Goal: Task Accomplishment & Management: Use online tool/utility

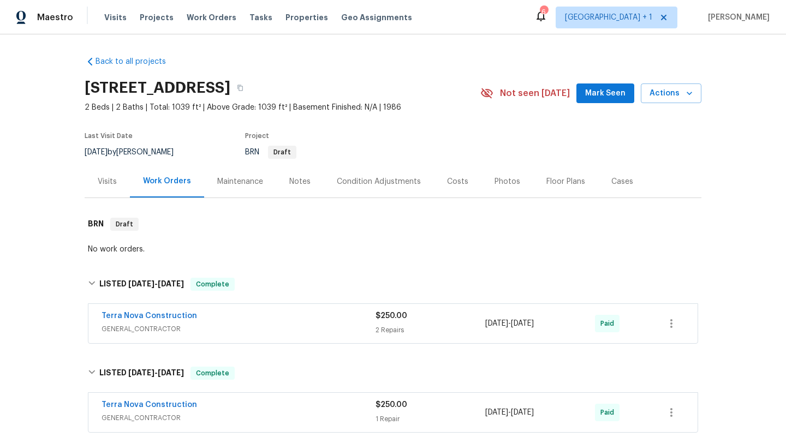
scroll to position [723, 0]
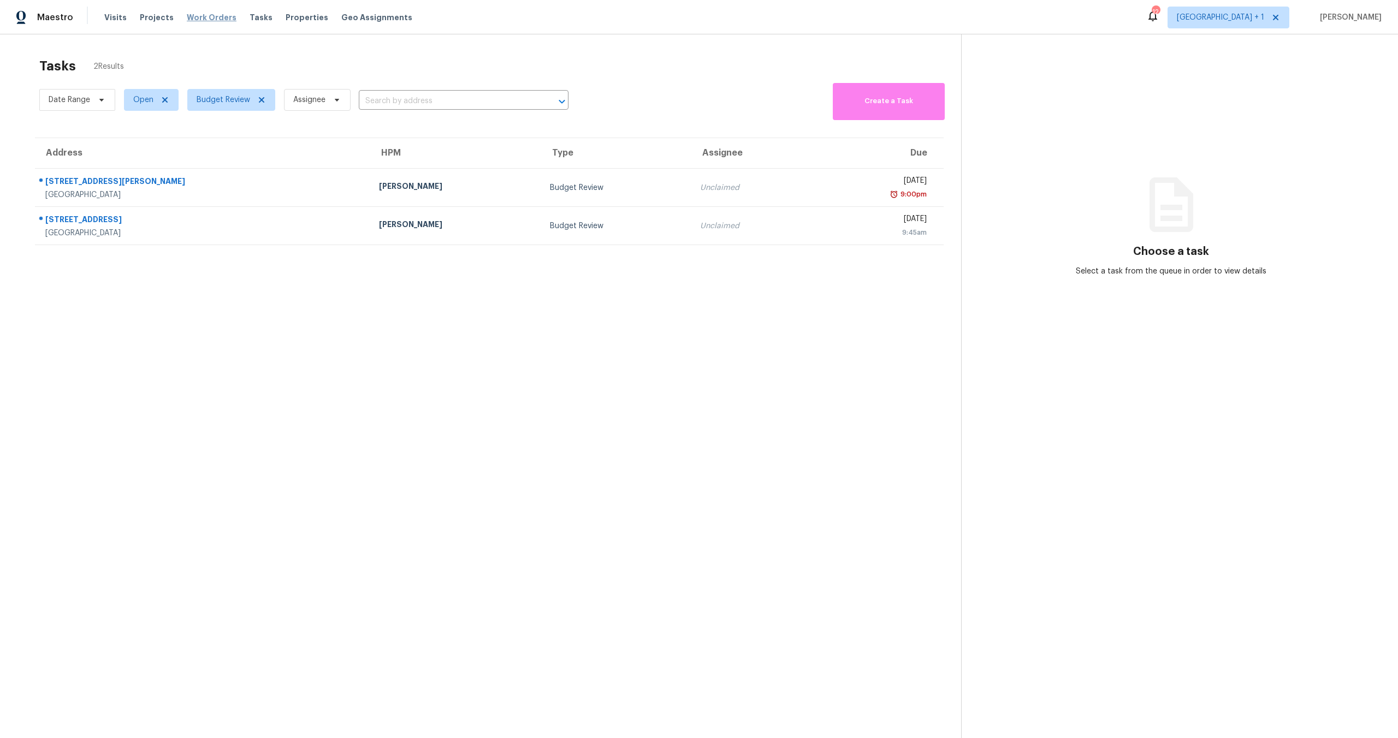
click at [195, 17] on span "Work Orders" at bounding box center [212, 17] width 50 height 11
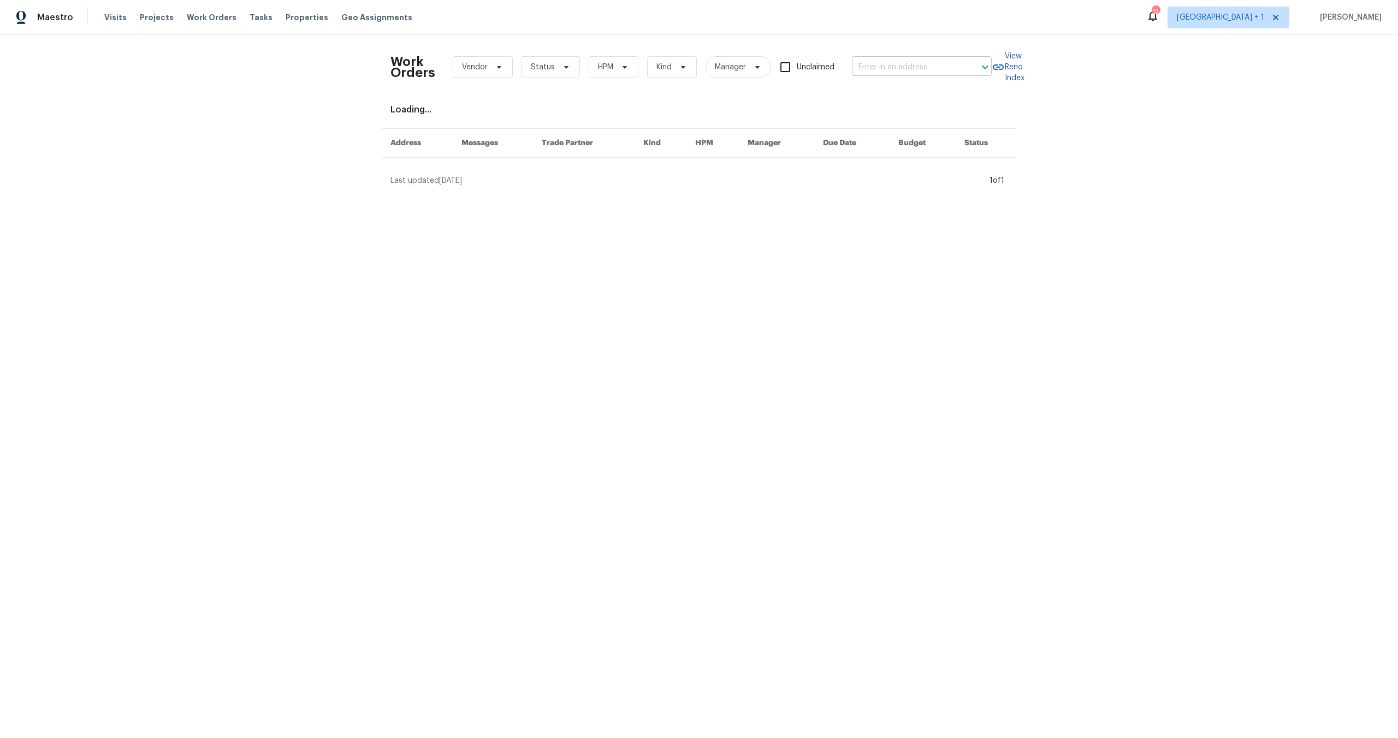
click at [873, 68] on input "text" at bounding box center [906, 67] width 109 height 17
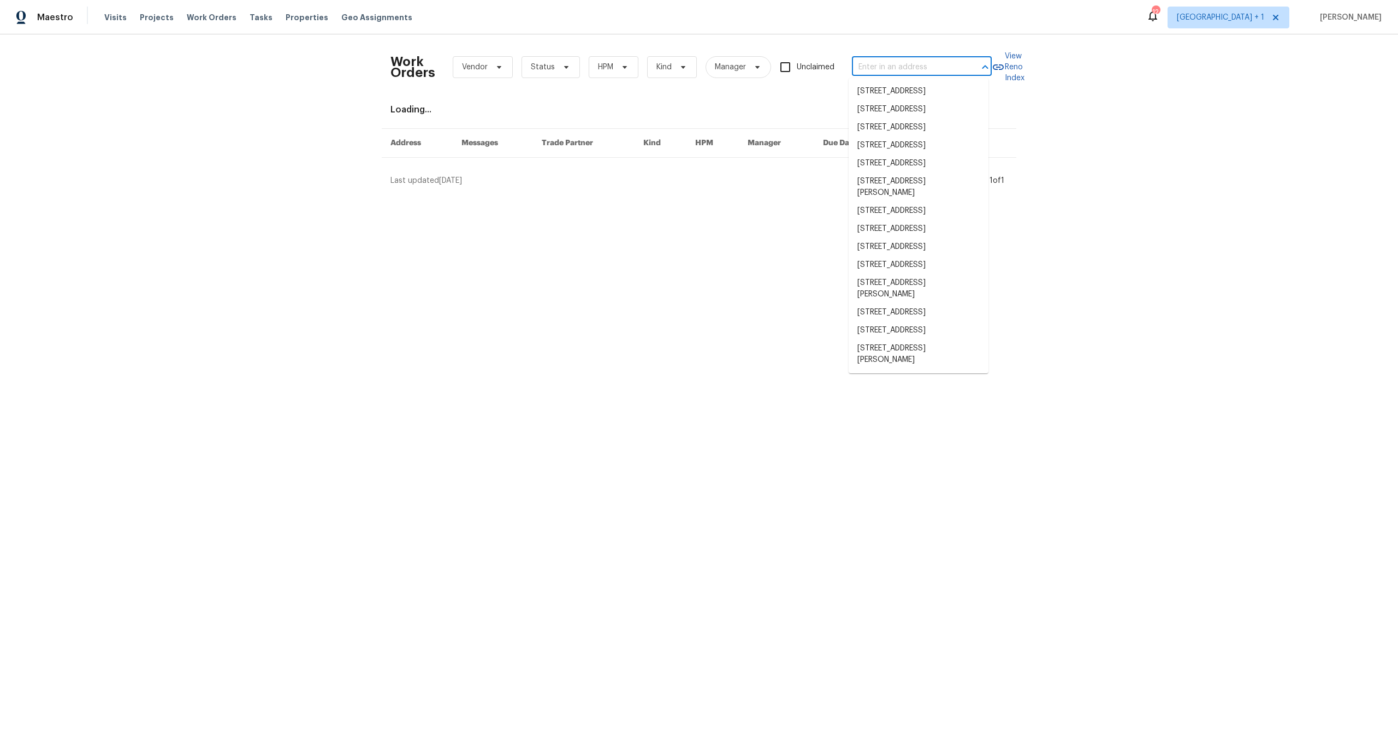
paste input "15420 Olive Branch Dr, La Mirada, CA 90638"
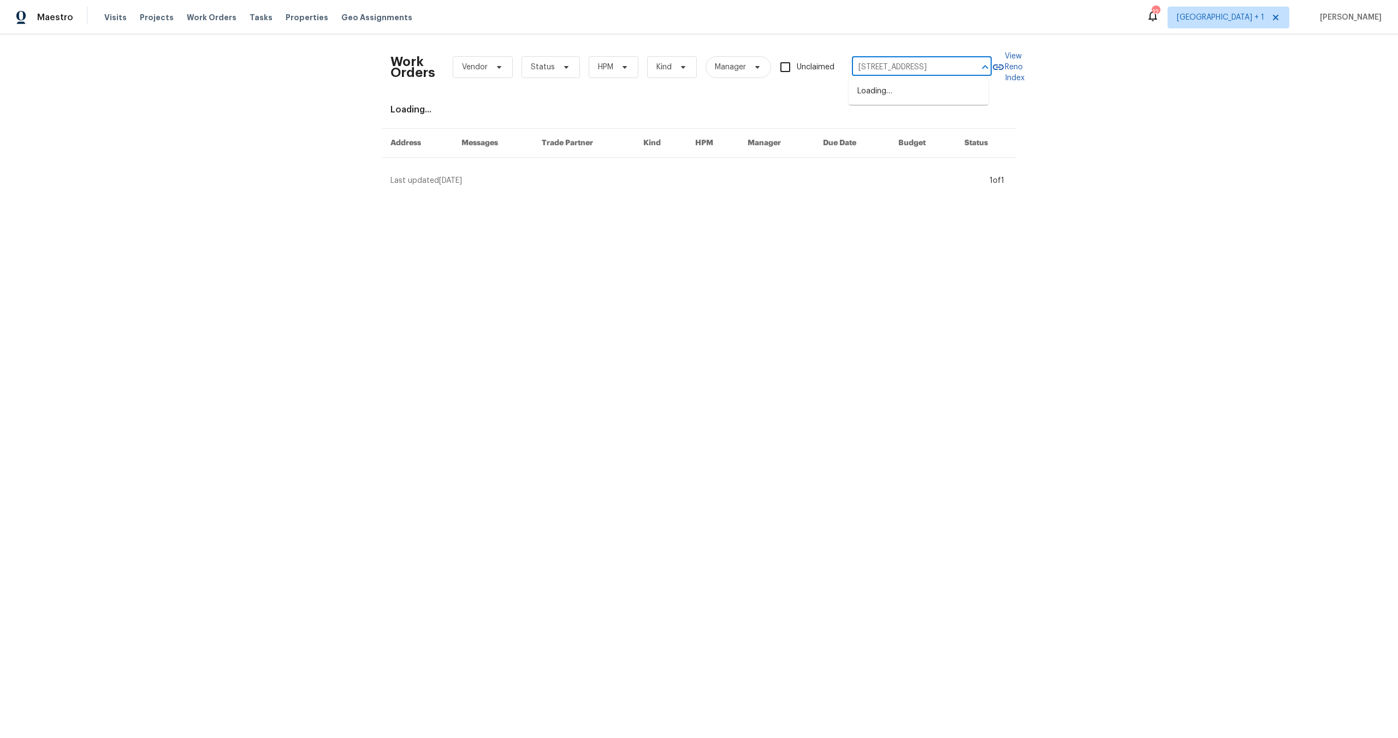
type input "15420 Olive Branch Dr, La Mirada, CA 90638"
click at [863, 100] on li "15420 Olive Branch Dr, La Mirada, CA 90638" at bounding box center [918, 91] width 140 height 18
click at [910, 64] on input "15420 Olive Branch Dr, La Mirada, CA 90638" at bounding box center [906, 67] width 109 height 17
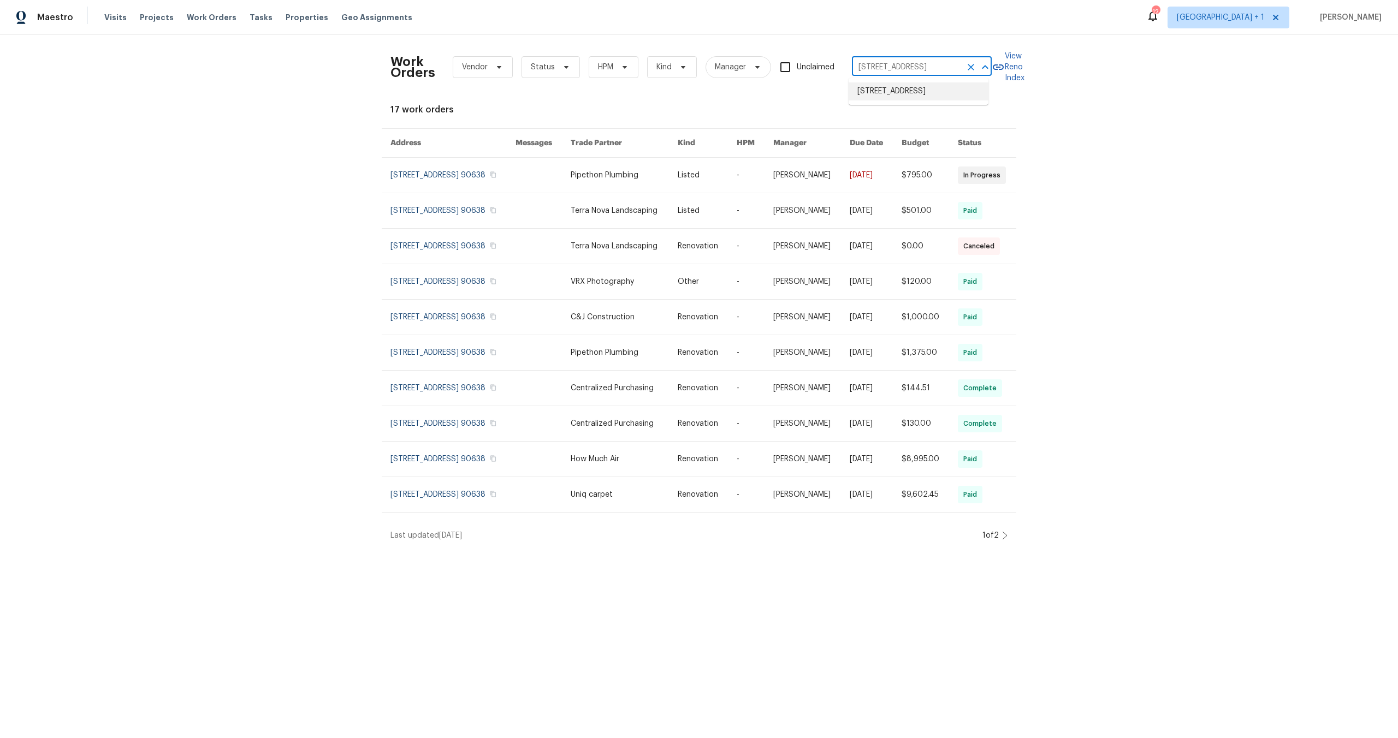
click at [895, 98] on li "15420 Olive Branch Dr, La Mirada, CA 90638" at bounding box center [918, 91] width 140 height 18
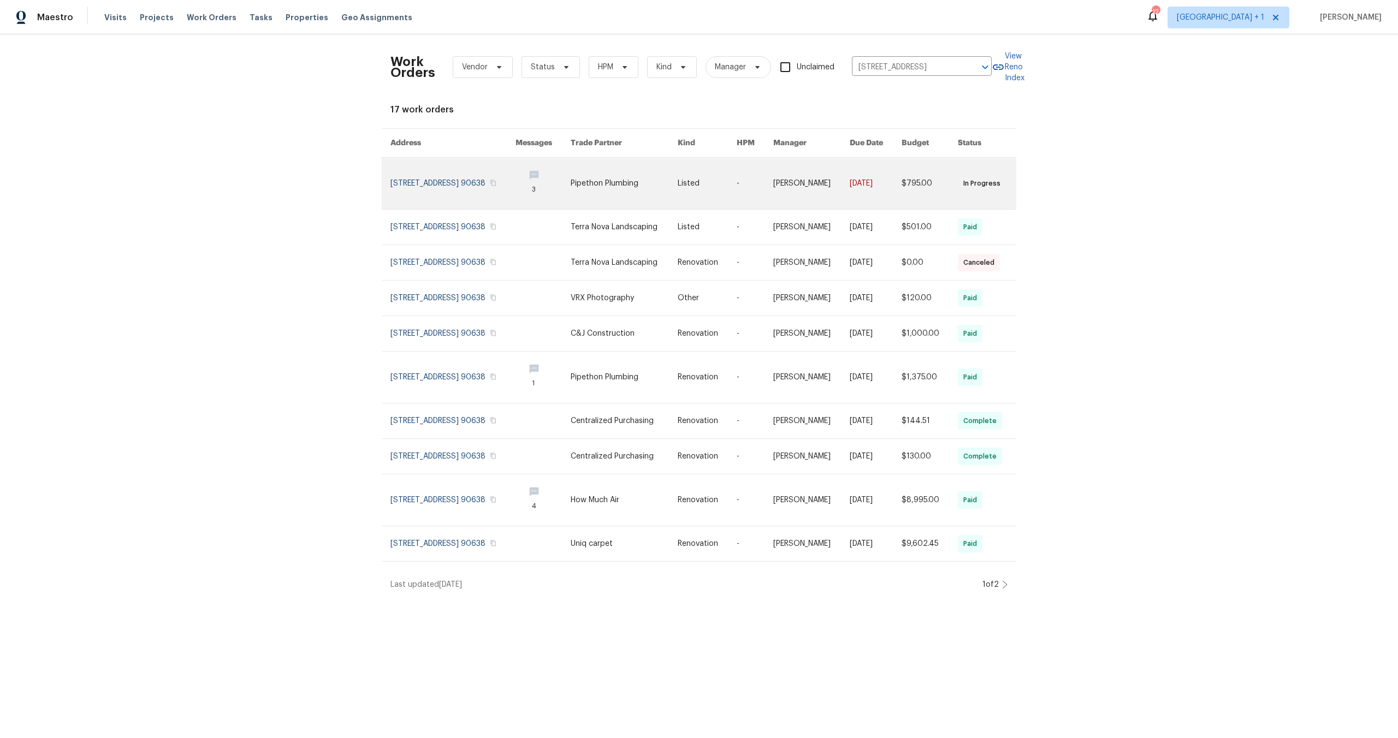
click at [445, 178] on link at bounding box center [452, 183] width 125 height 51
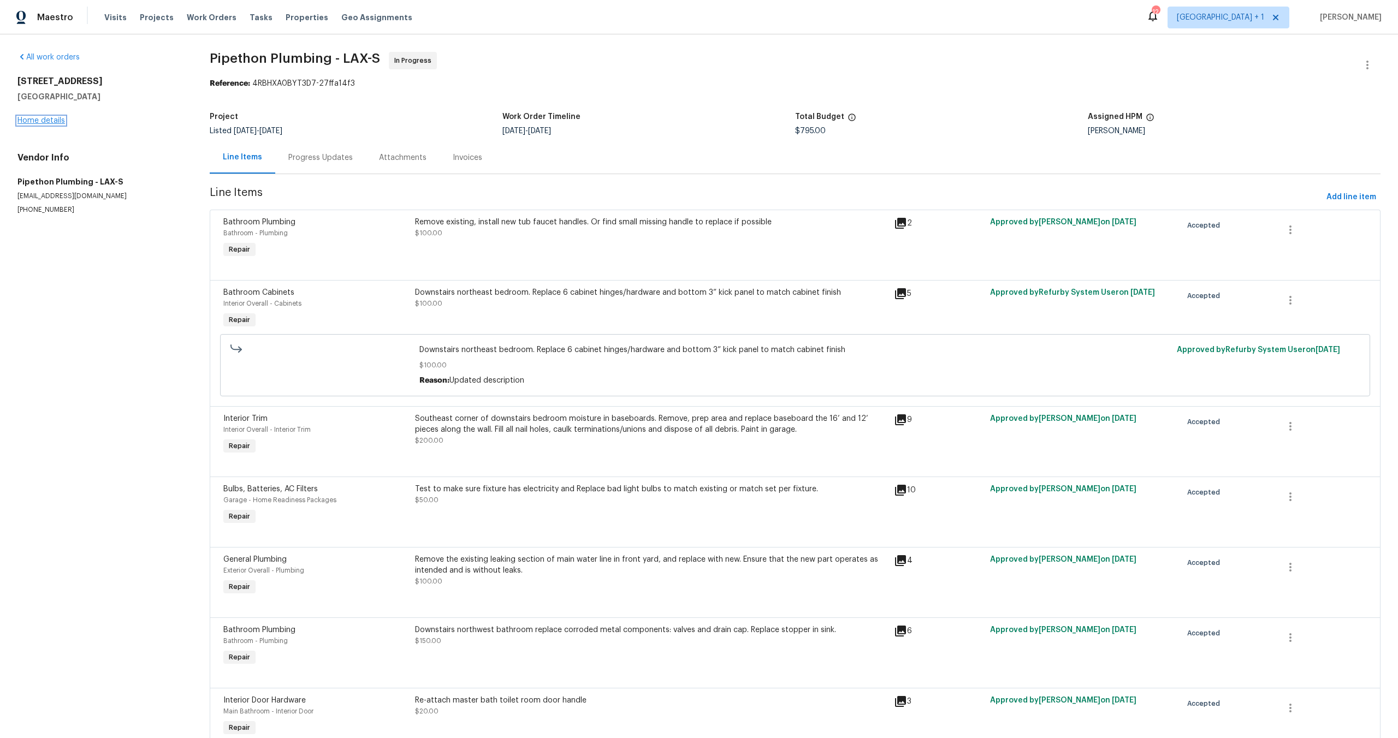
click at [43, 119] on link "Home details" at bounding box center [41, 121] width 48 height 8
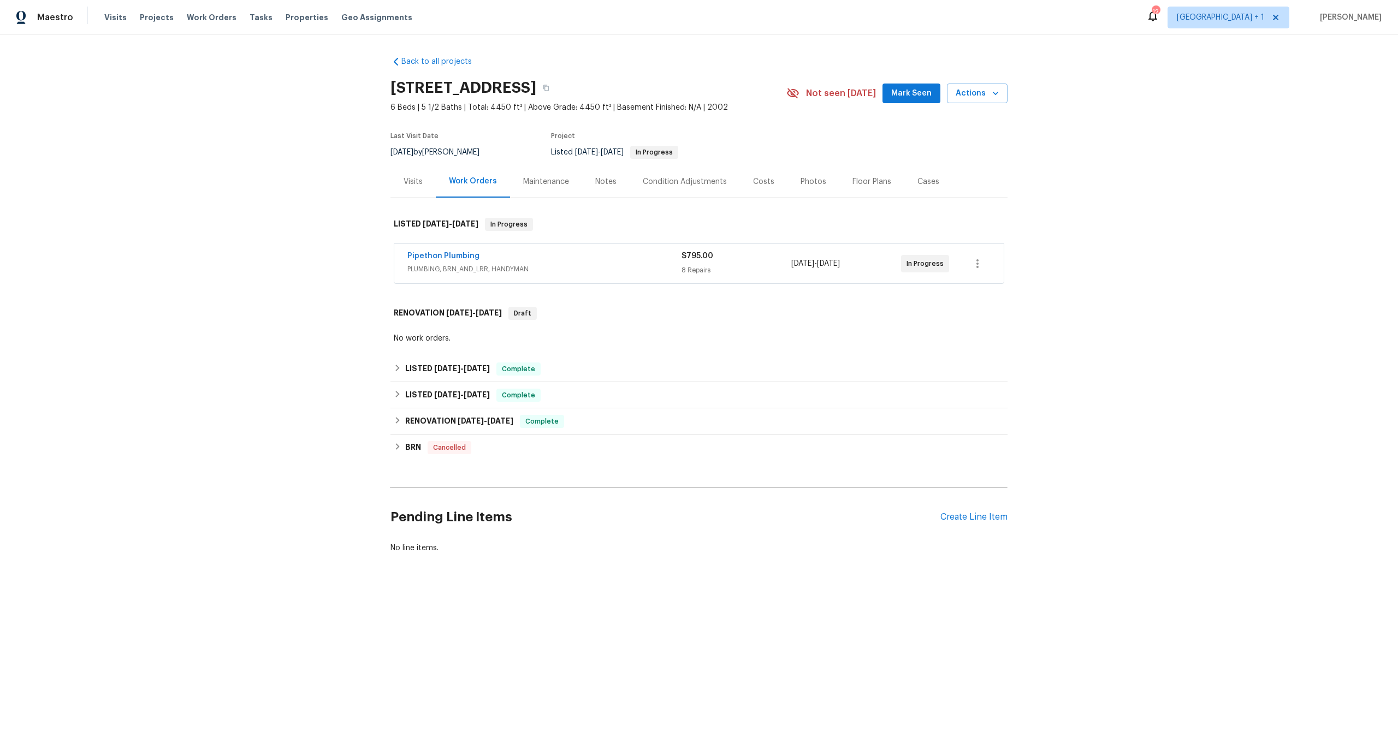
click at [632, 256] on div "Pipethon Plumbing" at bounding box center [544, 257] width 274 height 13
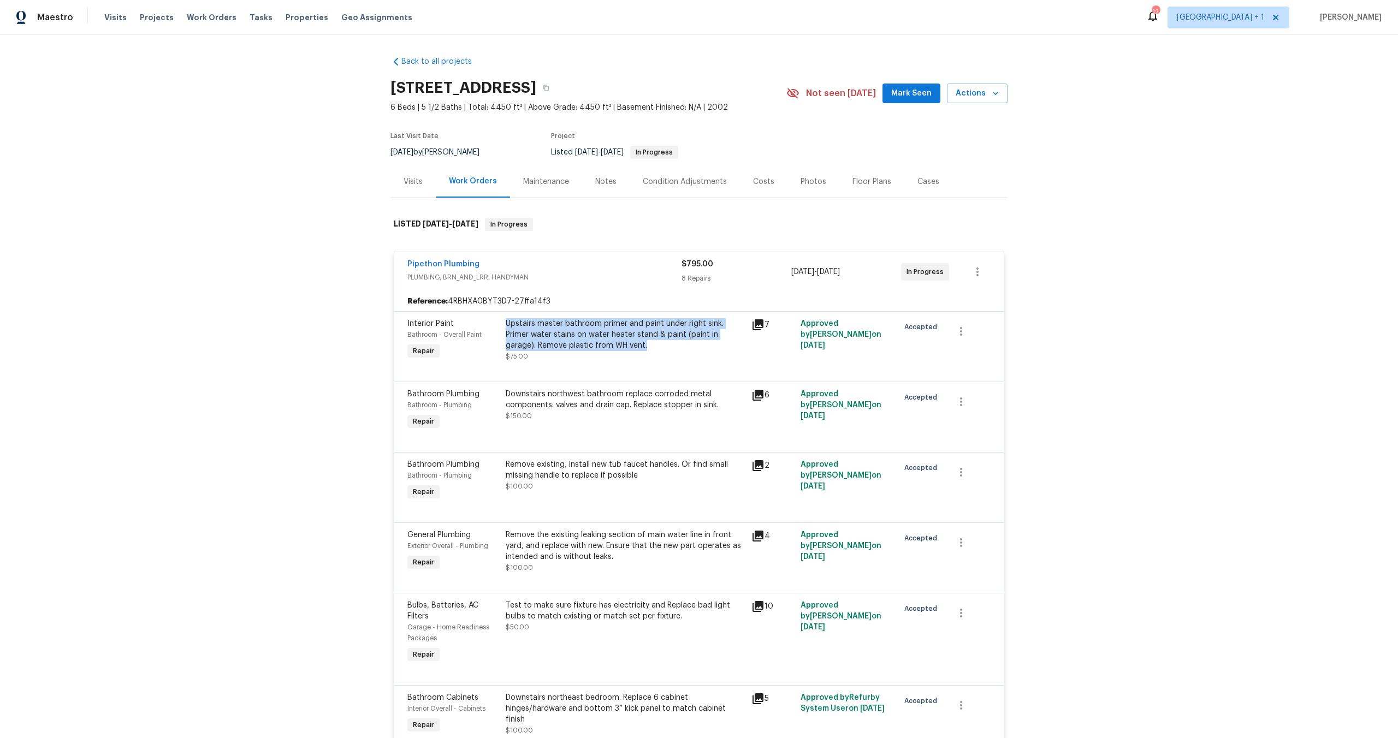
drag, startPoint x: 630, startPoint y: 348, endPoint x: 500, endPoint y: 325, distance: 132.0
click at [502, 325] on div "Upstairs master bathroom primer and paint under right sink. Primer water stains…" at bounding box center [625, 340] width 246 height 50
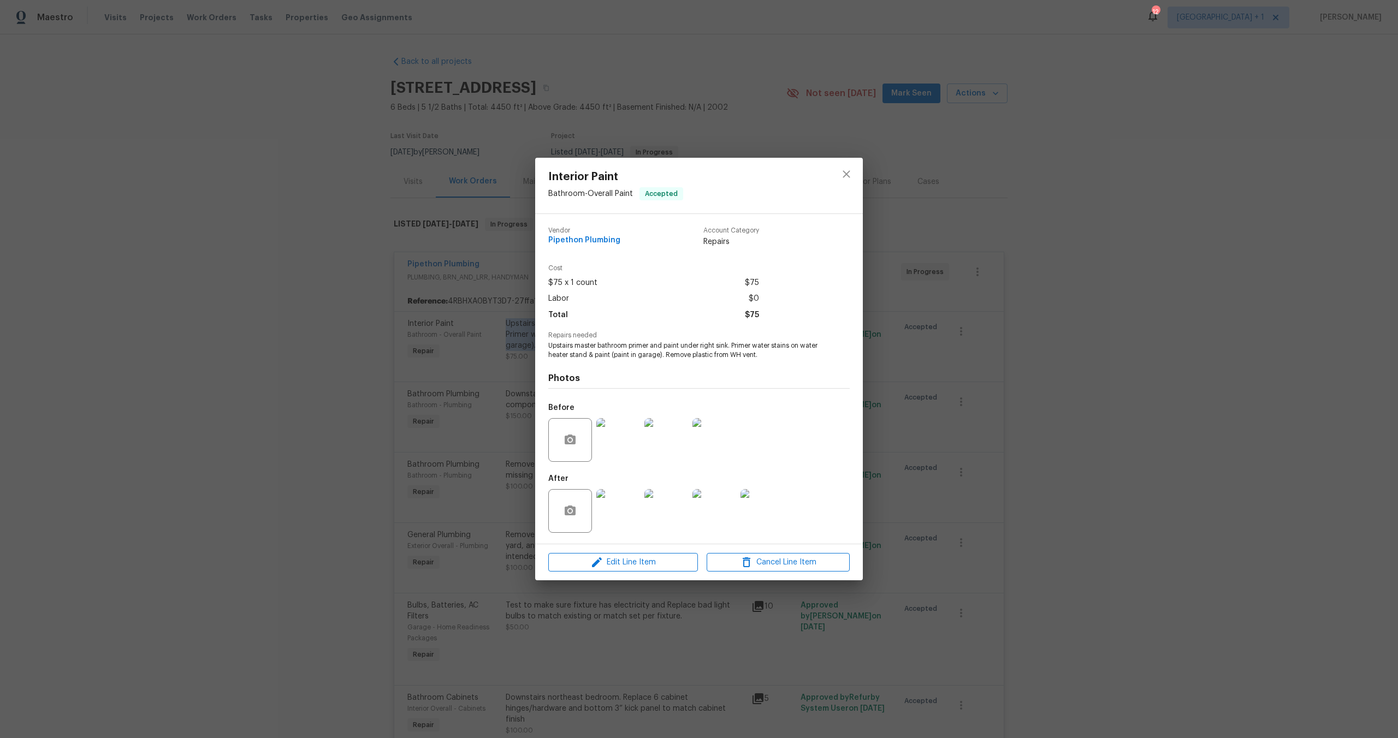
copy div "Upstairs master bathroom primer and paint under right sink. Primer water stains…"
click at [860, 179] on div at bounding box center [846, 186] width 33 height 56
click at [859, 179] on div at bounding box center [846, 186] width 33 height 56
click at [848, 177] on icon "close" at bounding box center [846, 174] width 13 height 13
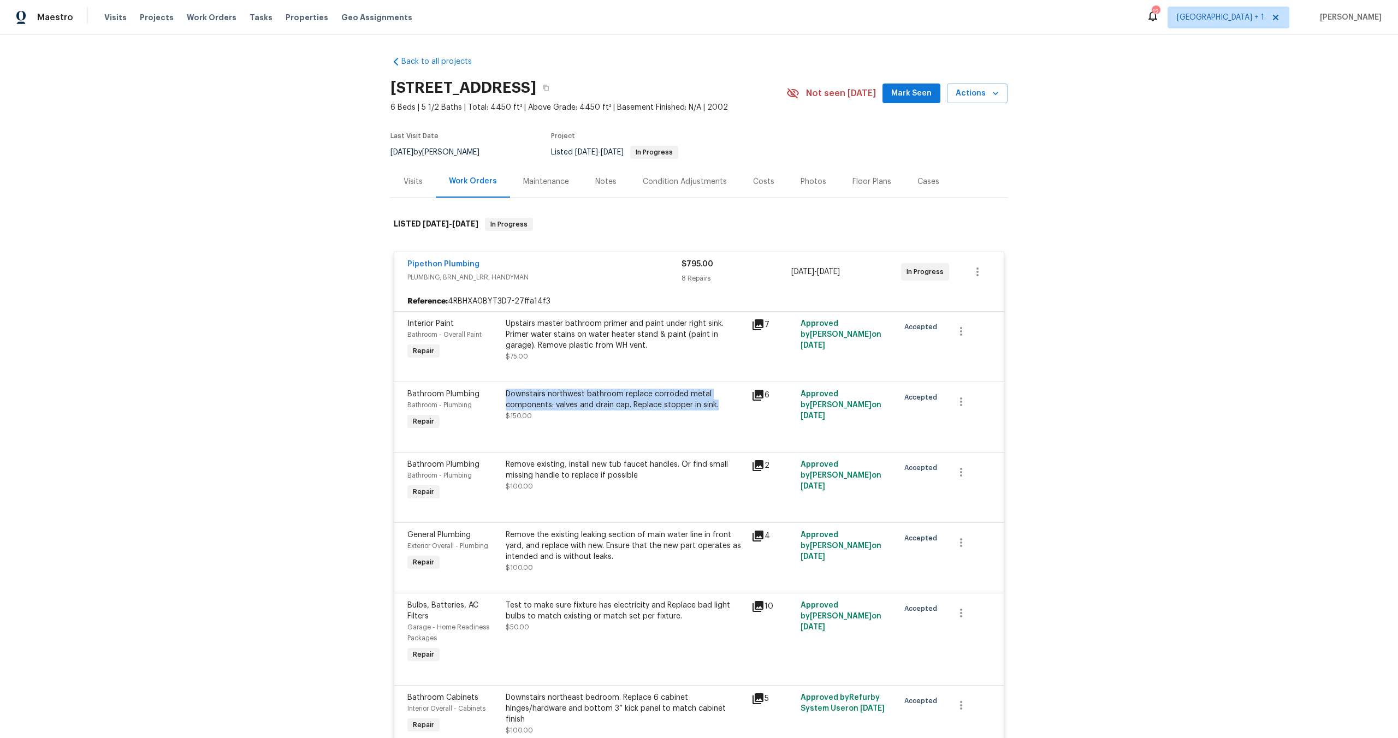
drag, startPoint x: 499, startPoint y: 391, endPoint x: 717, endPoint y: 411, distance: 218.7
click at [717, 411] on div "Downstairs northwest bathroom replace corroded metal components: valves and dra…" at bounding box center [625, 410] width 246 height 50
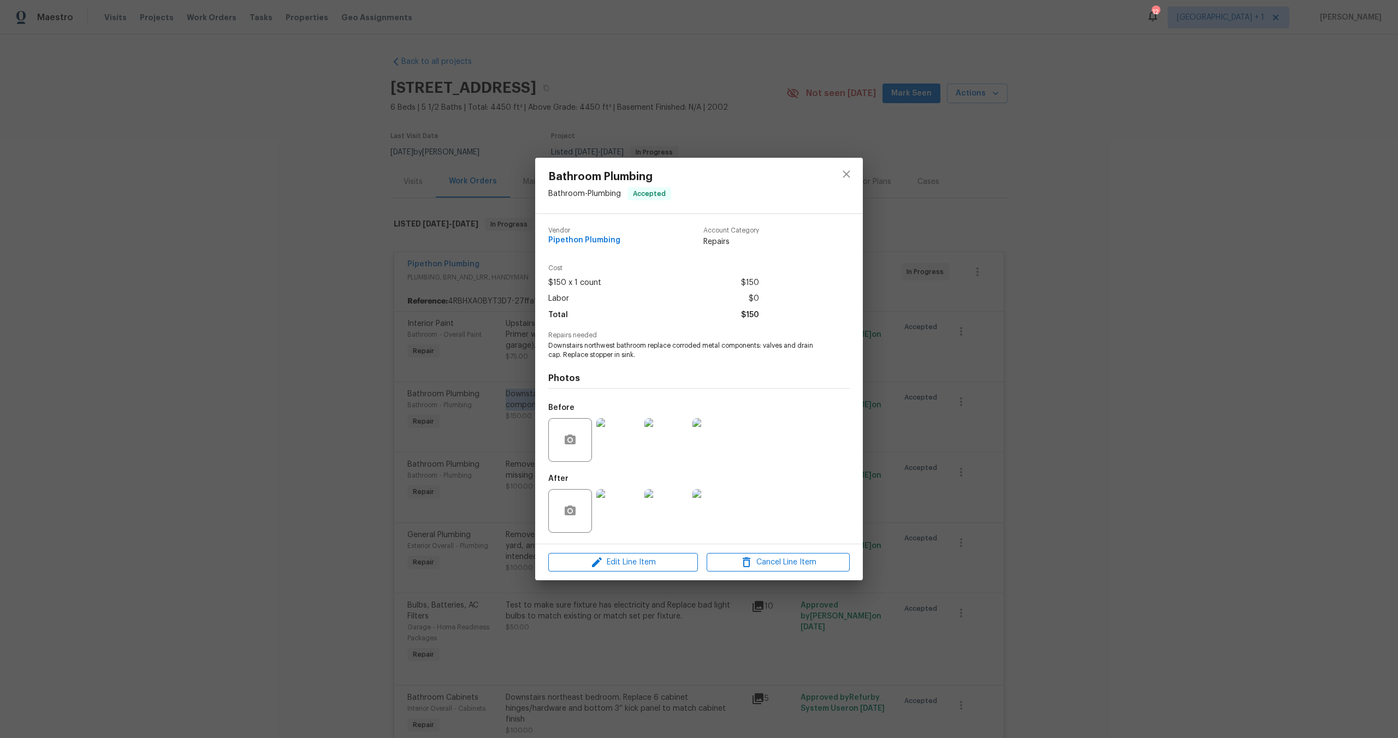
copy div "Downstairs northwest bathroom replace corroded metal components: valves and dra…"
click at [424, 352] on div "Bathroom Plumbing Bathroom - Plumbing Accepted Vendor Pipethon Plumbing Account…" at bounding box center [699, 369] width 1398 height 738
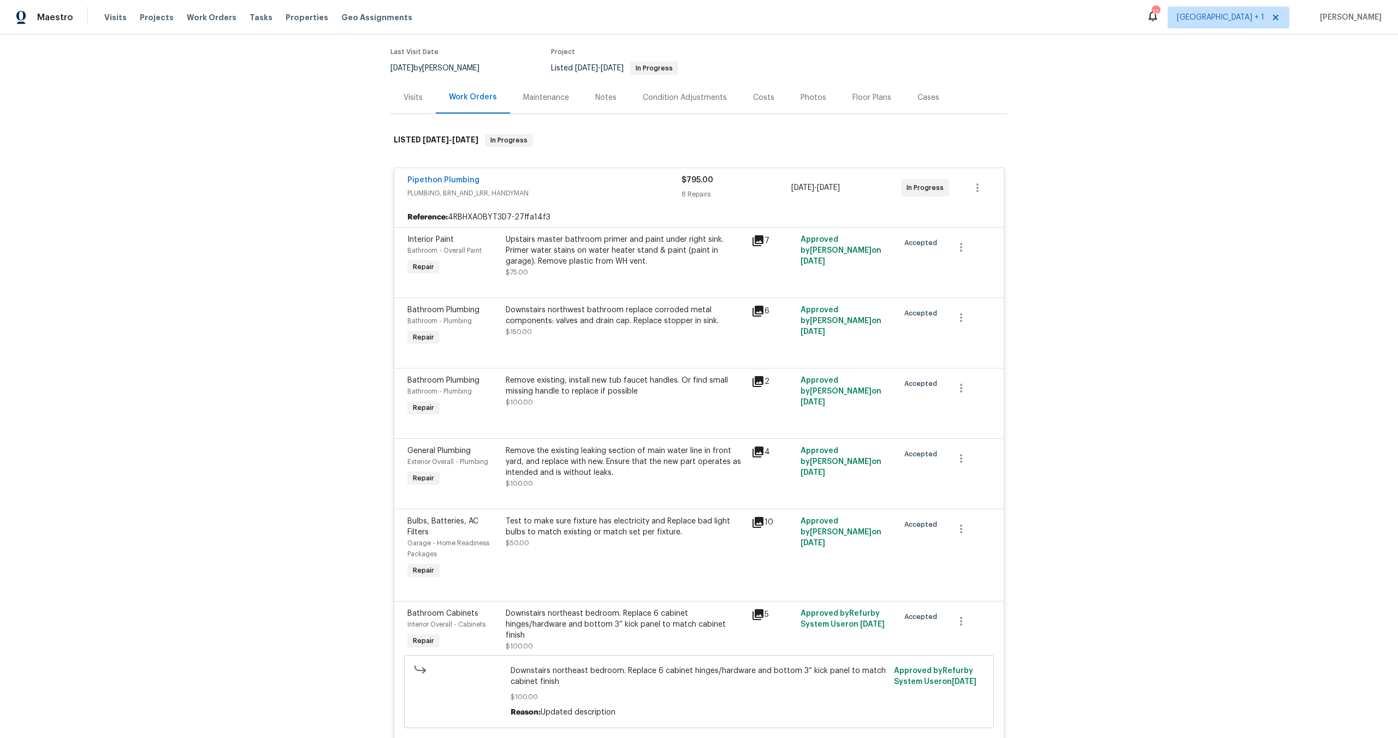
scroll to position [90, 0]
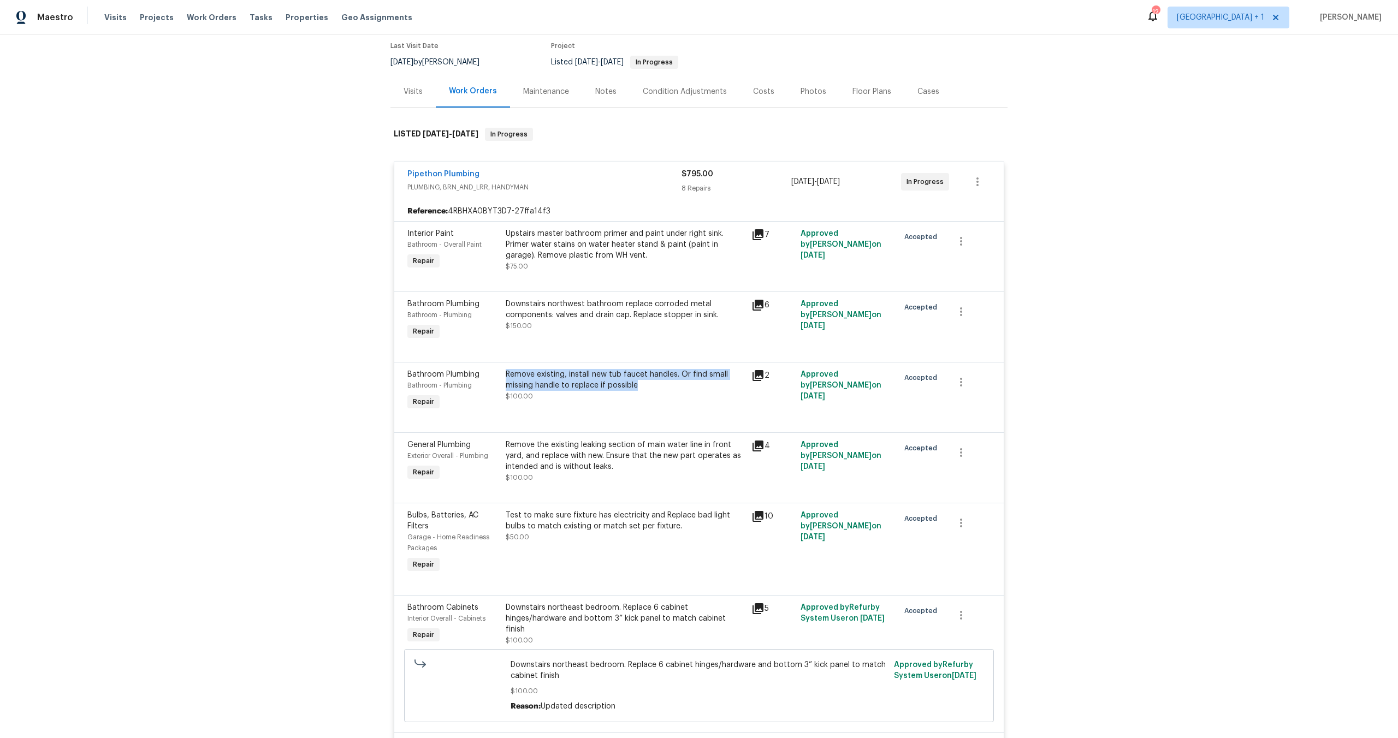
drag, startPoint x: 643, startPoint y: 386, endPoint x: 503, endPoint y: 376, distance: 140.2
click at [506, 376] on div "Remove existing, install new tub faucet handles. Or find small missing handle t…" at bounding box center [625, 380] width 239 height 22
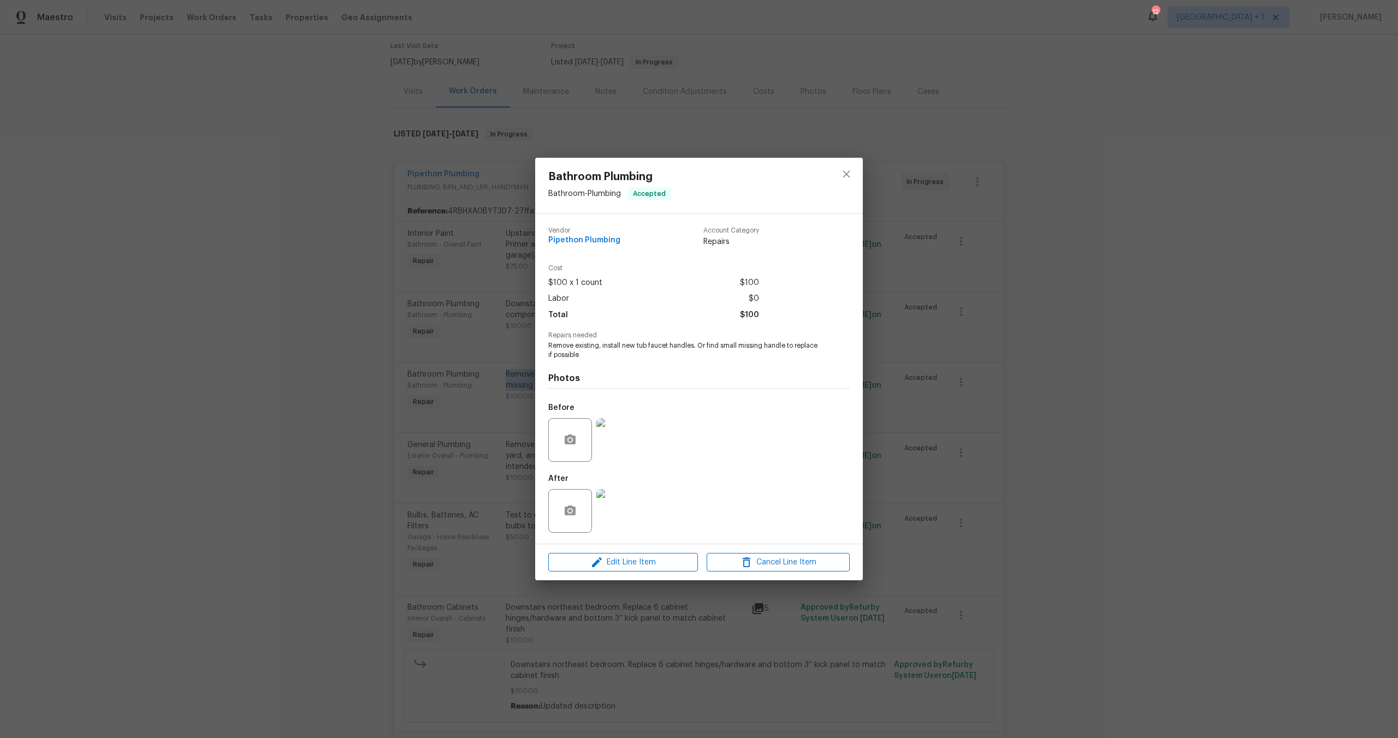
copy div "Remove existing, install new tub faucet handles. Or find small missing handle t…"
click at [351, 409] on div "Bathroom Plumbing Bathroom - Plumbing Accepted Vendor Pipethon Plumbing Account…" at bounding box center [699, 369] width 1398 height 738
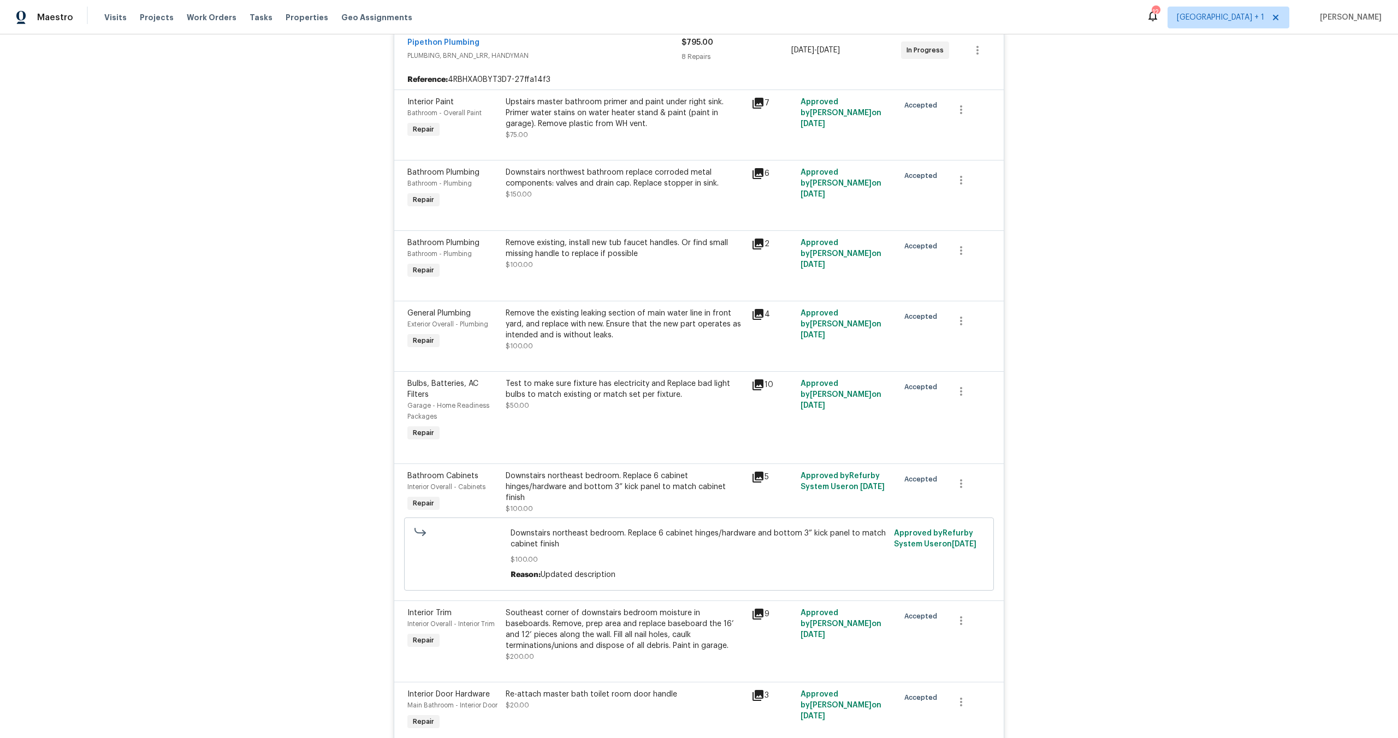
scroll to position [277, 0]
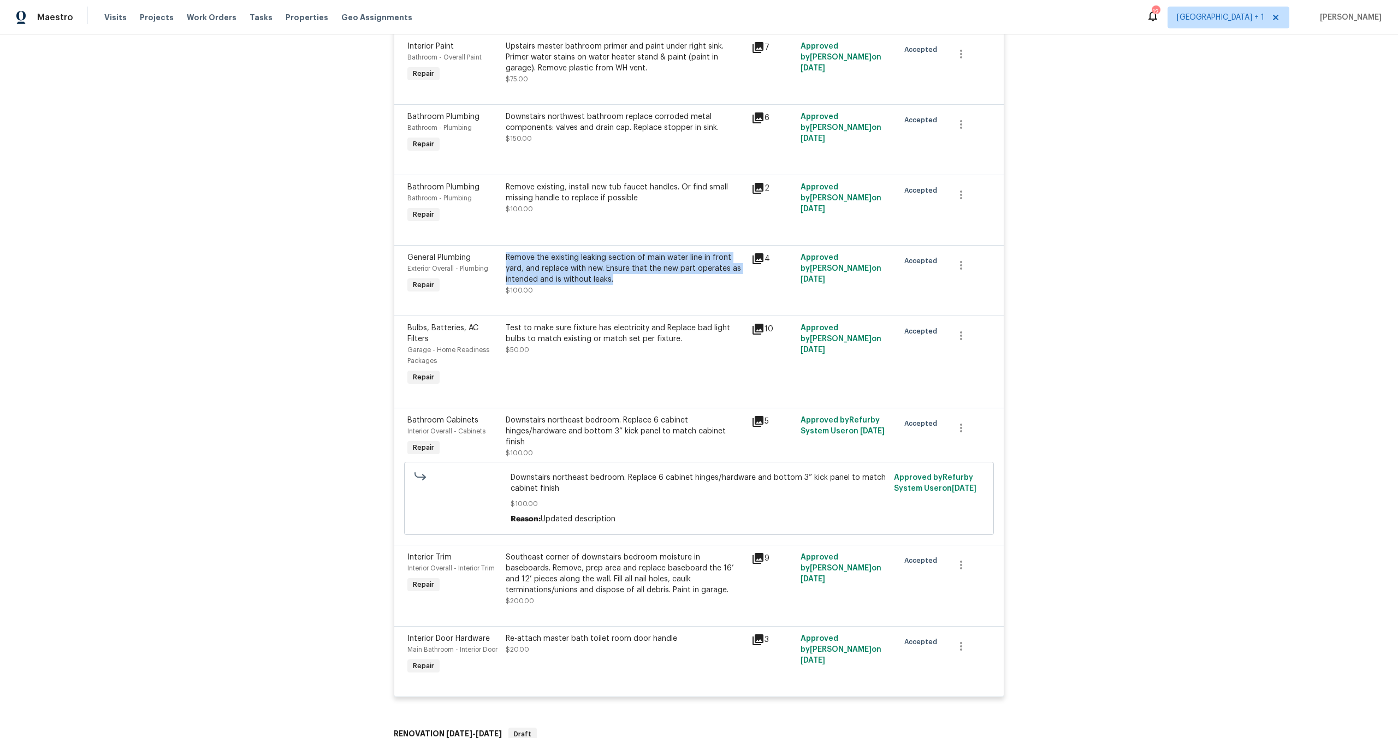
drag, startPoint x: 620, startPoint y: 278, endPoint x: 502, endPoint y: 259, distance: 119.6
click at [506, 259] on div "Remove the existing leaking section of main water line in front yard, and repla…" at bounding box center [625, 268] width 239 height 33
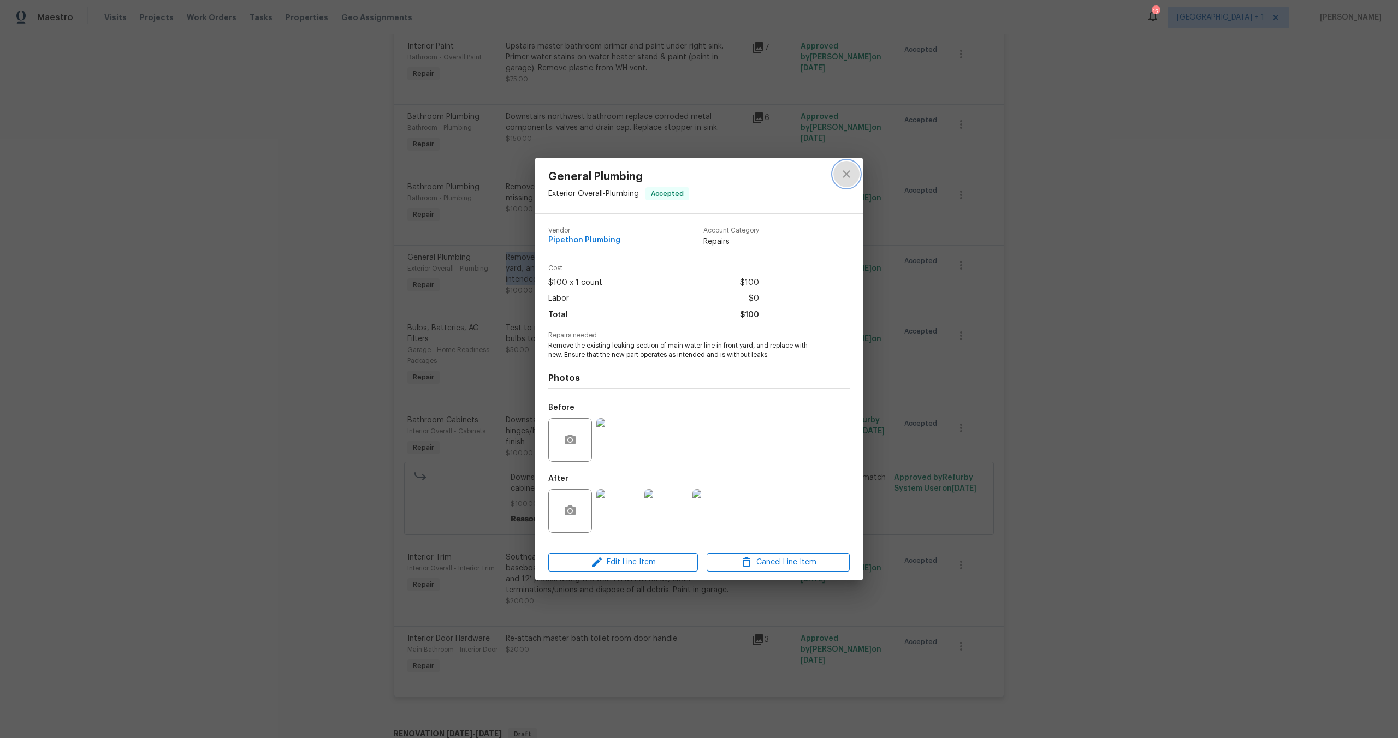
click at [841, 176] on icon "close" at bounding box center [846, 174] width 13 height 13
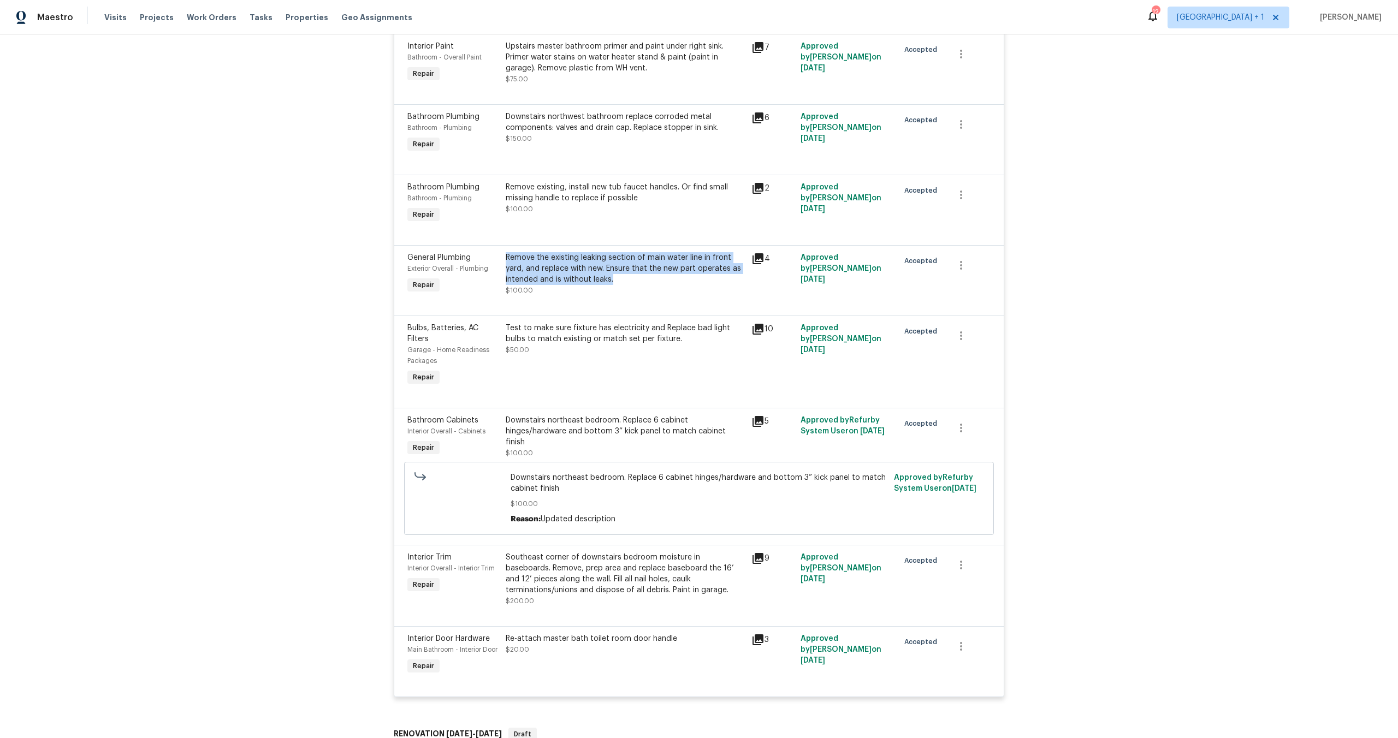
copy div "Remove the existing leaking section of main water line in front yard, and repla…"
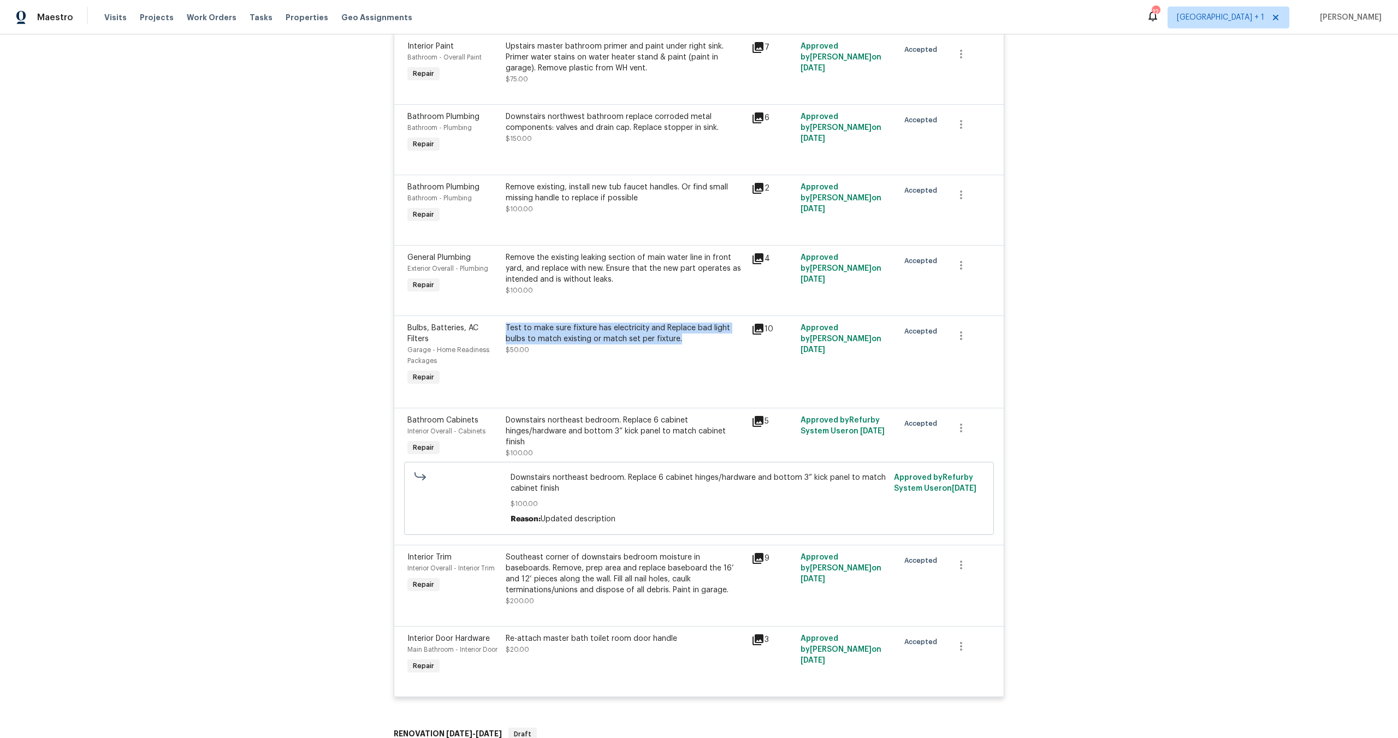
drag, startPoint x: 641, startPoint y: 345, endPoint x: 502, endPoint y: 329, distance: 140.1
click at [506, 329] on div "Test to make sure fixture has electricity and Replace bad light bulbs to match …" at bounding box center [625, 334] width 239 height 22
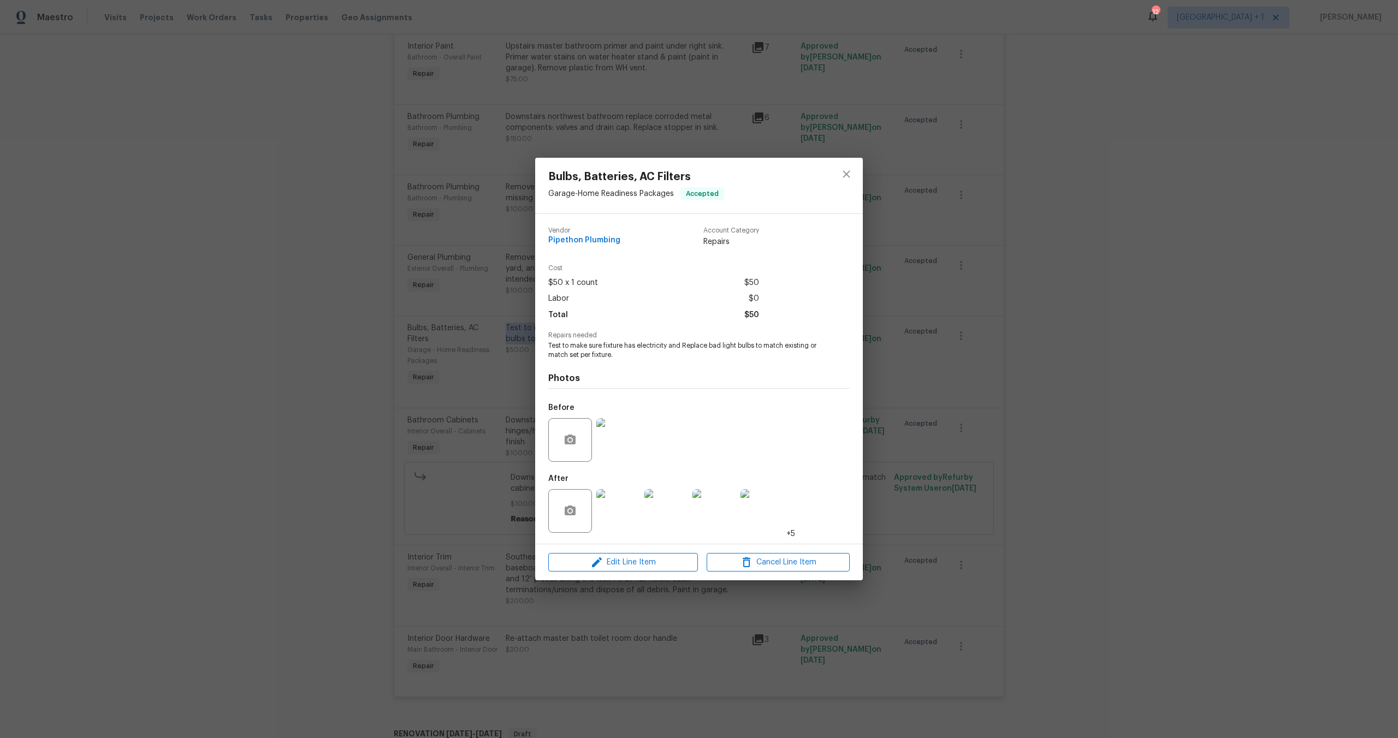
copy div "Test to make sure fixture has electricity and Replace bad light bulbs to match …"
click at [844, 168] on icon "close" at bounding box center [846, 174] width 13 height 13
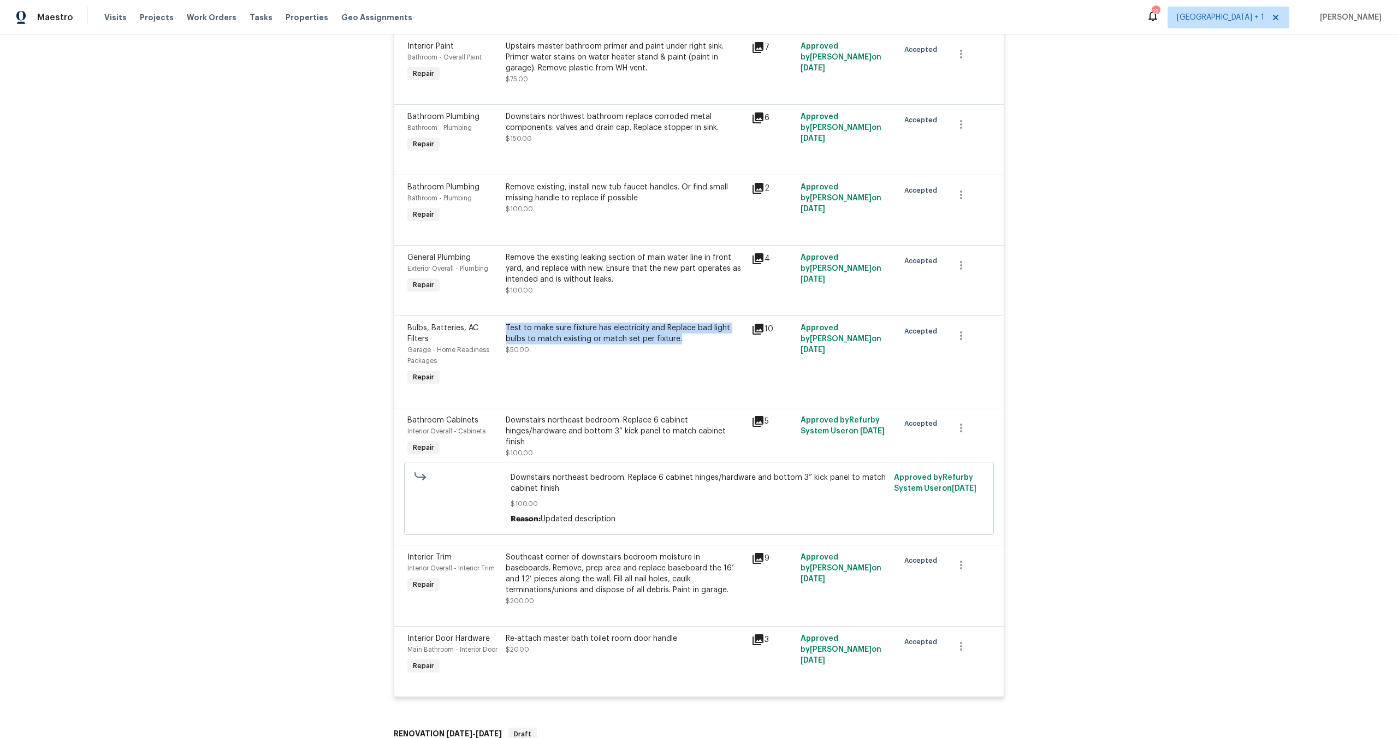
copy div "Test to make sure fixture has electricity and Replace bad light bulbs to match …"
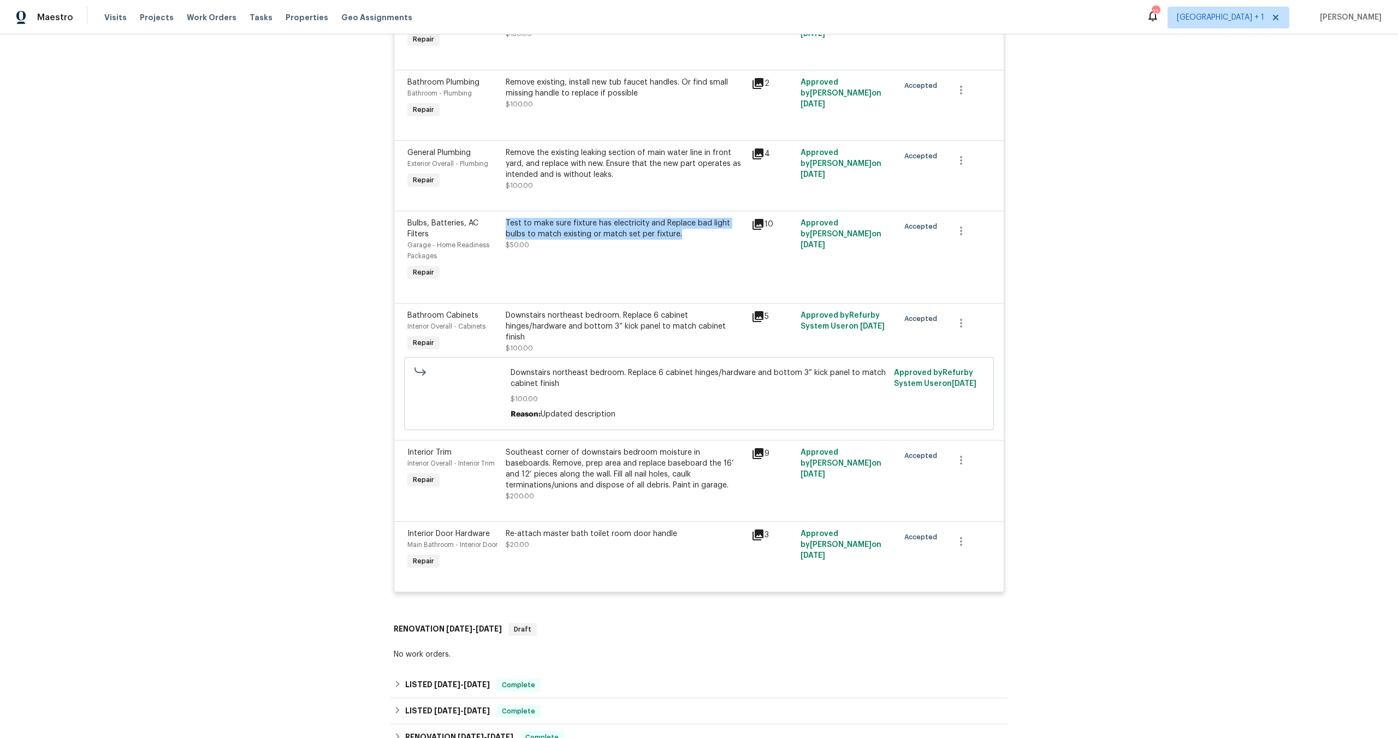
scroll to position [457, 0]
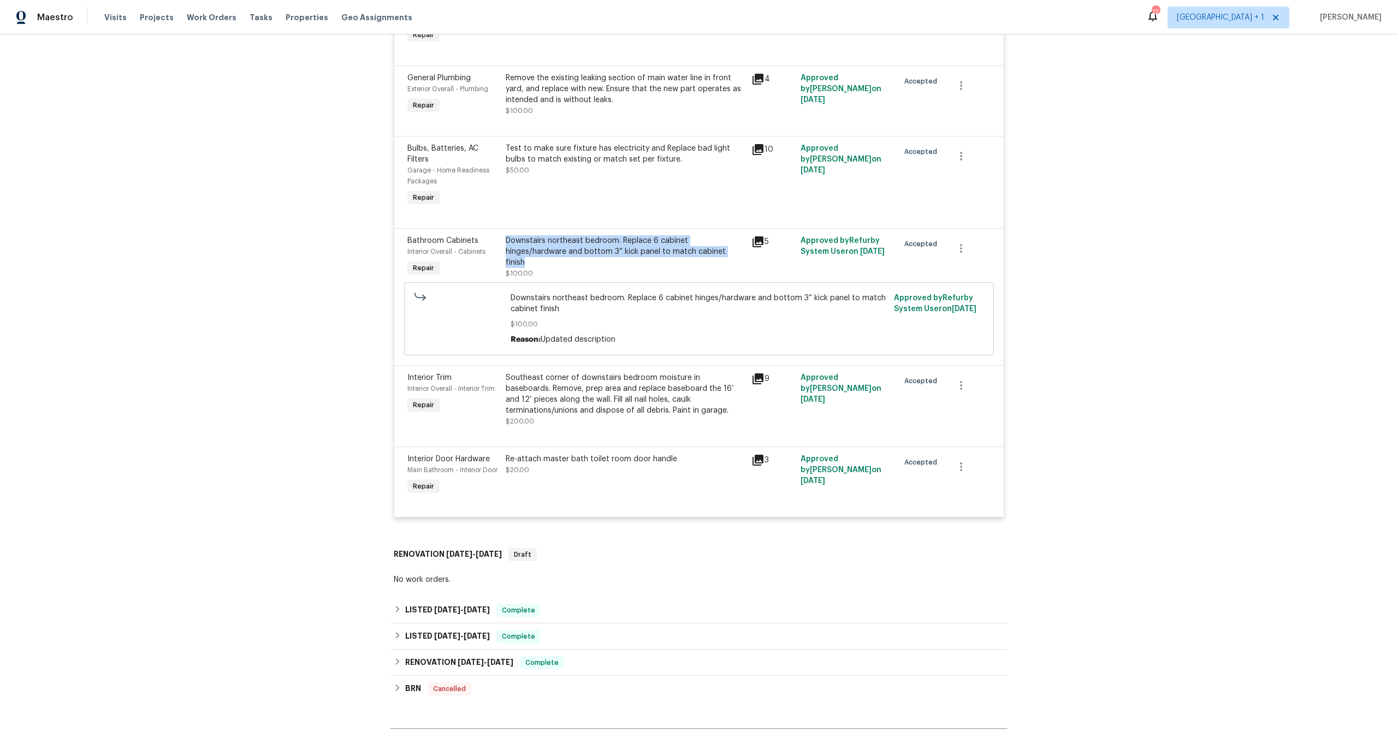
drag, startPoint x: 500, startPoint y: 242, endPoint x: 741, endPoint y: 254, distance: 242.2
click at [741, 254] on div "Downstairs northeast bedroom. Replace 6 cabinet hinges/hardware and bottom 3” k…" at bounding box center [625, 257] width 246 height 50
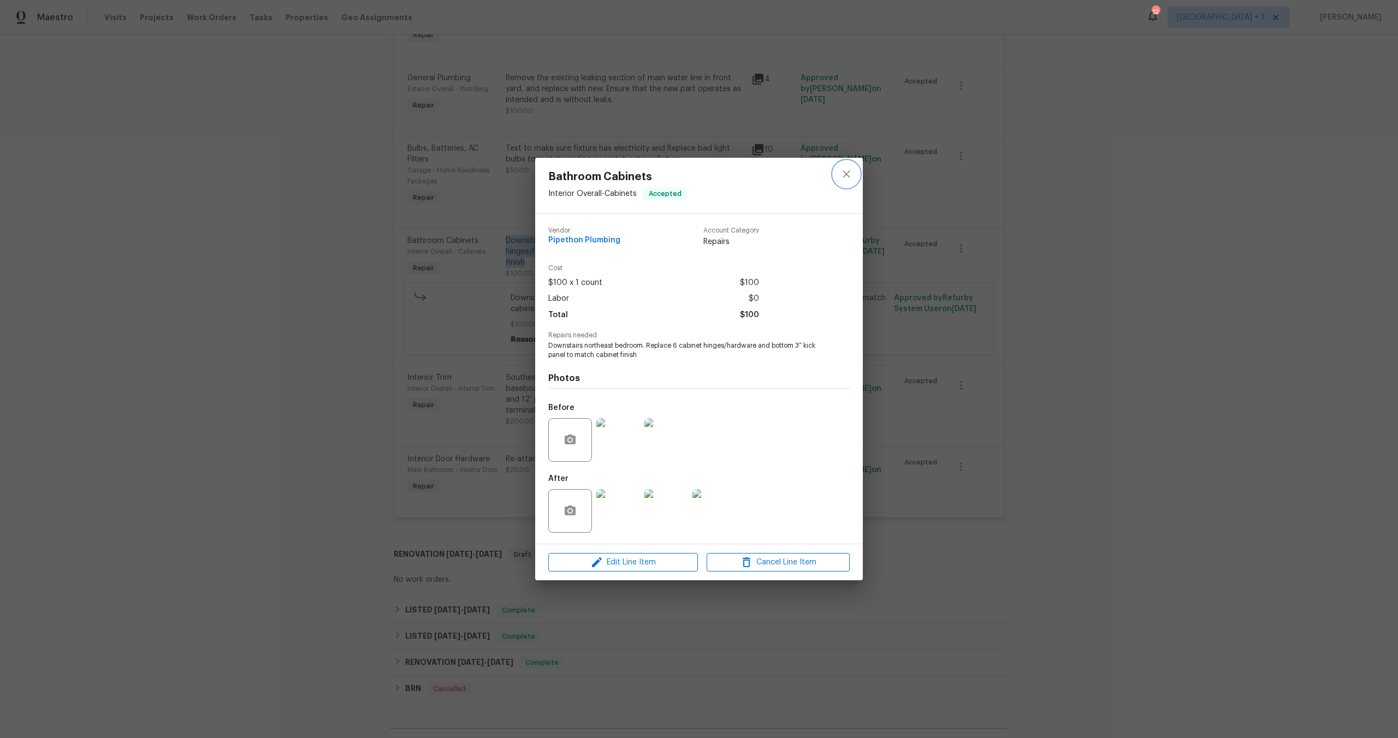
click at [852, 169] on icon "close" at bounding box center [846, 174] width 13 height 13
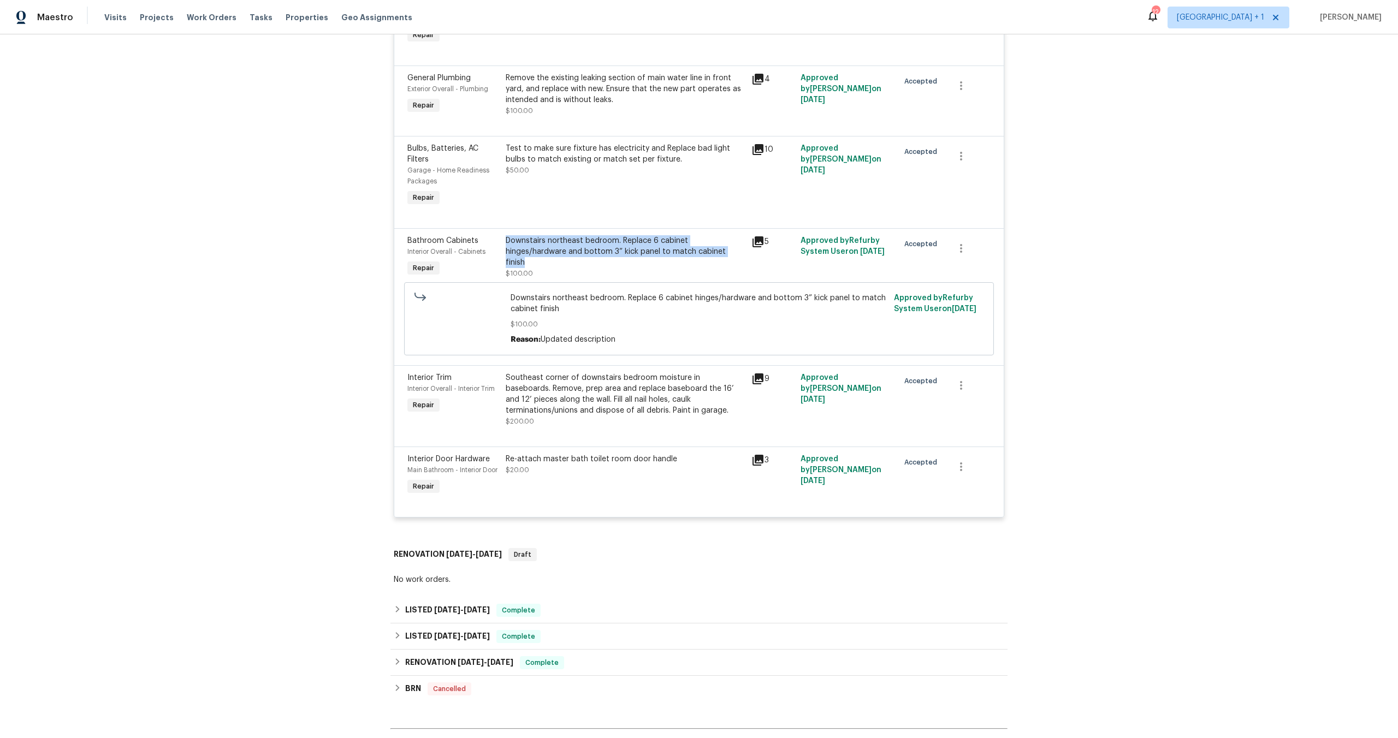
copy div "Downstairs northeast bedroom. Replace 6 cabinet hinges/hardware and bottom 3” k…"
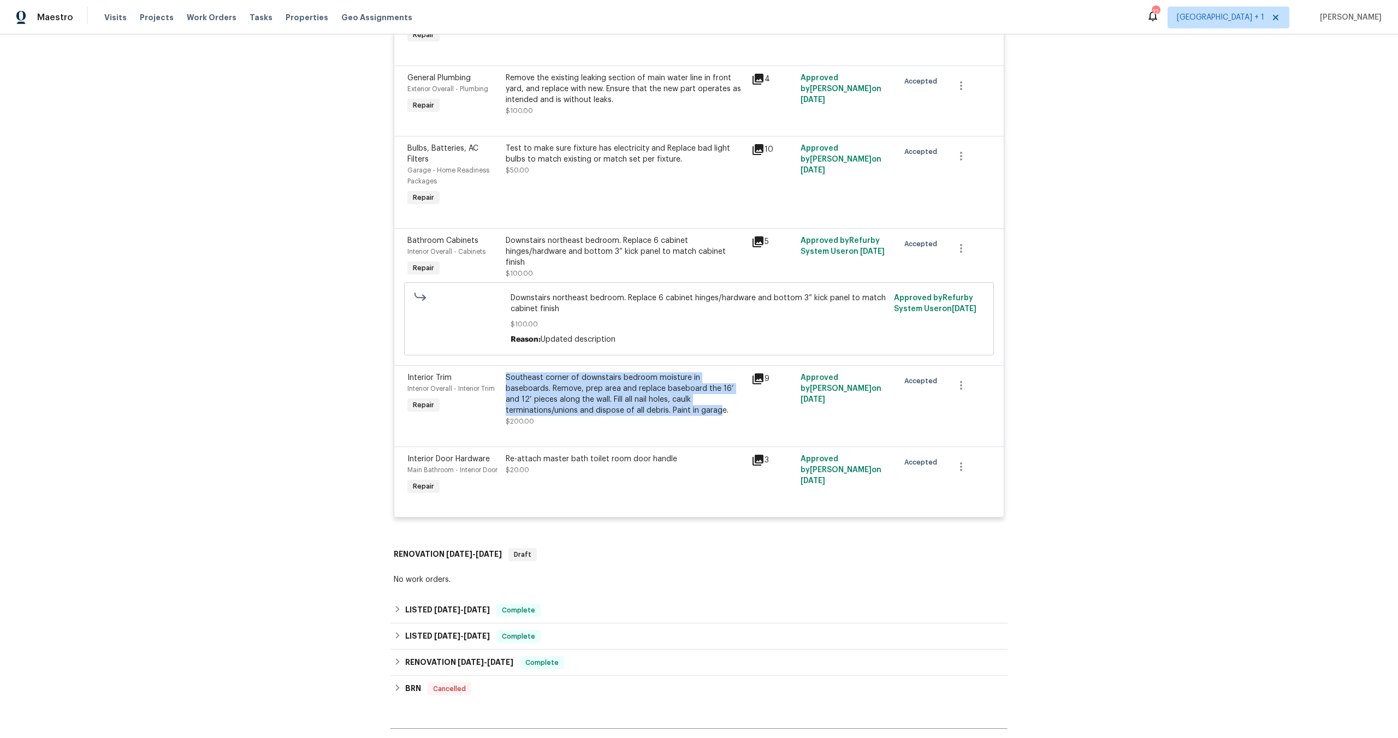
drag, startPoint x: 501, startPoint y: 380, endPoint x: 627, endPoint y: 409, distance: 129.4
click at [627, 409] on div "Southeast corner of downstairs bedroom moisture in baseboards. Remove, prep are…" at bounding box center [625, 399] width 246 height 61
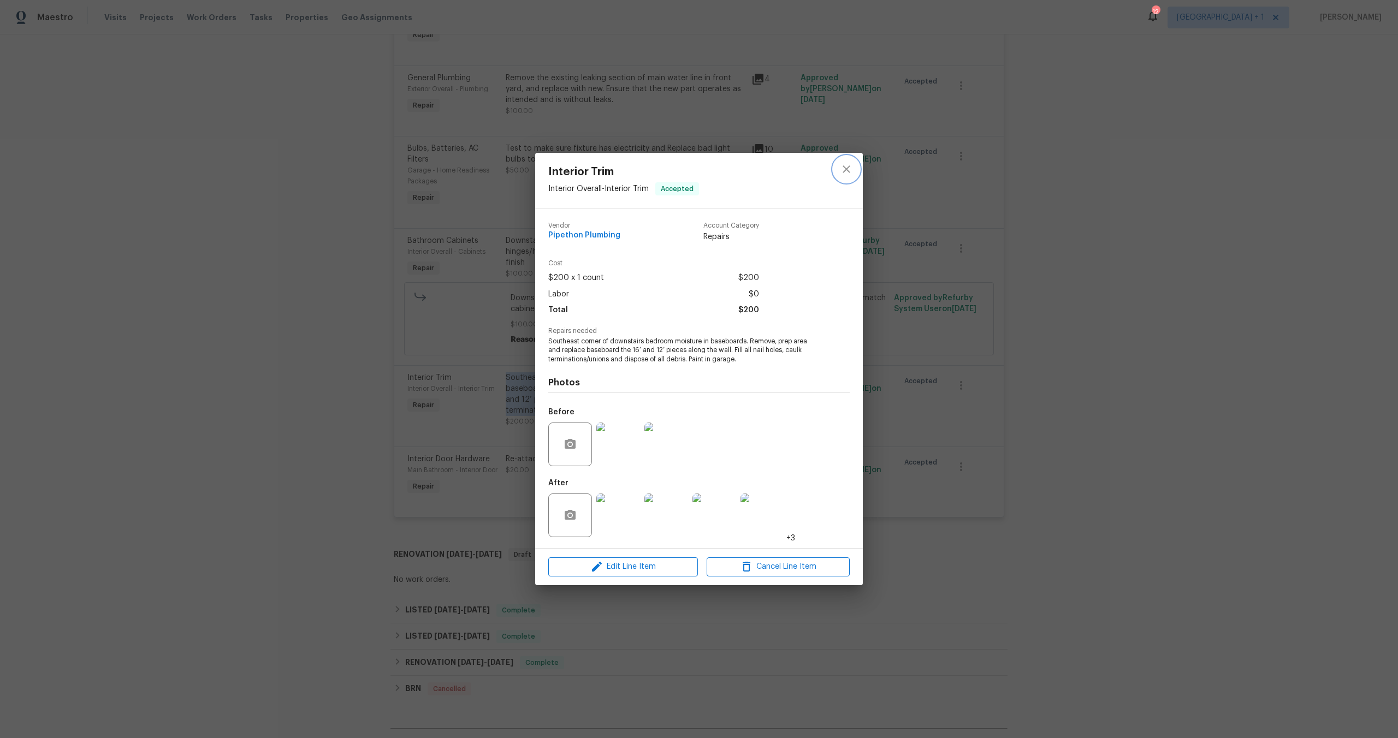
click at [858, 170] on button "close" at bounding box center [846, 169] width 26 height 26
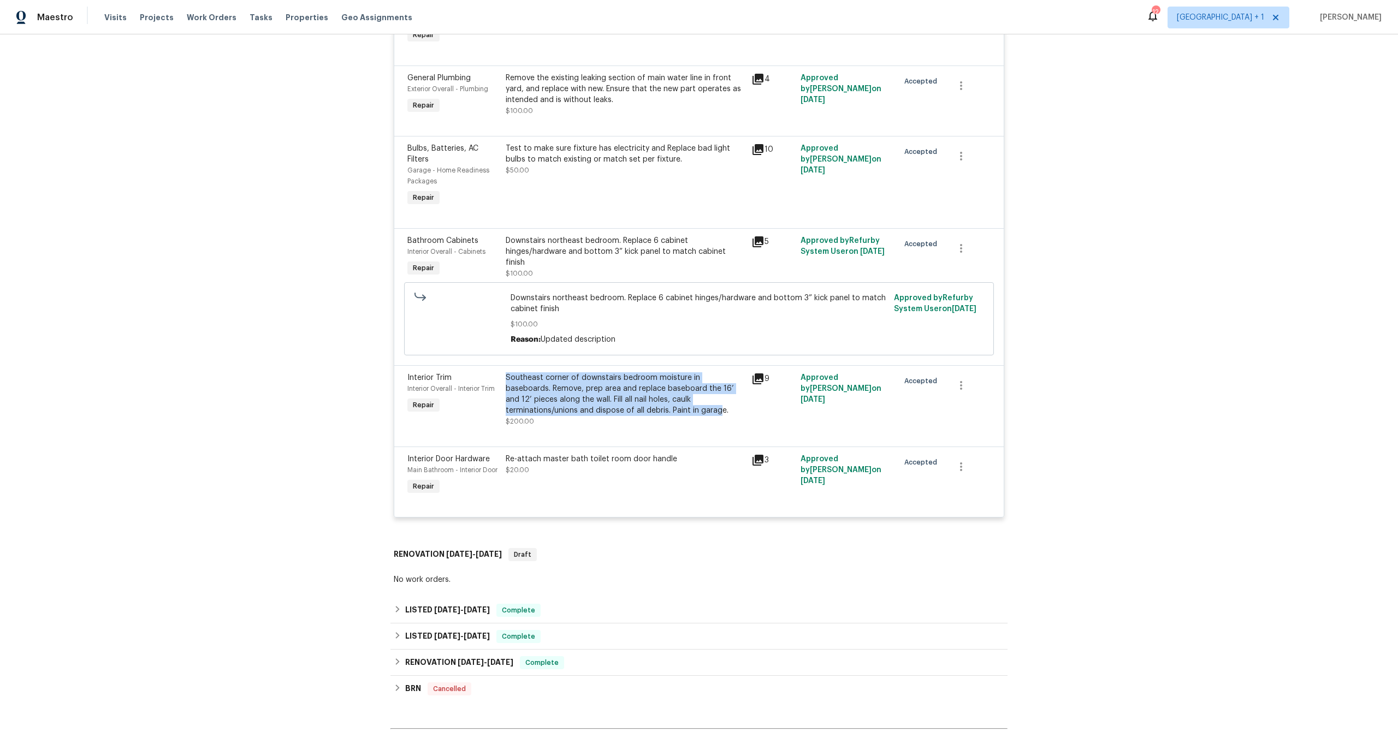
copy div "Southeast corner of downstairs bedroom moisture in baseboards. Remove, prep are…"
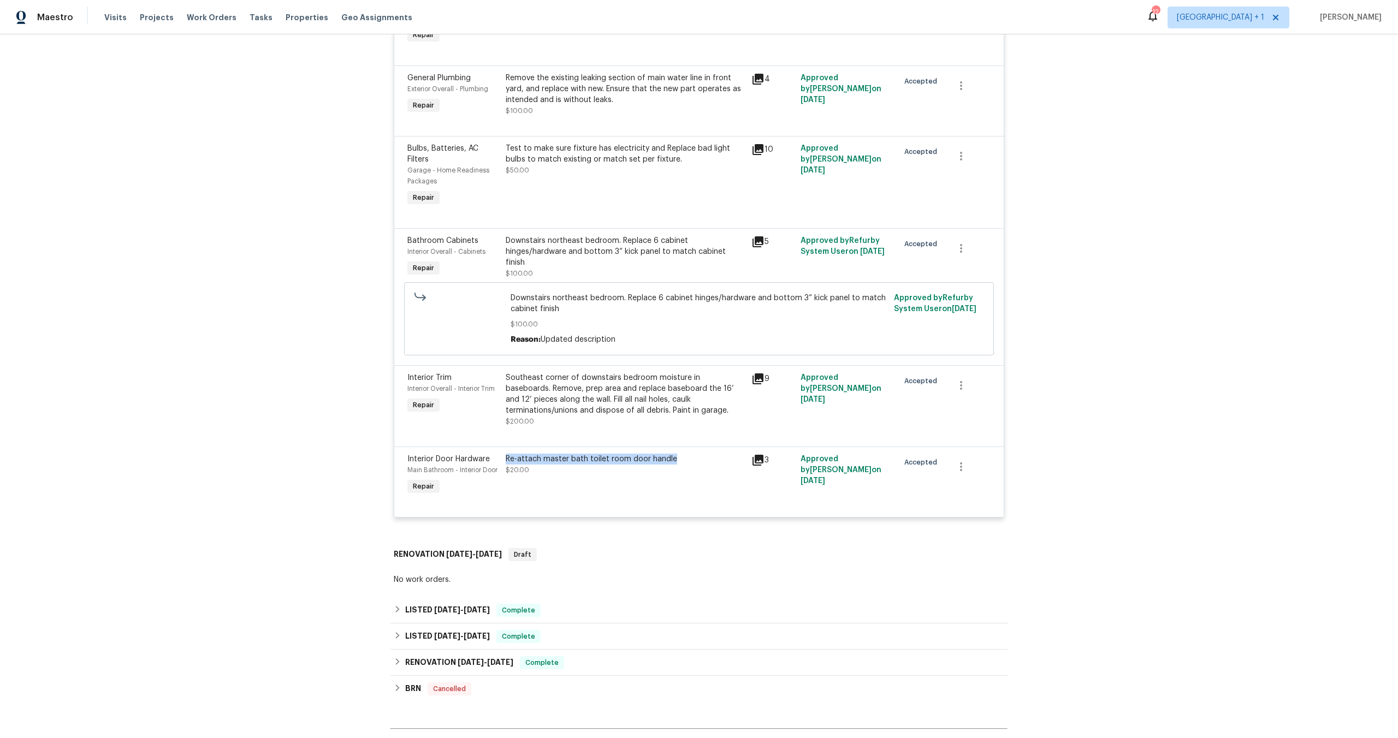
drag, startPoint x: 655, startPoint y: 460, endPoint x: 503, endPoint y: 461, distance: 152.3
click at [506, 461] on div "Re-attach master bath toilet room door handle" at bounding box center [625, 459] width 239 height 11
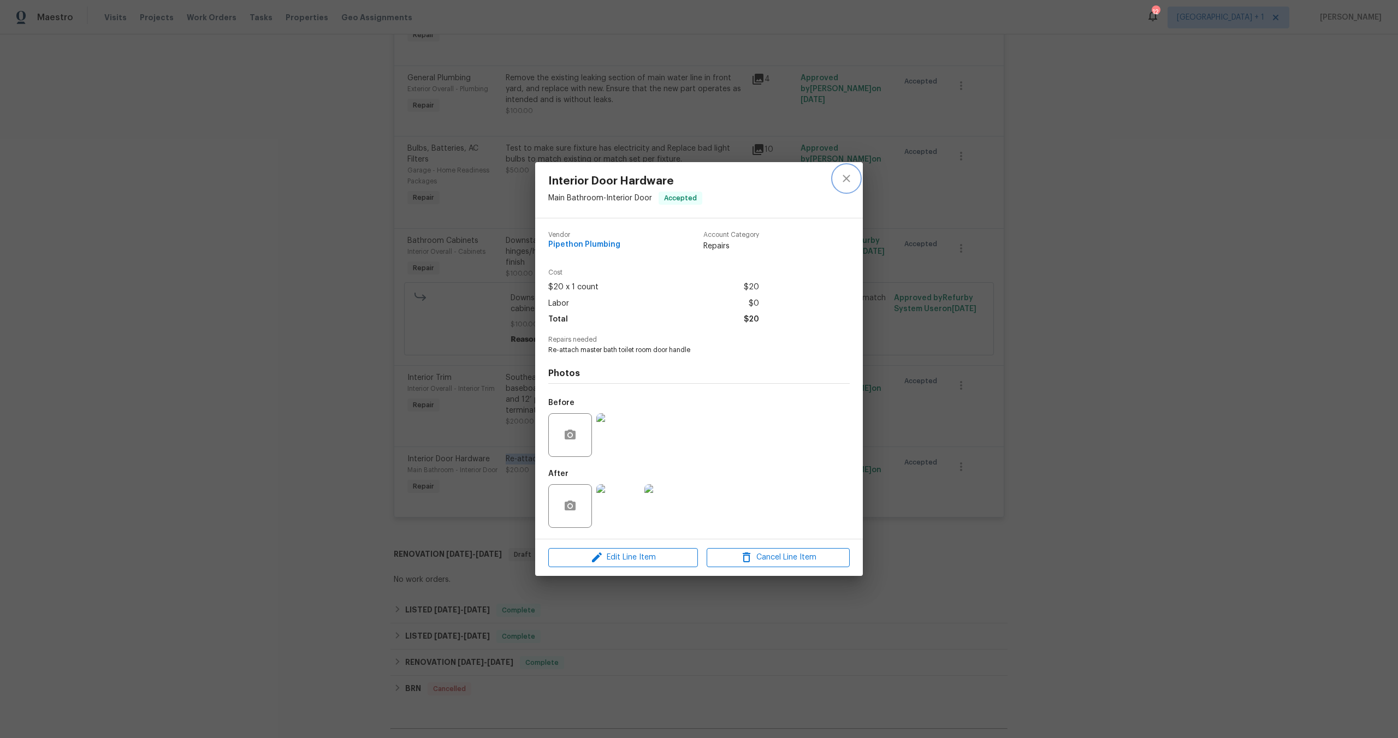
click at [850, 177] on icon "close" at bounding box center [846, 178] width 13 height 13
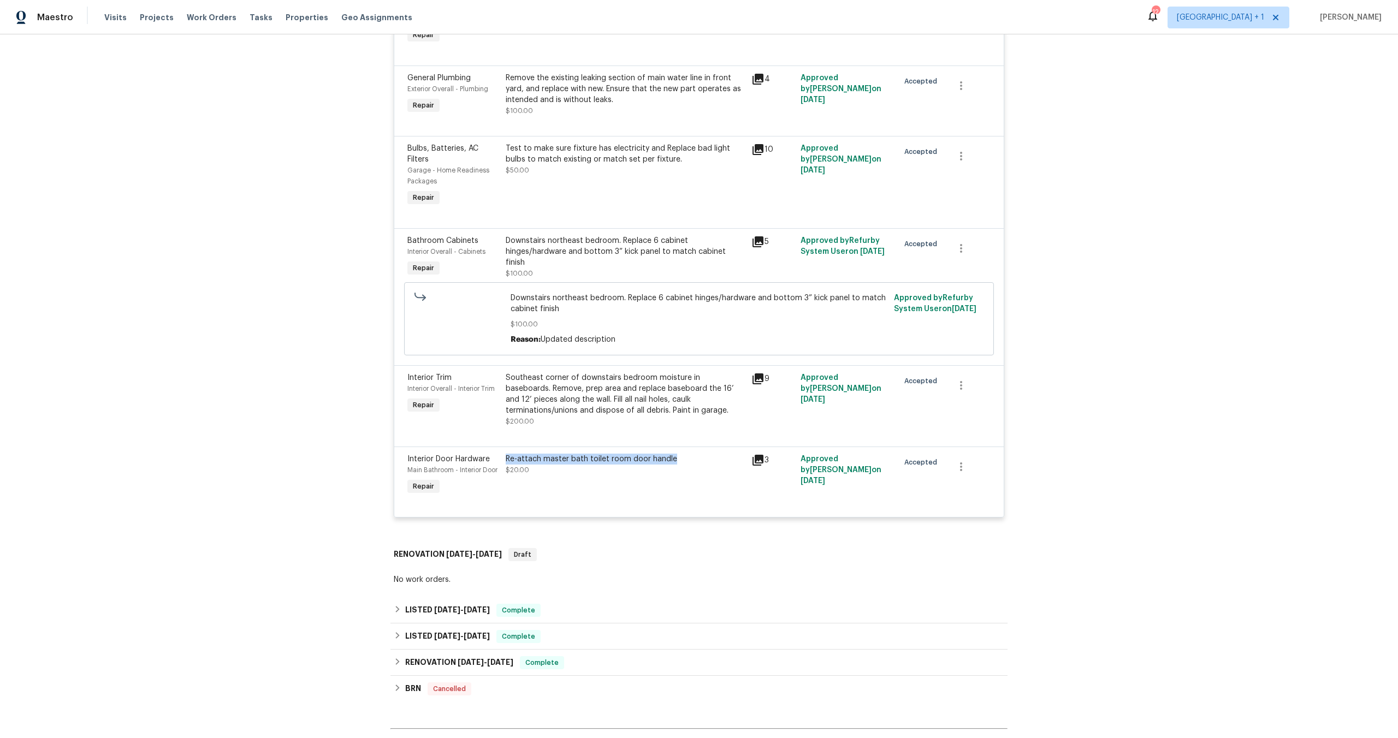
copy div "Re-attach master bath toilet room door handle"
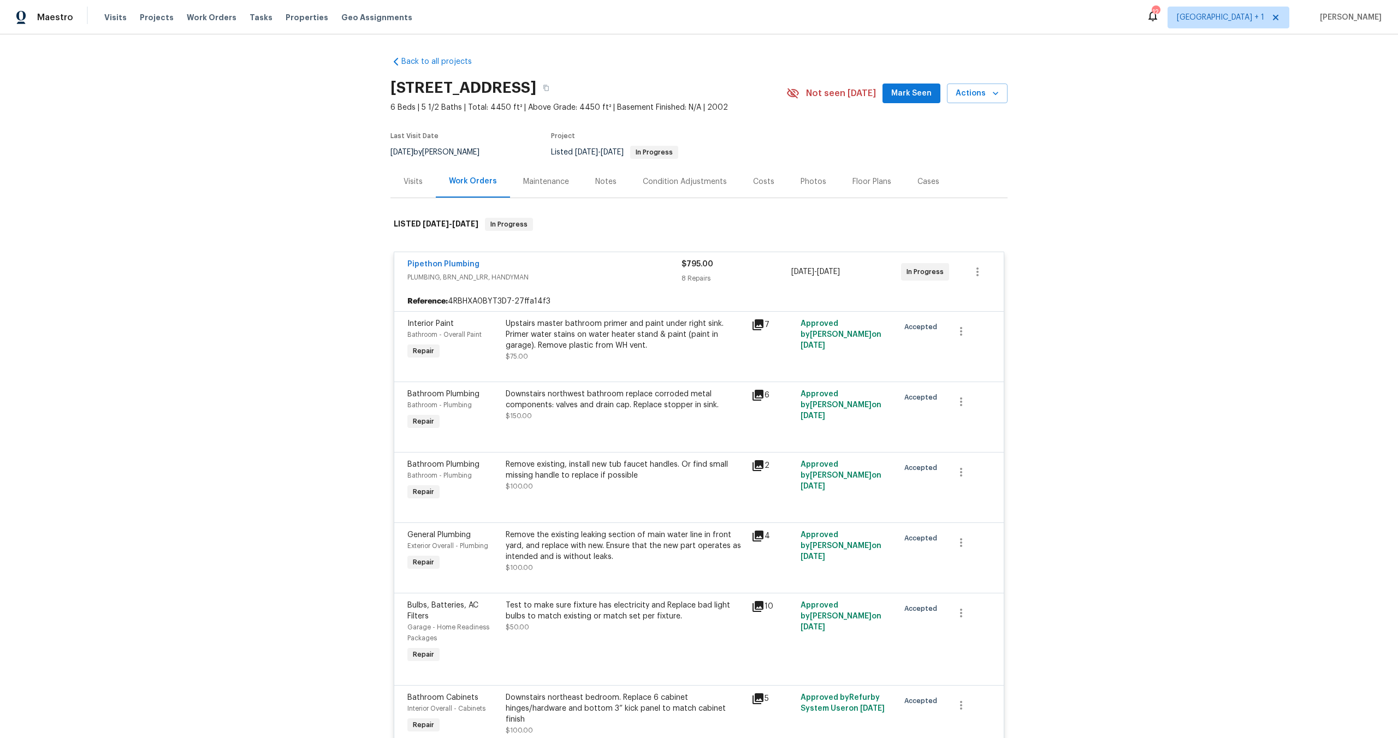
scroll to position [0, 0]
click at [604, 272] on span "PLUMBING, BRN_AND_LRR, HANDYMAN" at bounding box center [544, 277] width 274 height 11
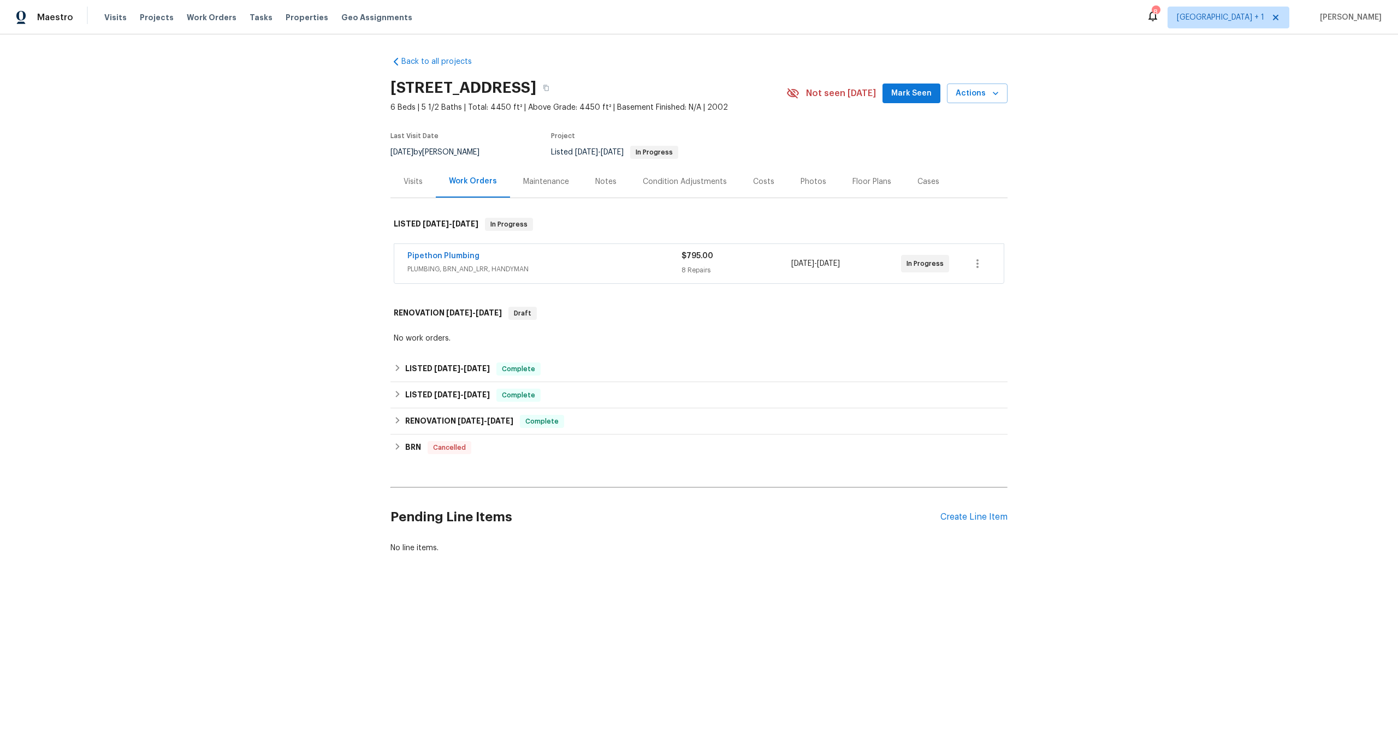
click at [536, 86] on h2 "15420 Olive Branch Dr, La Mirada, CA 90638" at bounding box center [463, 87] width 146 height 11
click at [299, 15] on span "Properties" at bounding box center [307, 17] width 43 height 11
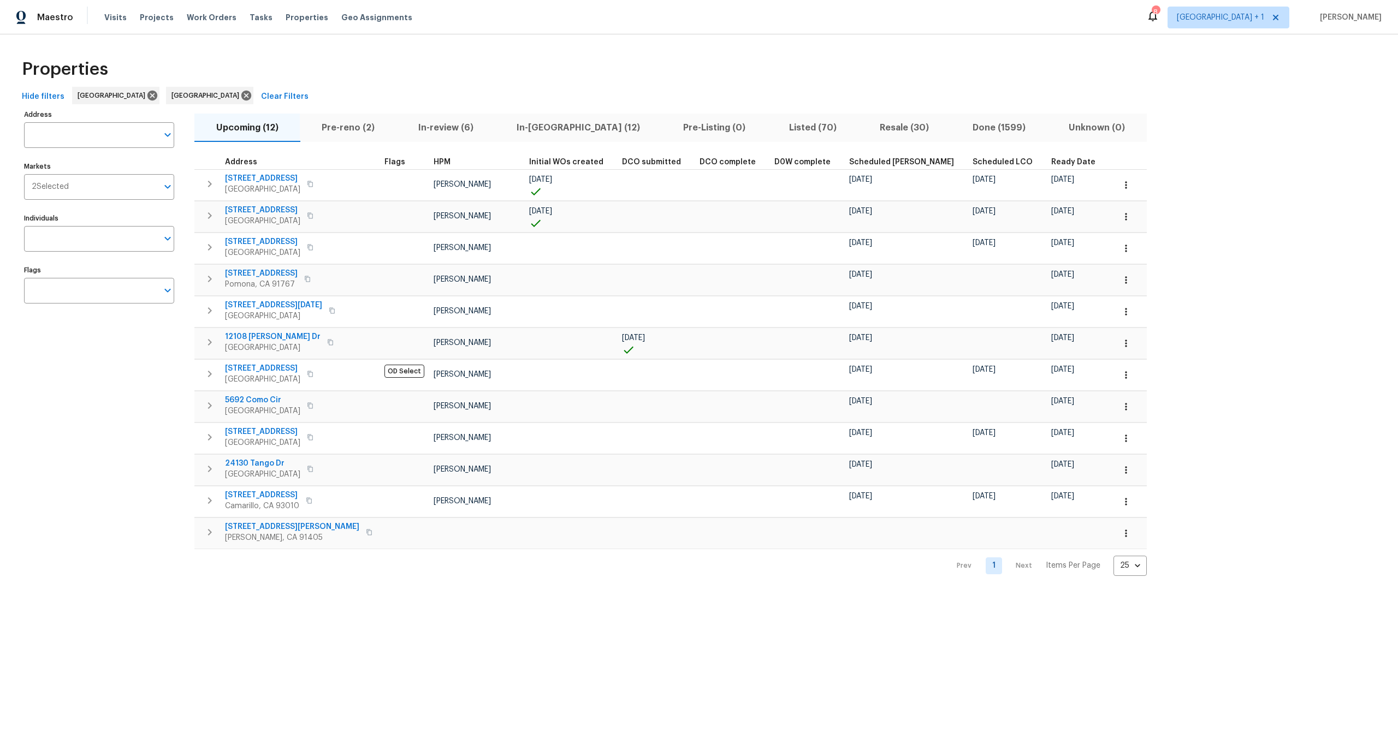
click at [553, 124] on span "In-reno (12)" at bounding box center [577, 127] width 153 height 15
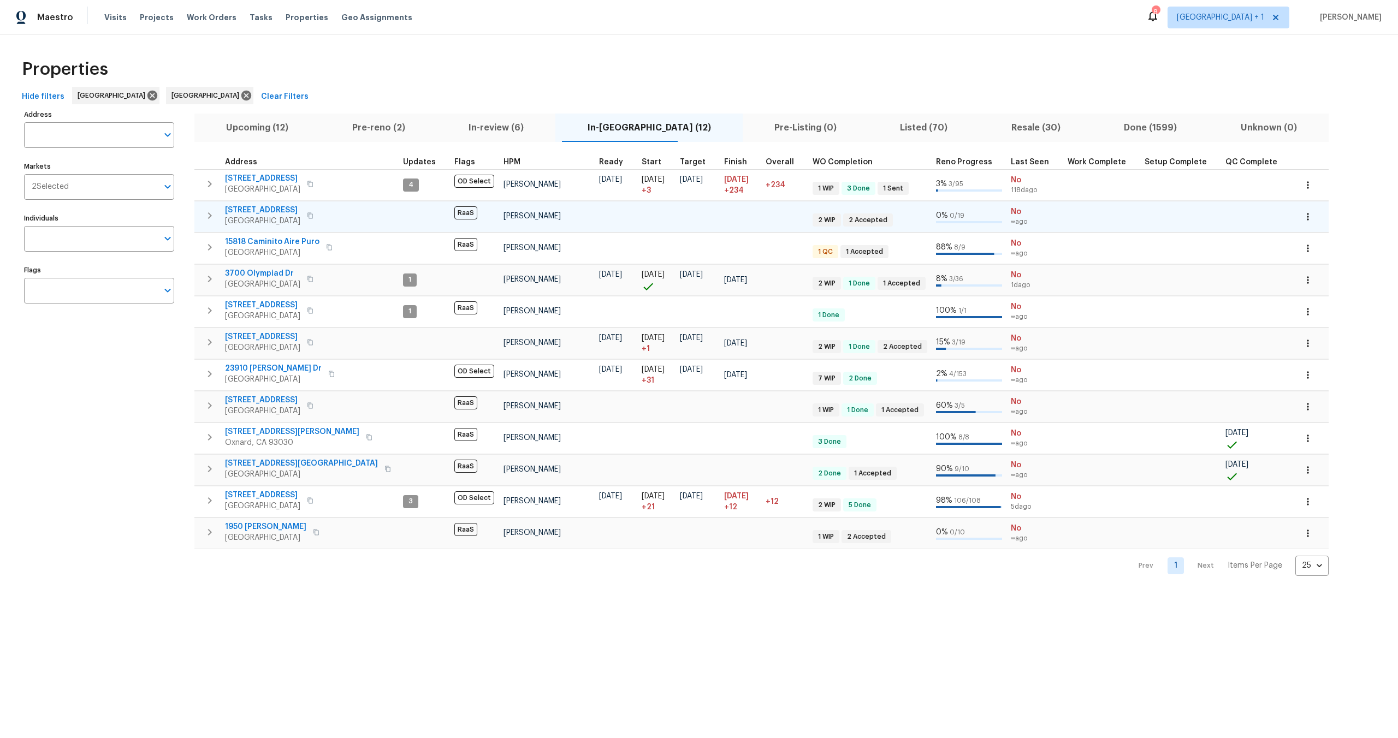
click at [1302, 216] on icon "button" at bounding box center [1307, 216] width 11 height 11
click at [1154, 239] on div at bounding box center [699, 369] width 1398 height 738
click at [257, 209] on span "5996 College Ave" at bounding box center [262, 210] width 75 height 11
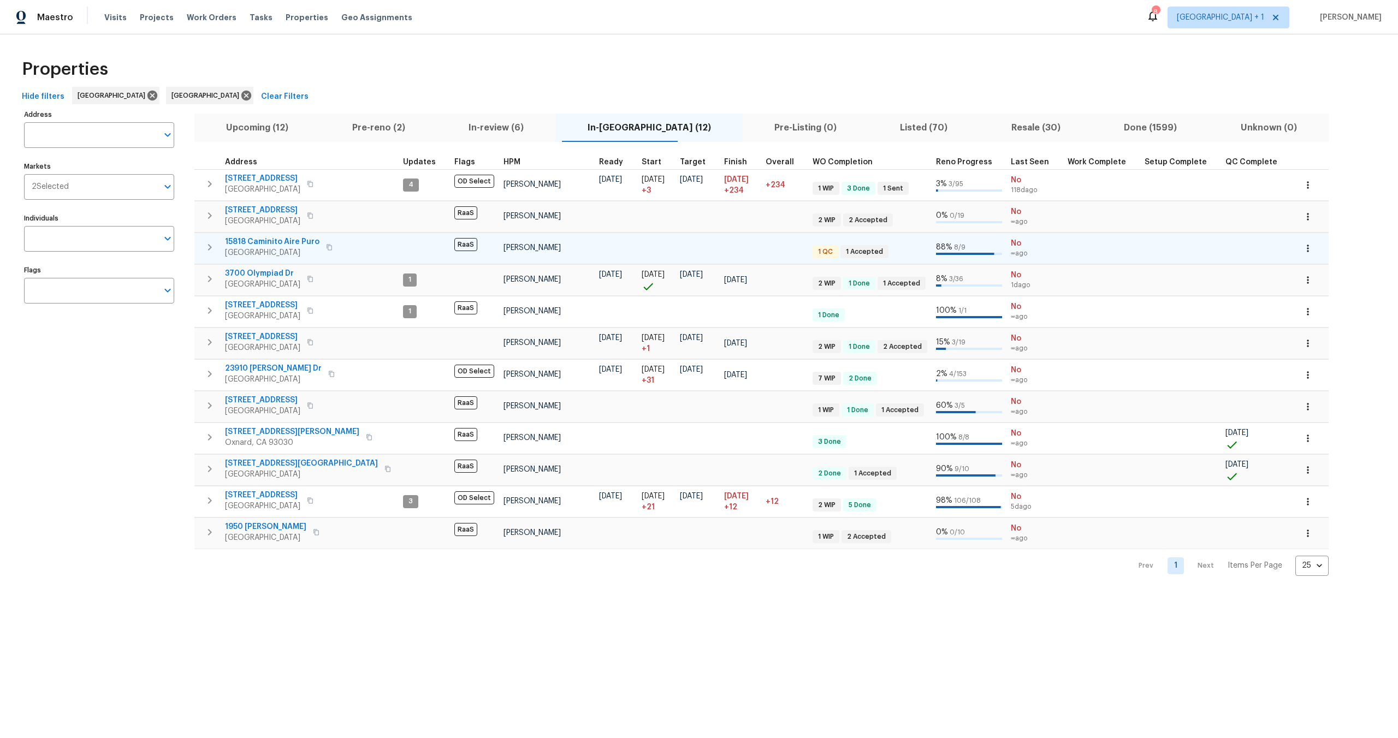
click at [278, 240] on span "15818 Caminito Aire Puro" at bounding box center [272, 241] width 94 height 11
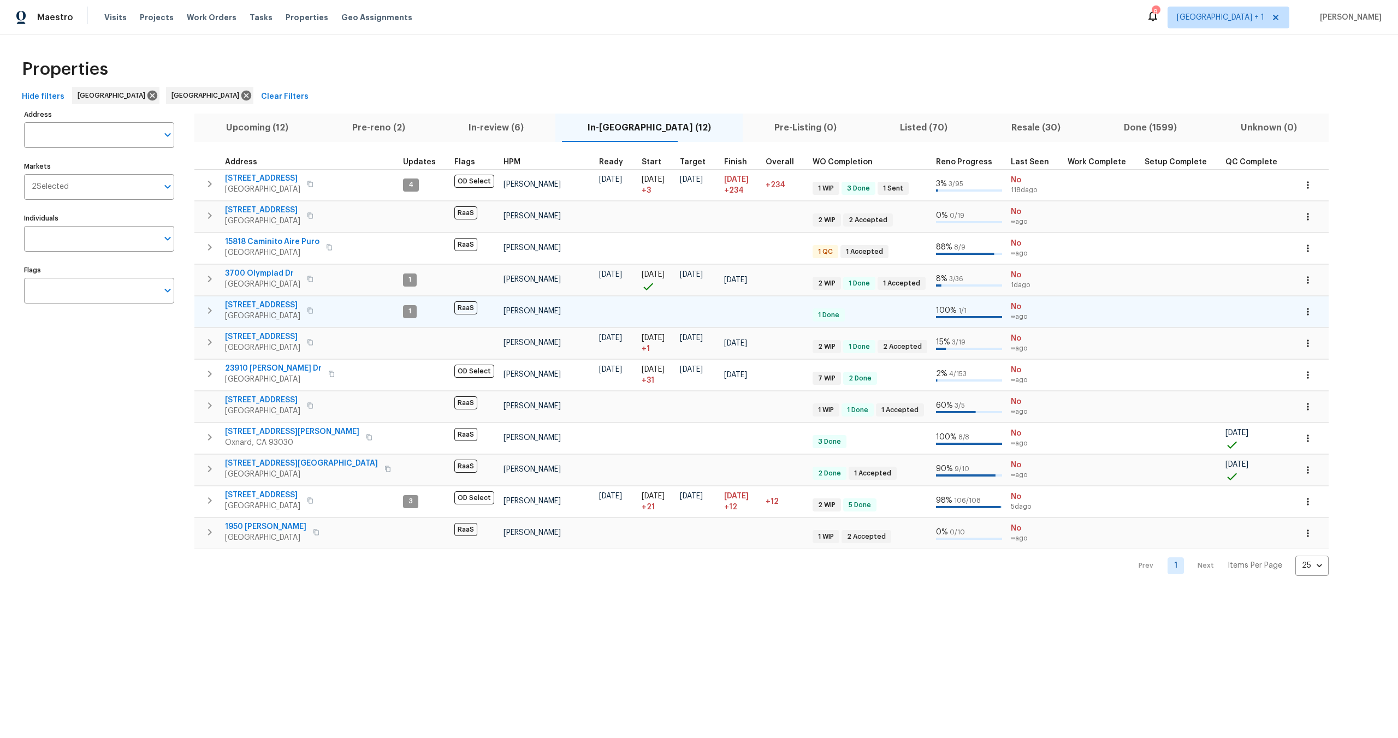
click at [257, 302] on span "120 E 47th St" at bounding box center [262, 305] width 75 height 11
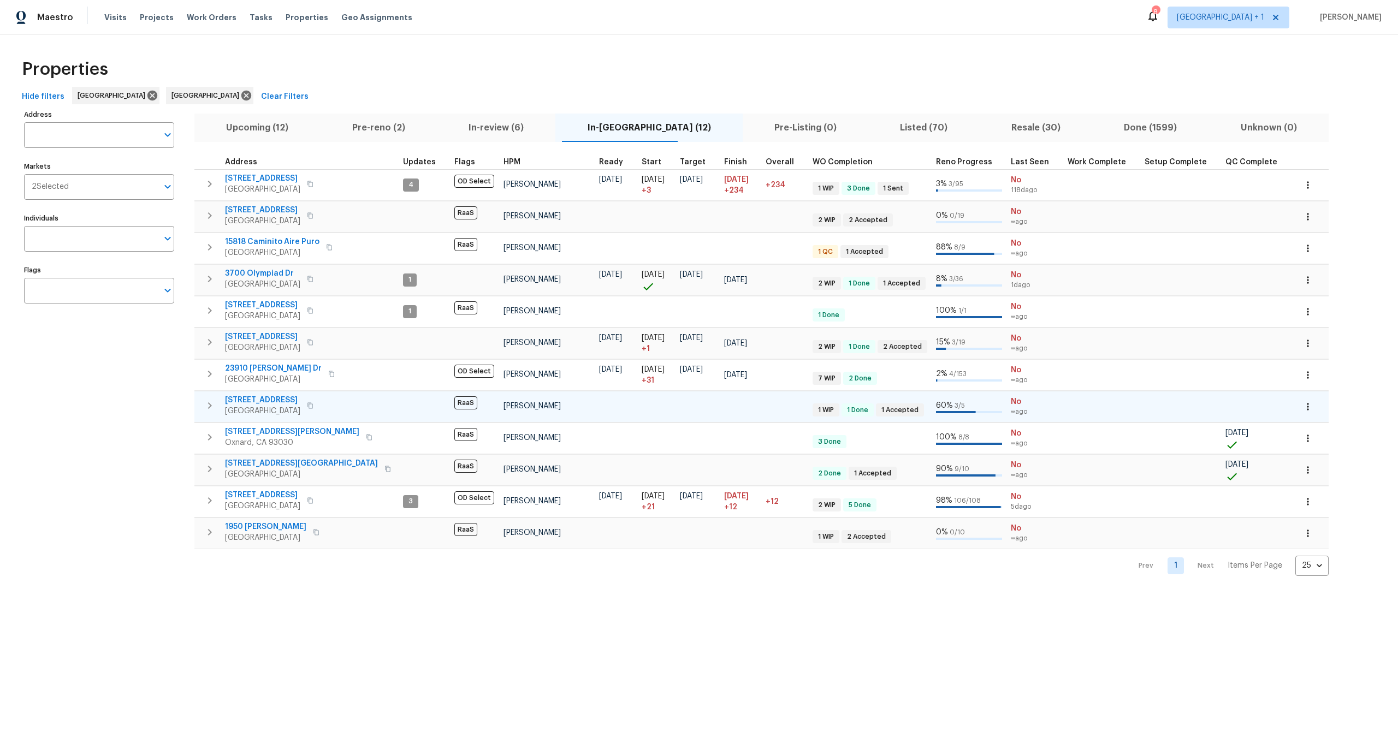
click at [240, 399] on span "16121 Filbert St" at bounding box center [262, 400] width 75 height 11
click at [277, 464] on span "2243 Avenida Del Diablo" at bounding box center [301, 463] width 153 height 11
click at [261, 525] on span "1950 Rue Michelle" at bounding box center [265, 526] width 81 height 11
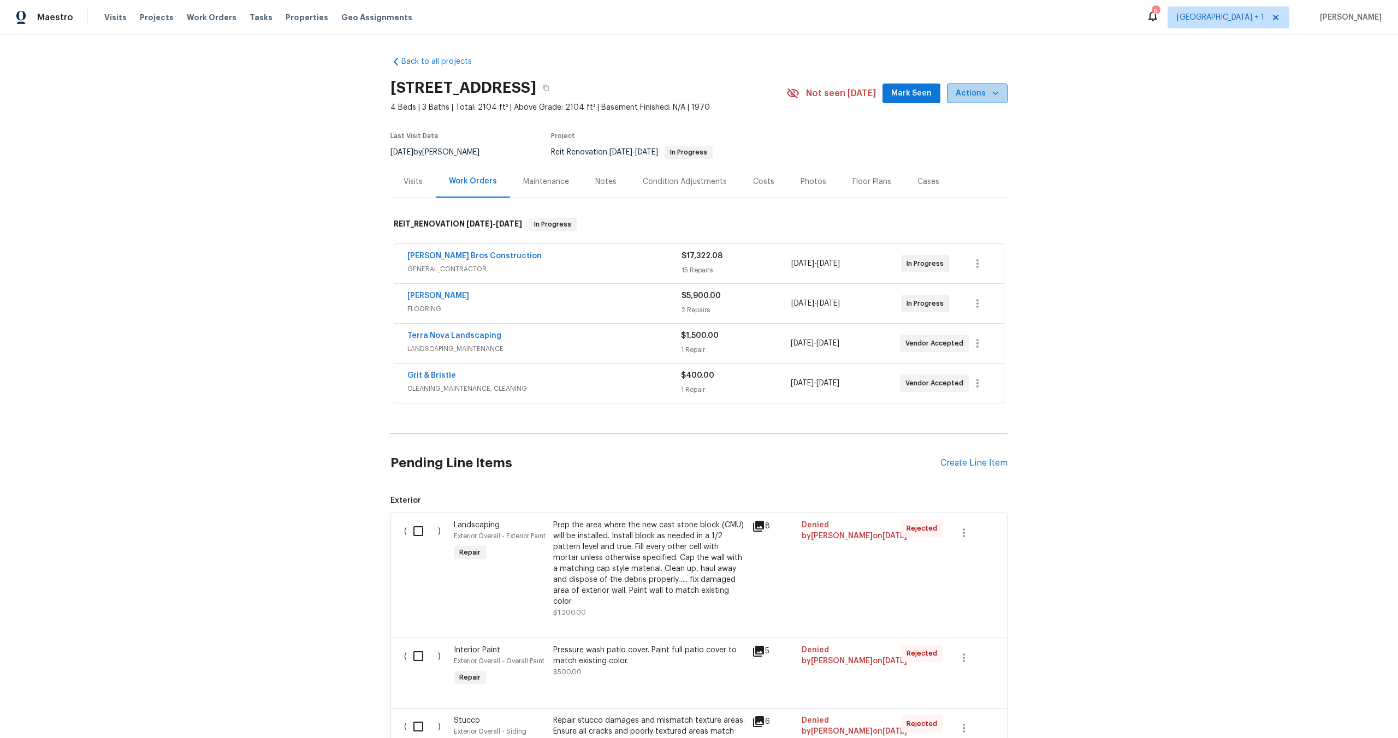
click at [956, 87] on span "Actions" at bounding box center [977, 94] width 43 height 14
click at [935, 137] on p "Schedule a visit" at bounding box center [933, 134] width 56 height 11
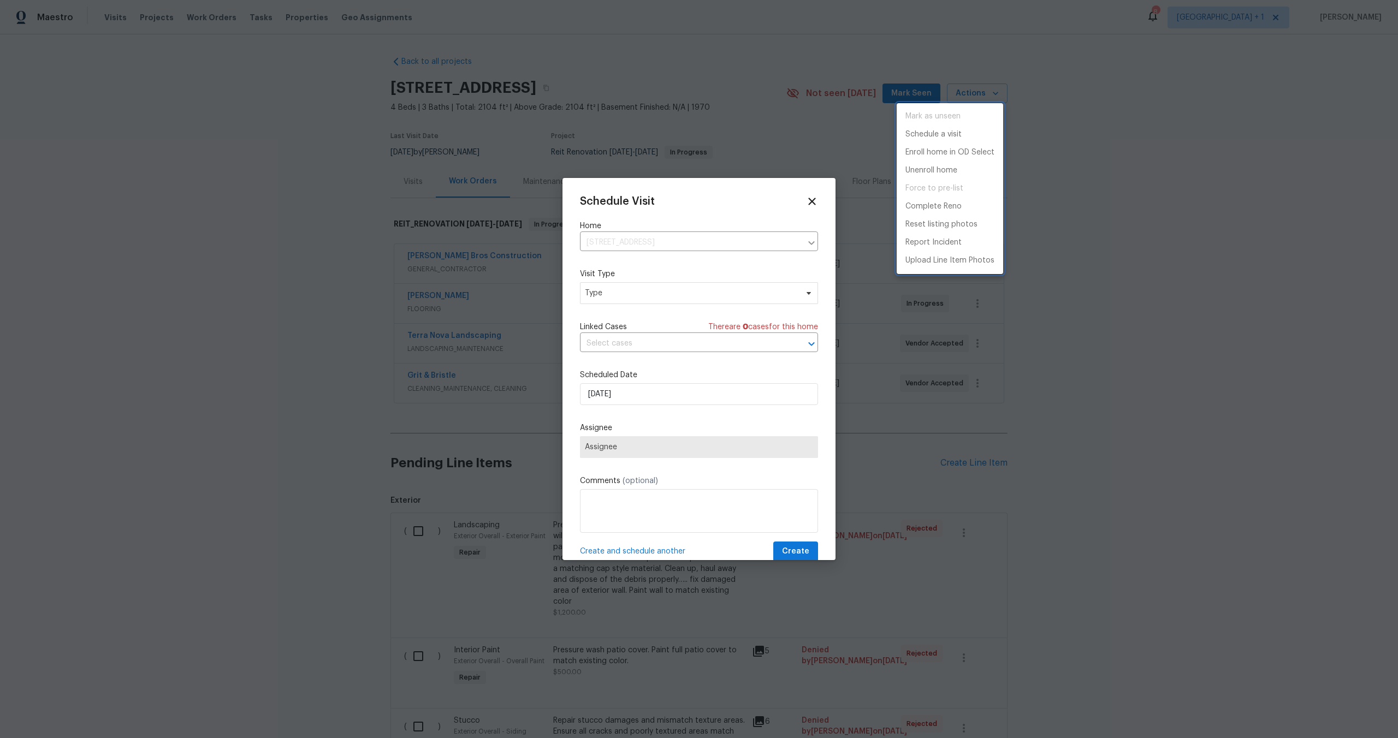
click at [612, 290] on div at bounding box center [699, 369] width 1398 height 738
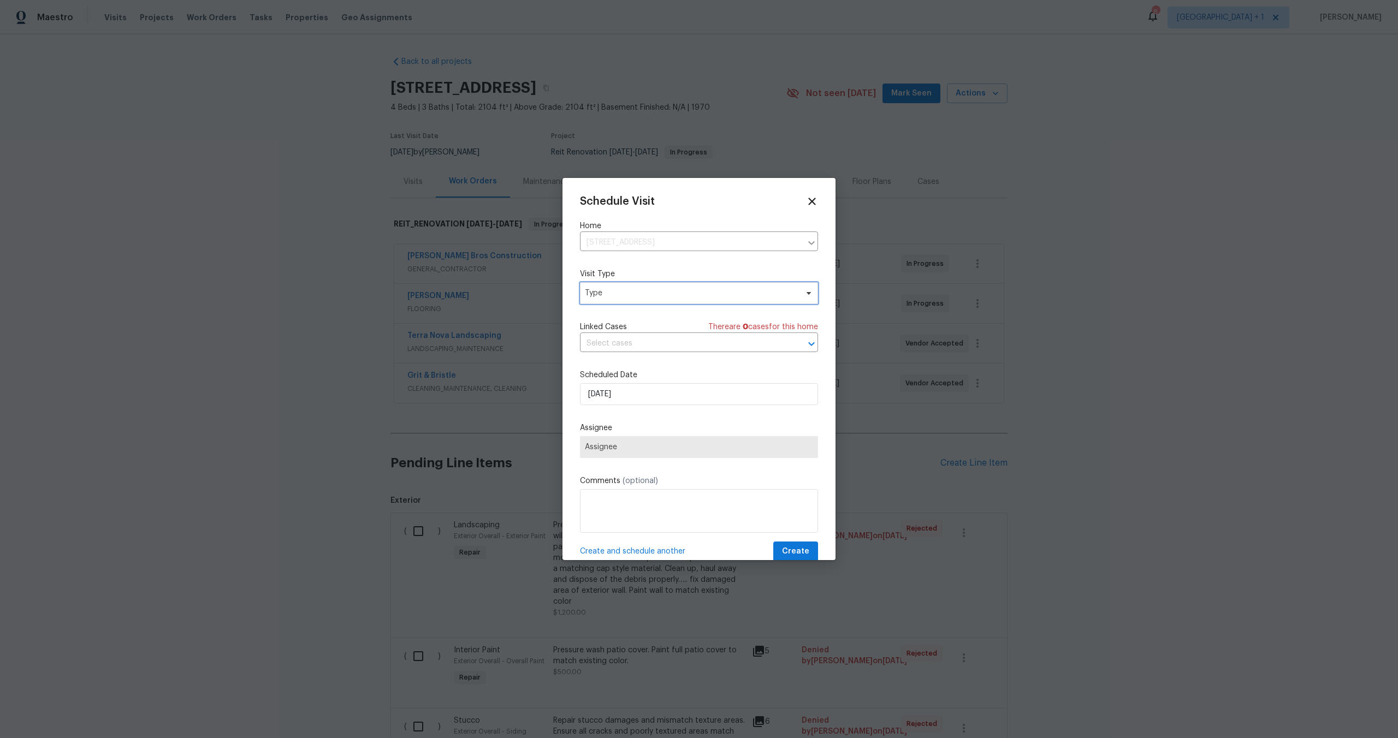
click at [611, 292] on span "Type" at bounding box center [691, 293] width 212 height 11
type input "cust"
click at [603, 348] on div "Custom" at bounding box center [600, 345] width 29 height 11
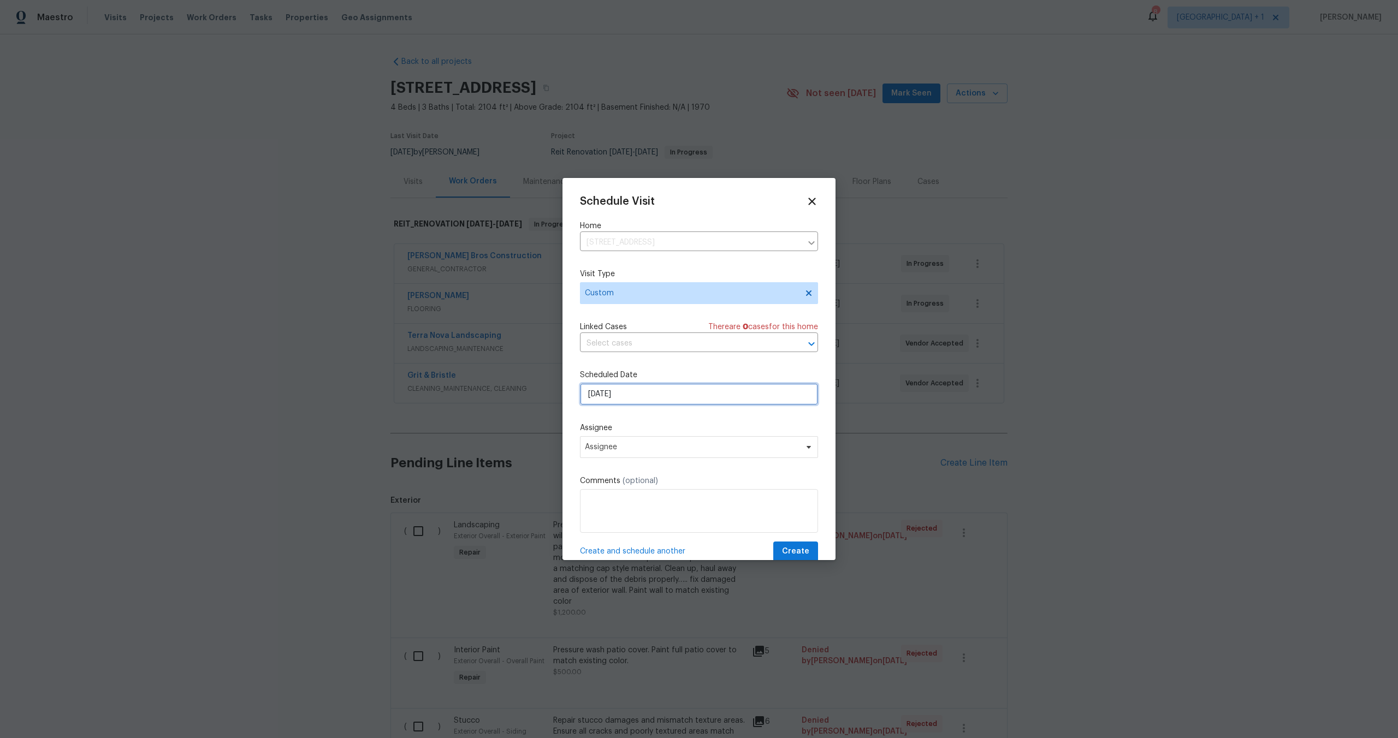
click at [672, 405] on input "[DATE]" at bounding box center [699, 394] width 238 height 22
click at [698, 371] on div "1" at bounding box center [698, 365] width 18 height 15
type input "[DATE]"
select select "9"
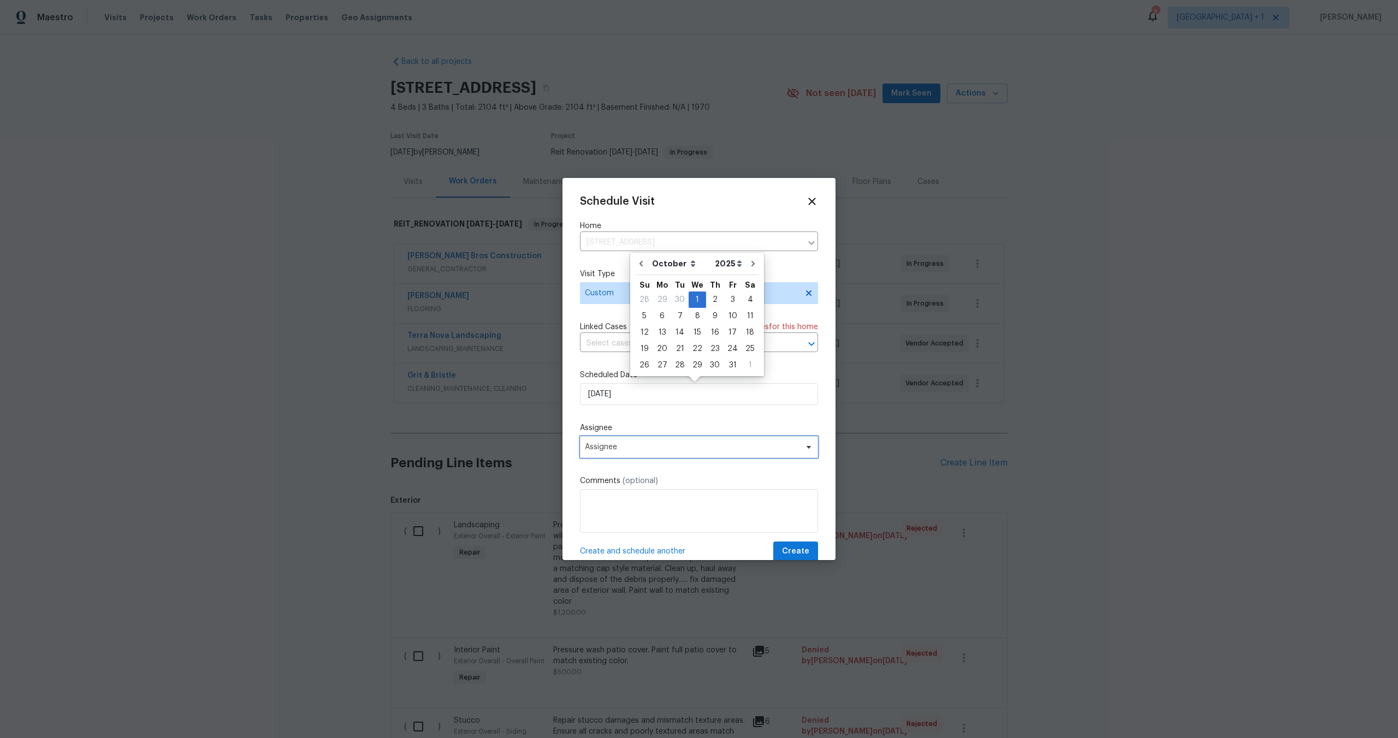
click at [661, 450] on span "Assignee" at bounding box center [692, 447] width 214 height 9
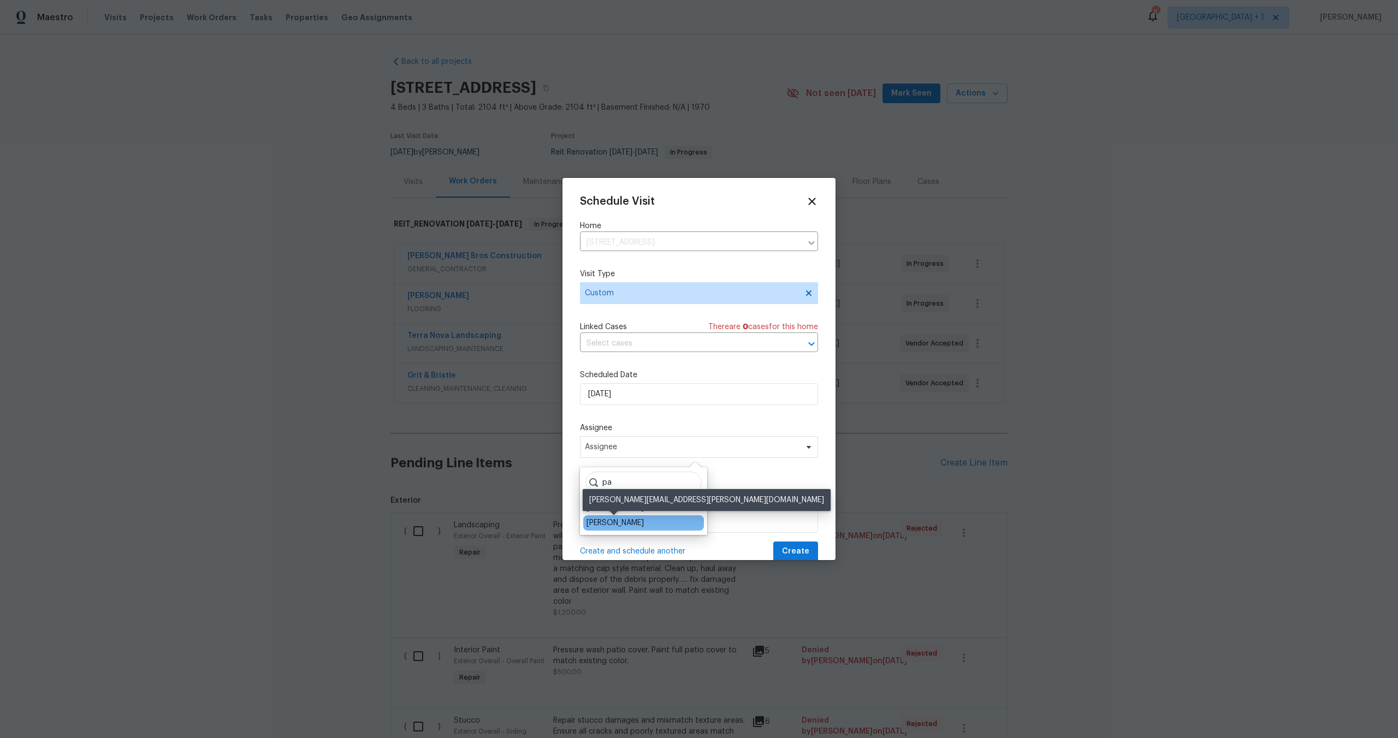
type input "pa"
click at [631, 521] on div "[PERSON_NAME]" at bounding box center [614, 523] width 57 height 11
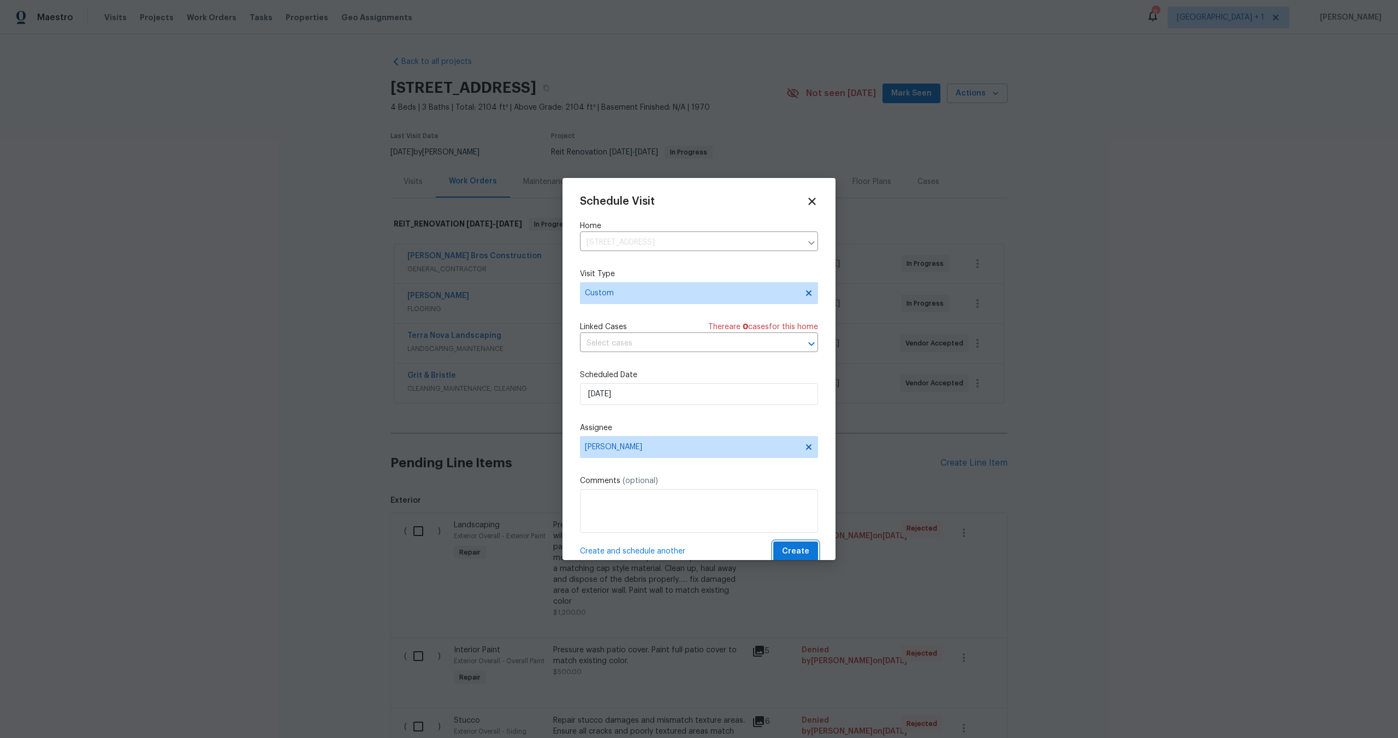
click at [793, 552] on span "Create" at bounding box center [795, 552] width 27 height 14
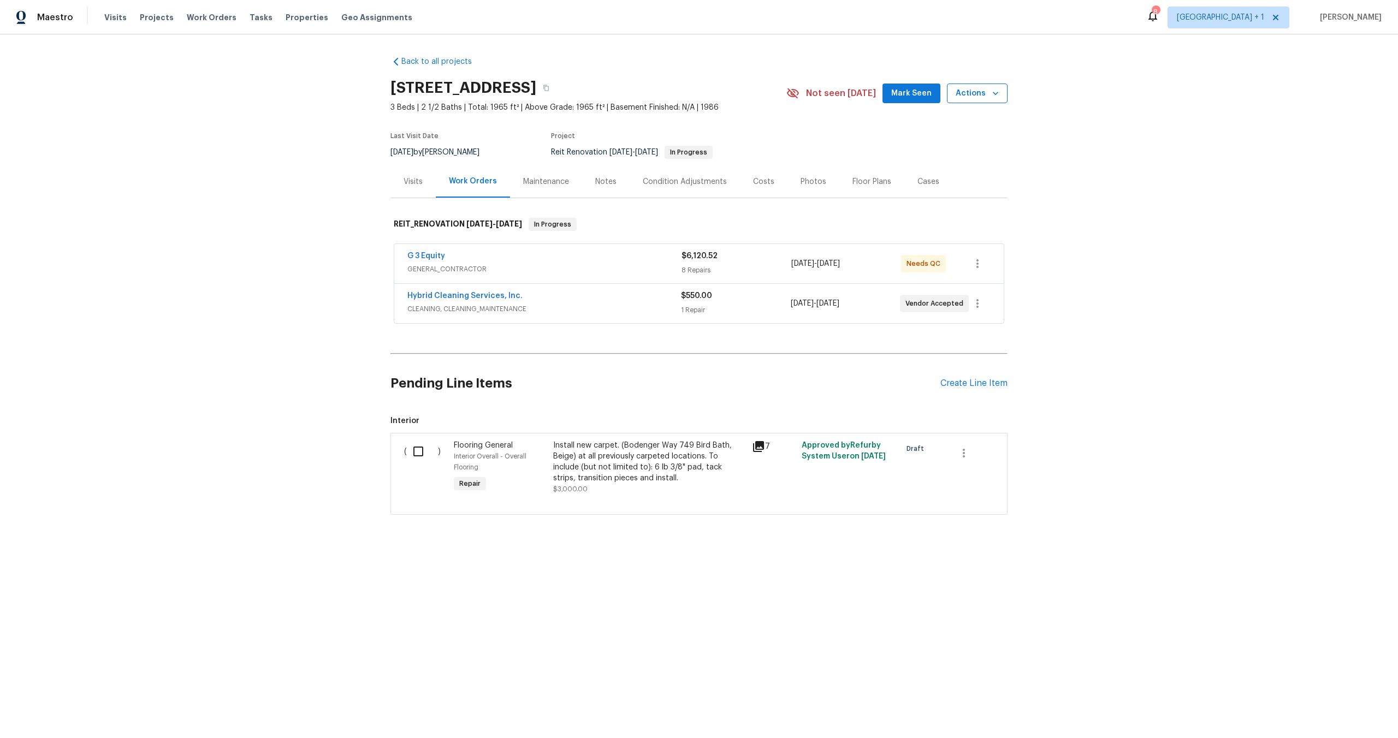
click at [980, 88] on span "Actions" at bounding box center [977, 94] width 43 height 14
click at [933, 130] on p "Schedule a visit" at bounding box center [933, 134] width 56 height 11
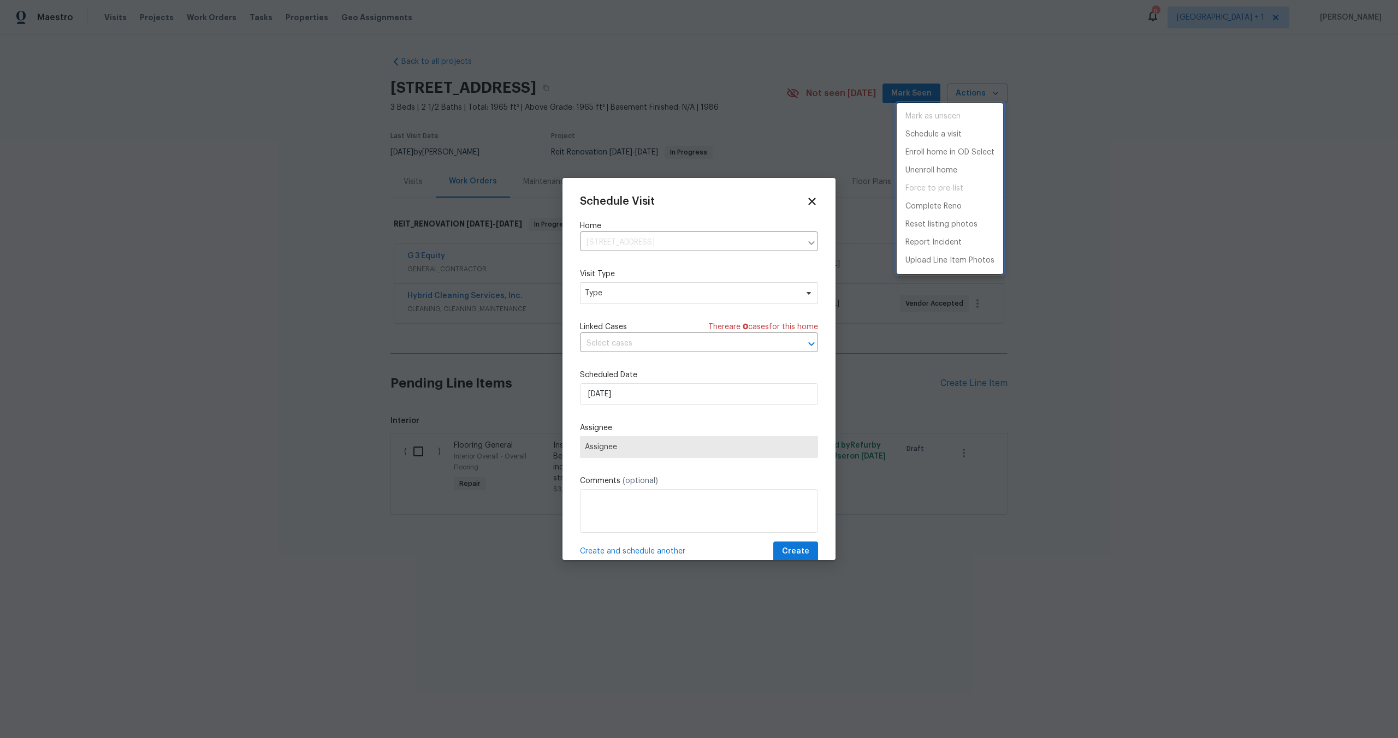
click at [664, 289] on div at bounding box center [699, 369] width 1398 height 738
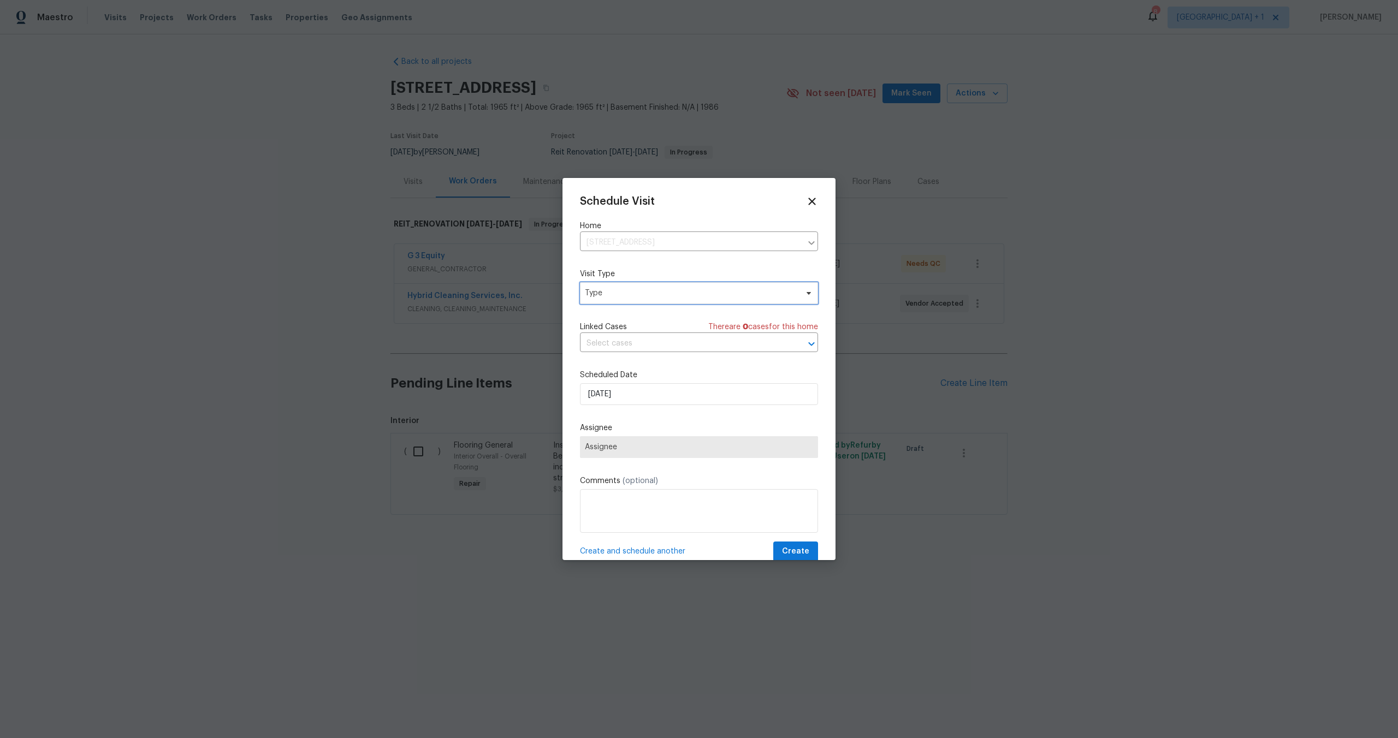
click at [664, 296] on span "Type" at bounding box center [691, 293] width 212 height 11
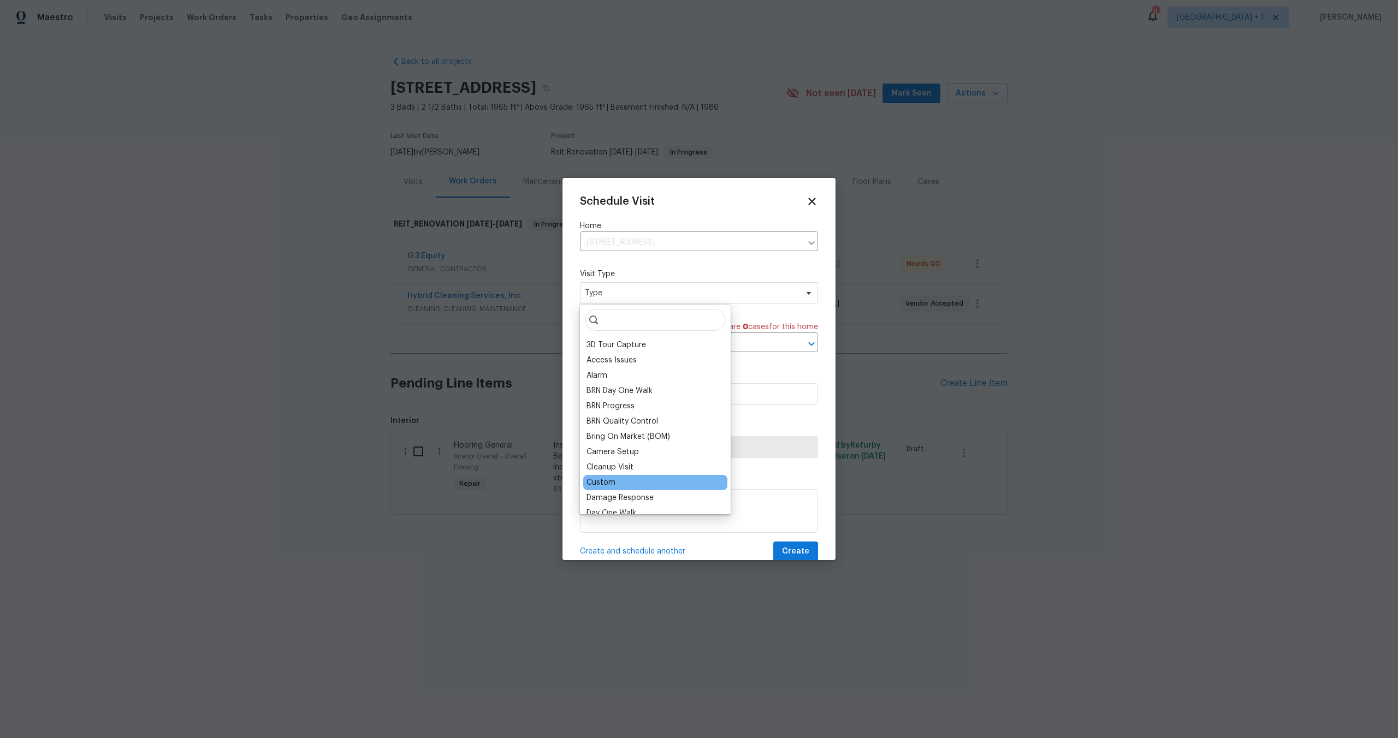
click at [606, 482] on div "Custom" at bounding box center [600, 482] width 29 height 11
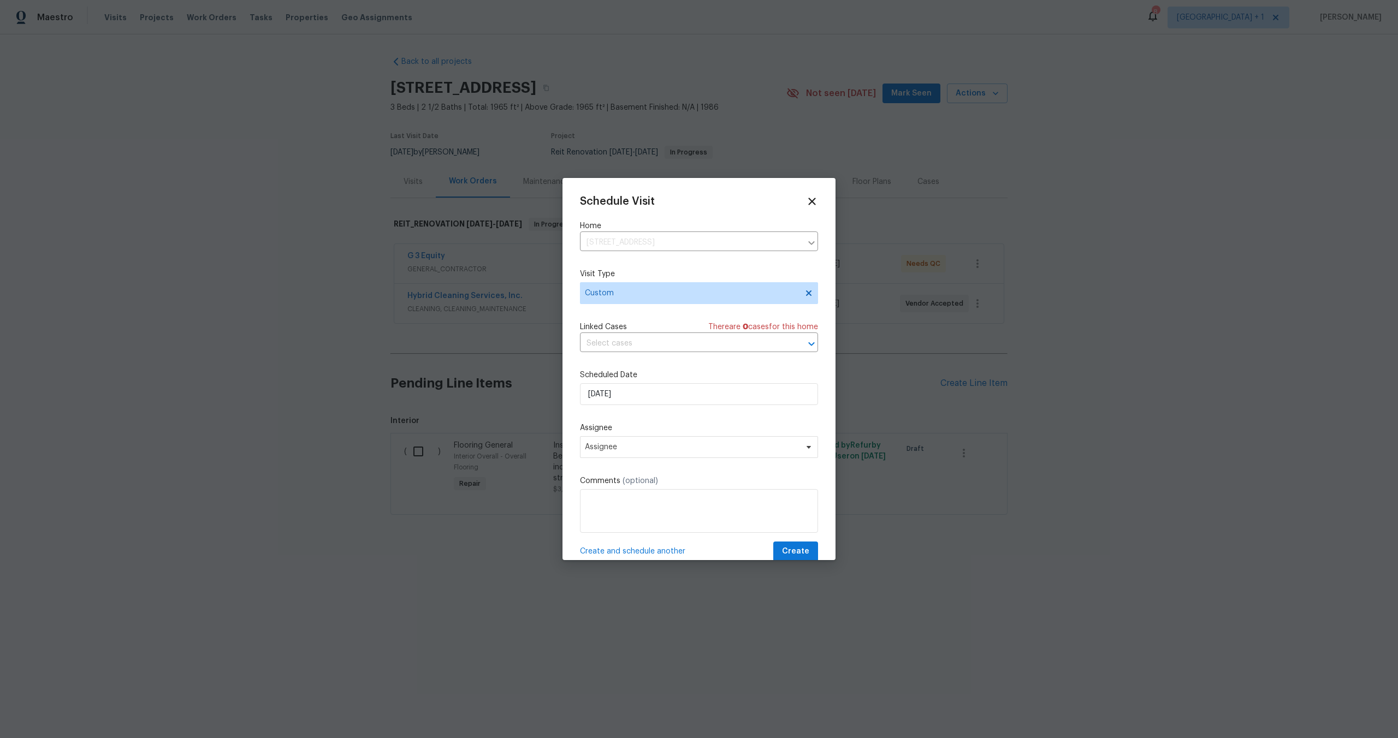
click at [646, 406] on div "Schedule Visit Home 15818 Caminito Aire Puro, San Diego, CA 92128 ​ Visit Type …" at bounding box center [699, 378] width 238 height 366
click at [646, 400] on input "[DATE]" at bounding box center [699, 394] width 238 height 22
click at [692, 364] on div "1" at bounding box center [698, 365] width 18 height 15
type input "[DATE]"
select select "9"
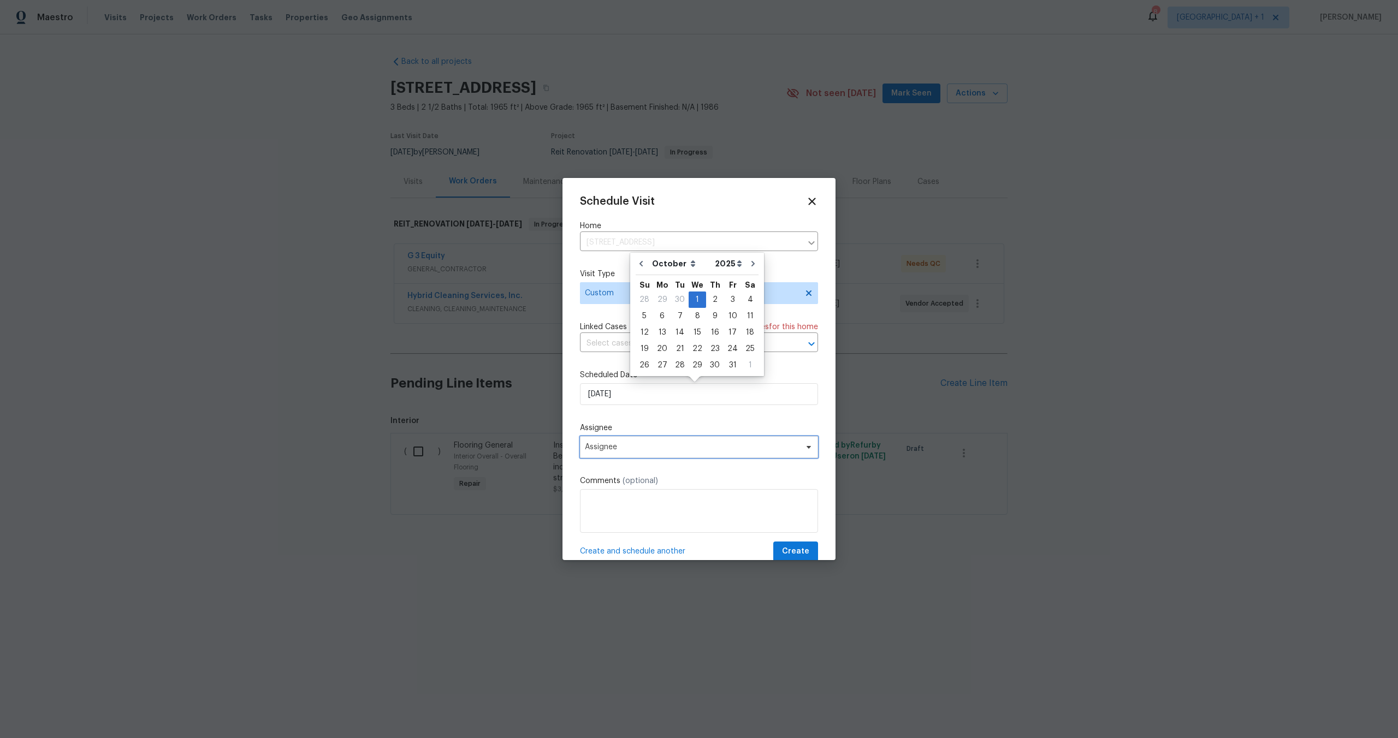
click at [628, 448] on span "Assignee" at bounding box center [692, 447] width 214 height 9
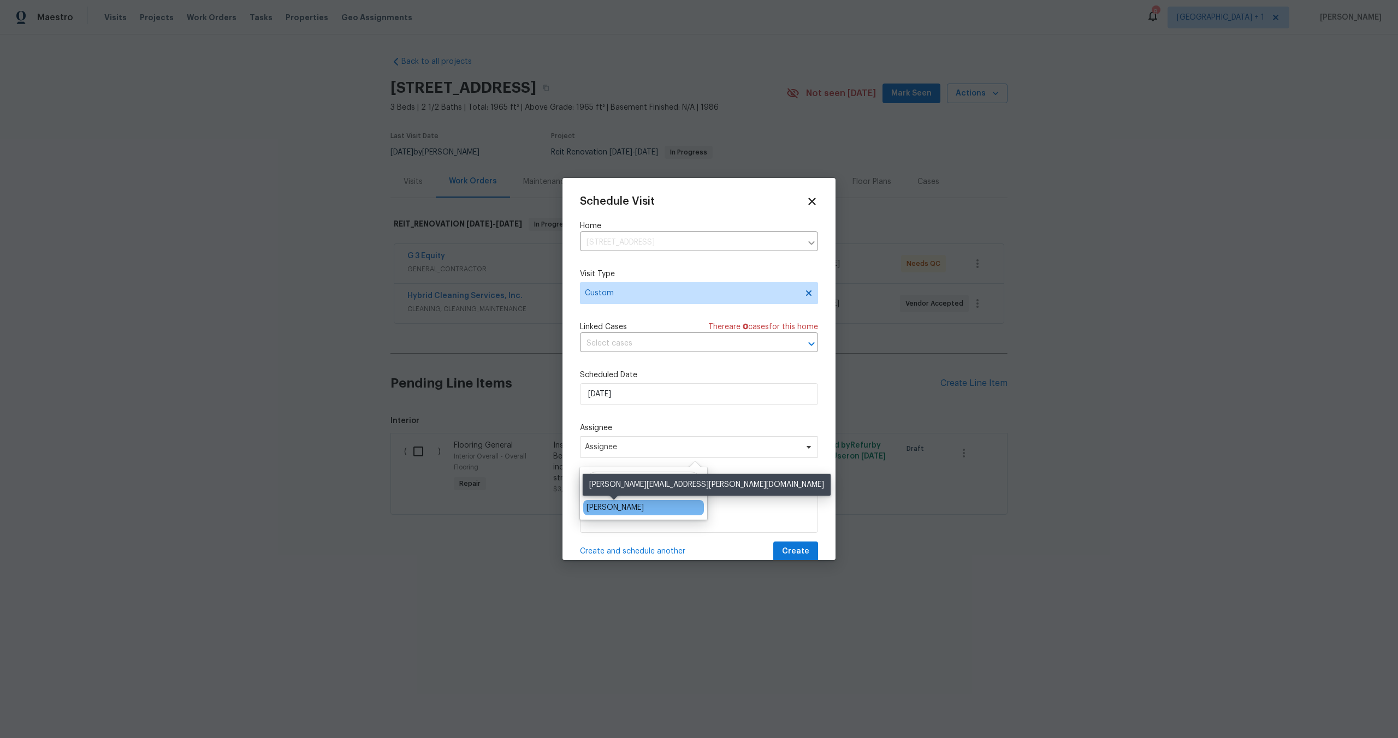
type input "pablo"
click at [595, 509] on div "[PERSON_NAME]" at bounding box center [614, 507] width 57 height 11
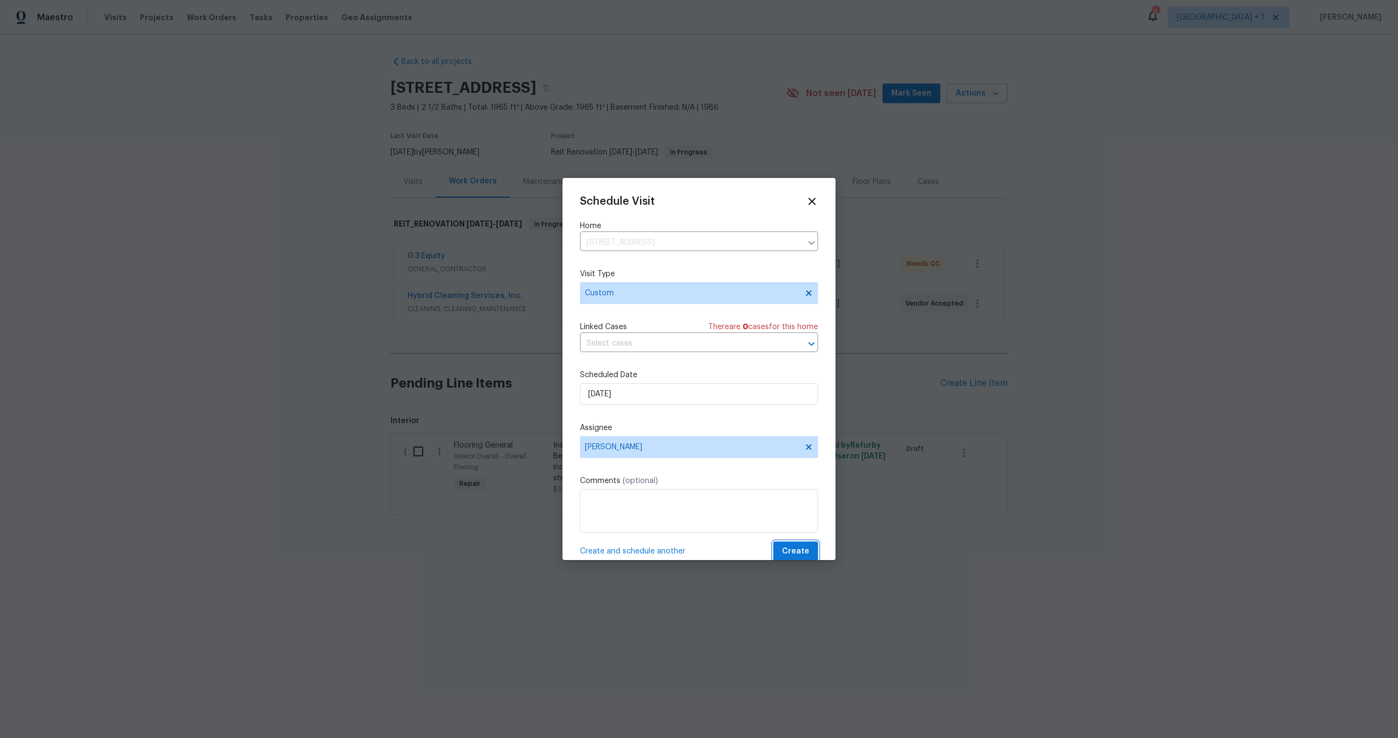
click at [798, 556] on span "Create" at bounding box center [795, 552] width 27 height 14
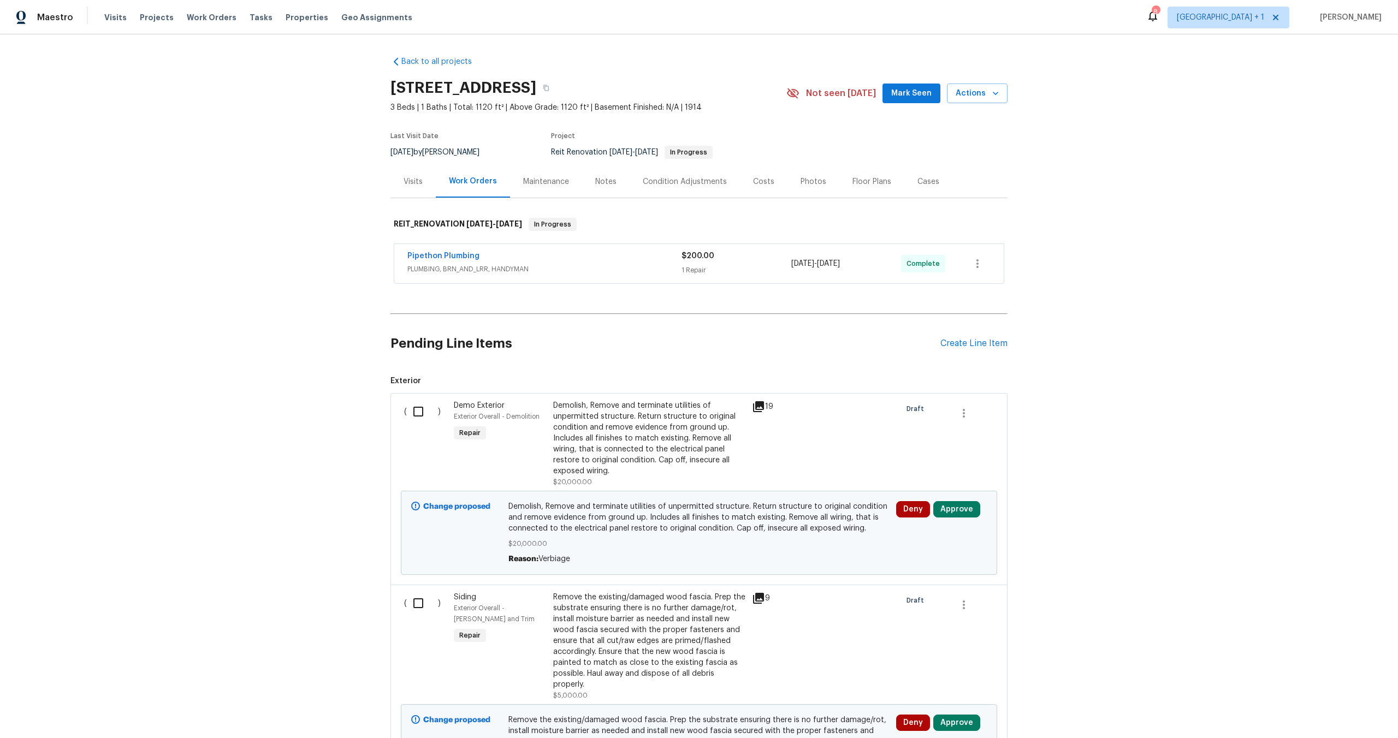
click at [598, 174] on div "Notes" at bounding box center [606, 181] width 48 height 32
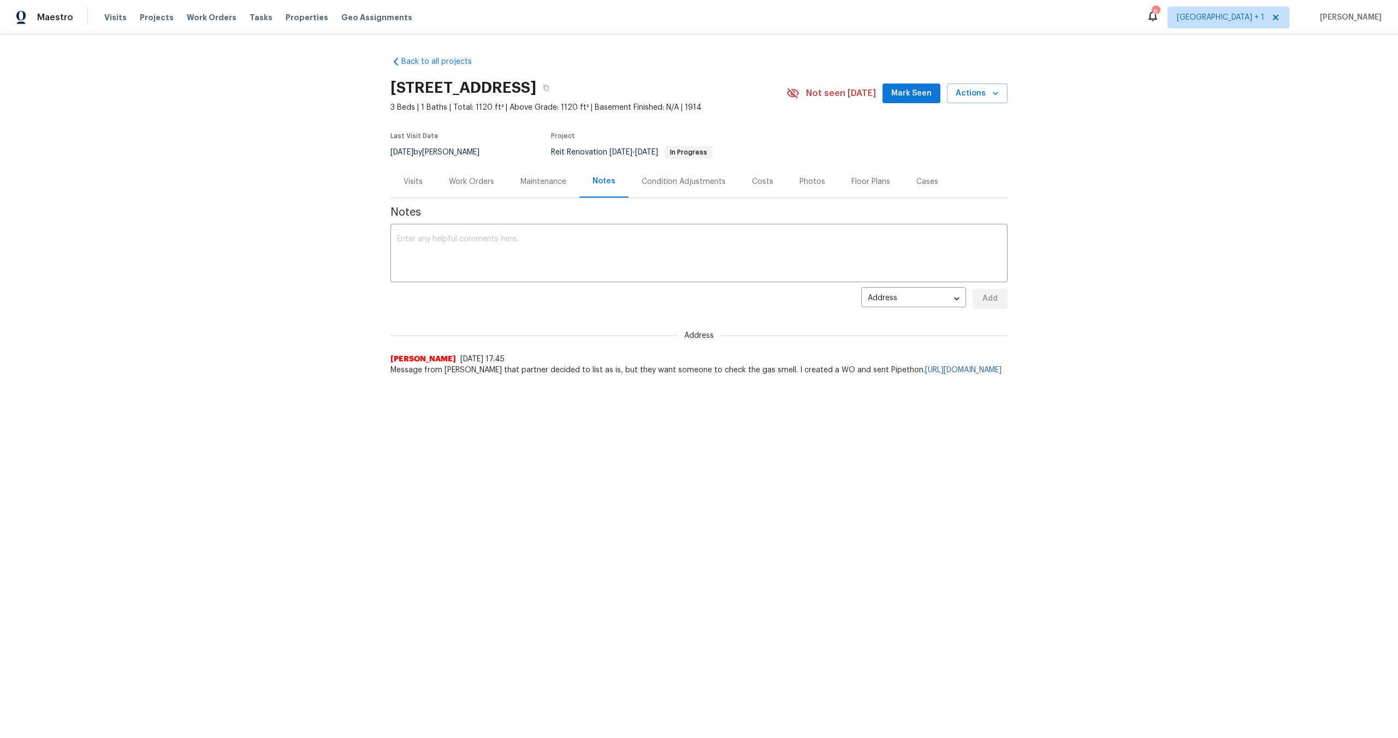
click at [419, 180] on div "Visits" at bounding box center [412, 181] width 45 height 32
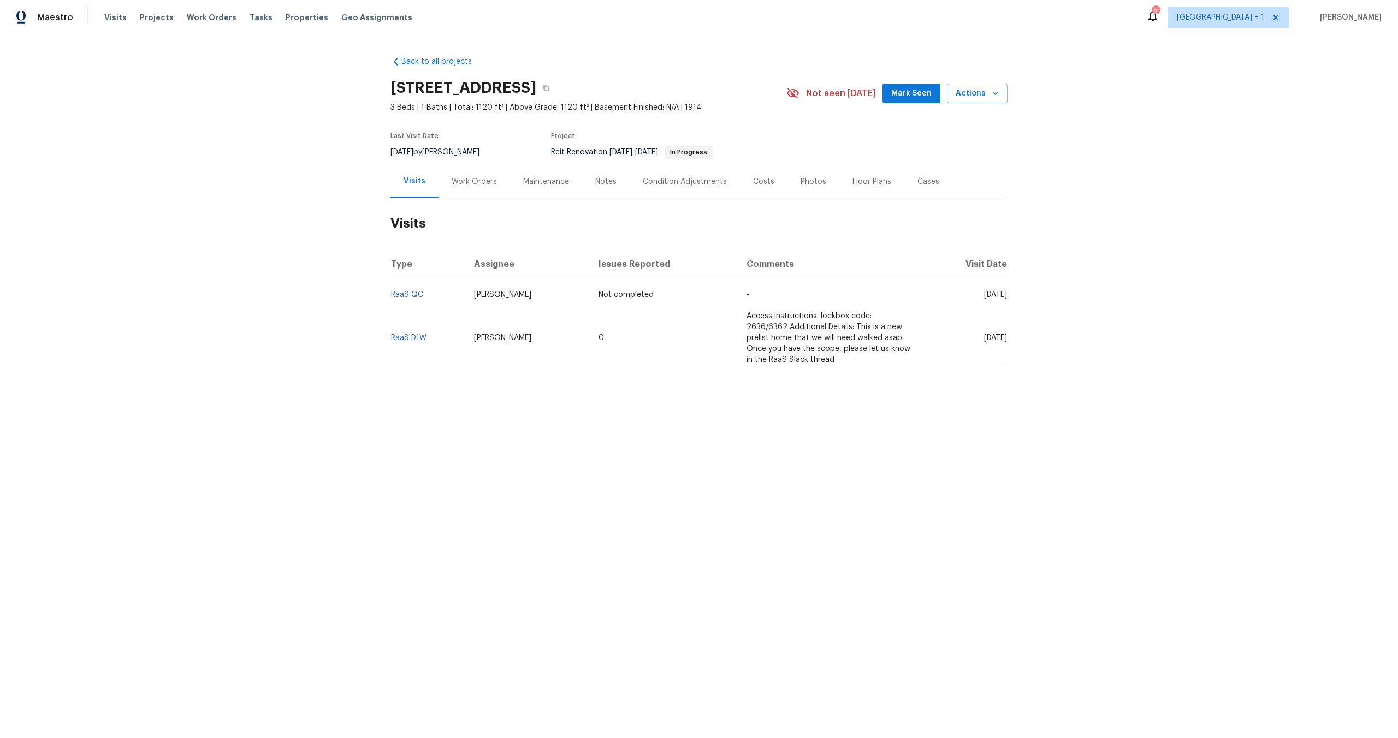
click at [595, 183] on div "Notes" at bounding box center [605, 181] width 21 height 11
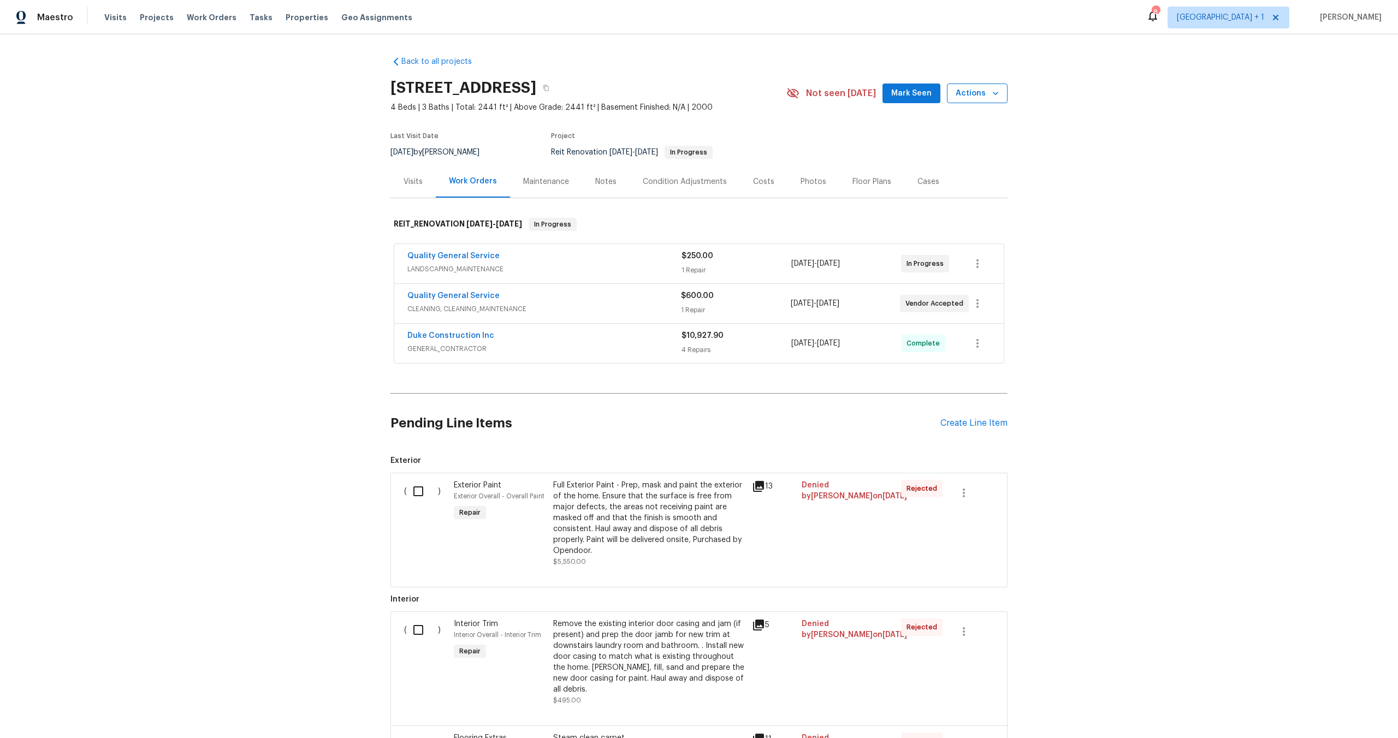
click at [969, 96] on span "Actions" at bounding box center [977, 94] width 43 height 14
click at [936, 136] on p "Schedule a visit" at bounding box center [933, 134] width 56 height 11
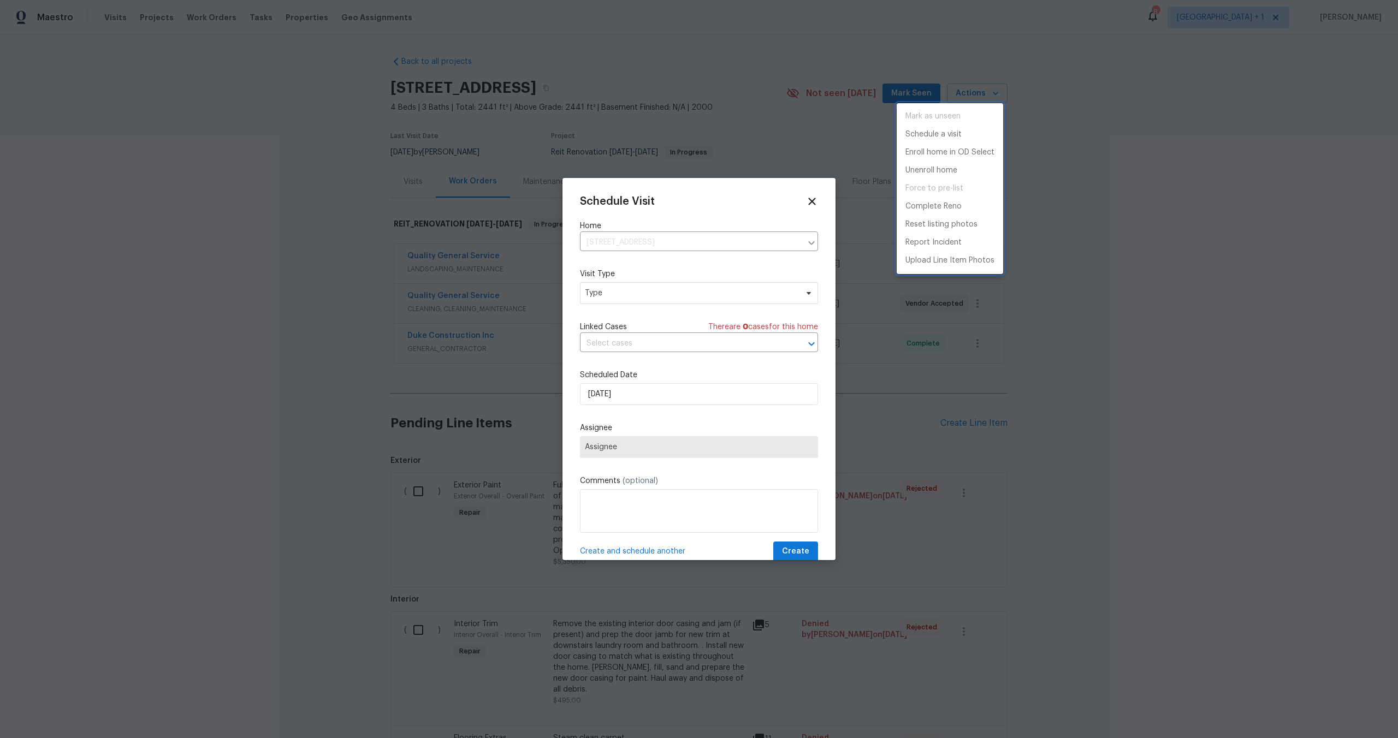
click at [611, 295] on div at bounding box center [699, 369] width 1398 height 738
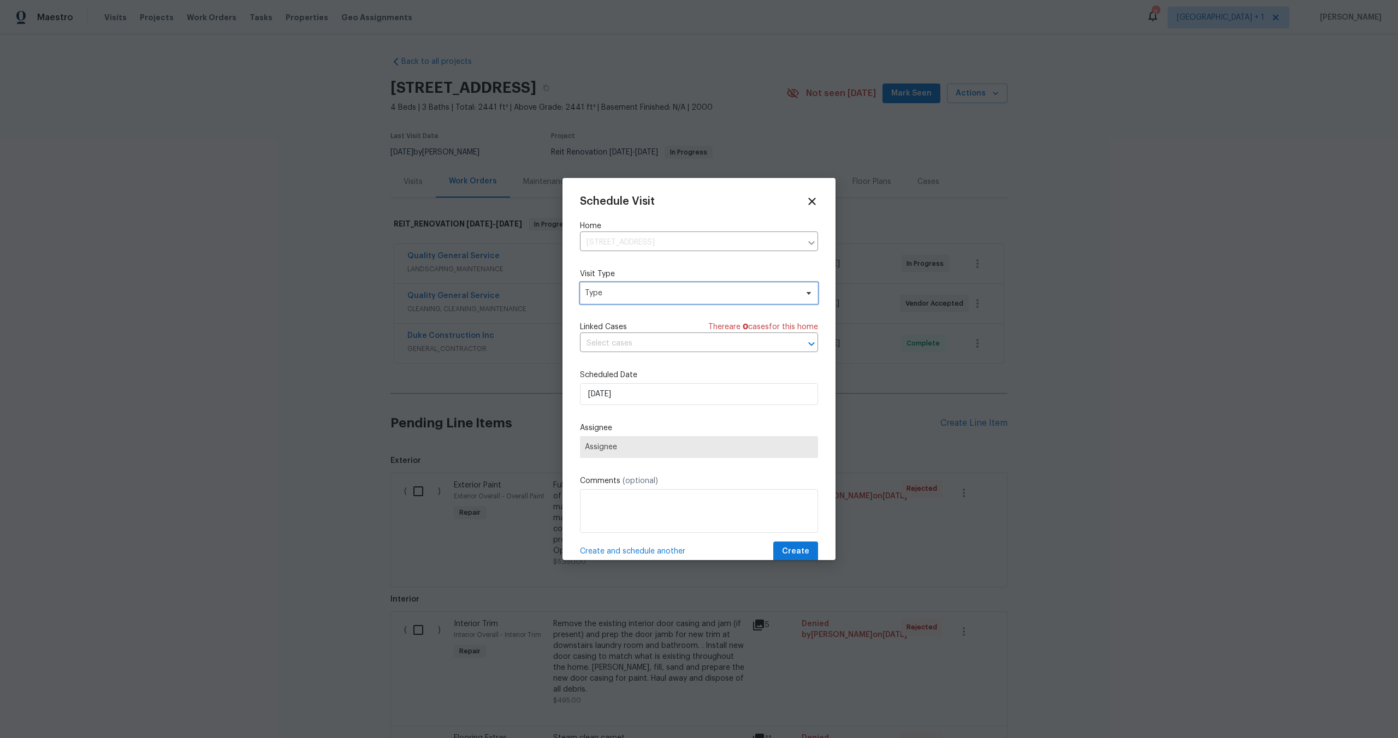
click at [621, 296] on span "Type" at bounding box center [691, 293] width 212 height 11
type input "custom"
click at [606, 348] on div "Custom" at bounding box center [600, 345] width 29 height 11
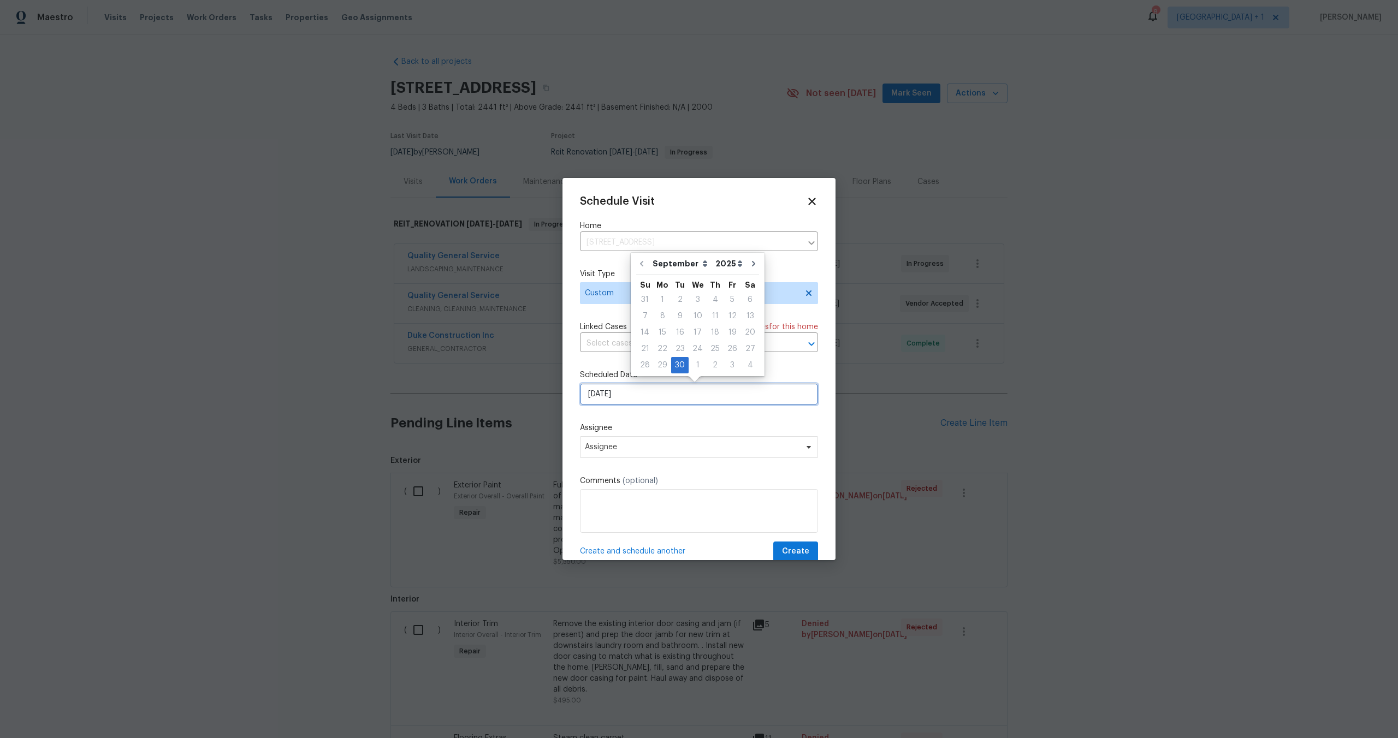
click at [643, 395] on input "[DATE]" at bounding box center [699, 394] width 238 height 22
click at [693, 363] on div "1" at bounding box center [698, 365] width 18 height 15
type input "[DATE]"
select select "9"
click at [672, 446] on span "Assignee" at bounding box center [692, 447] width 214 height 9
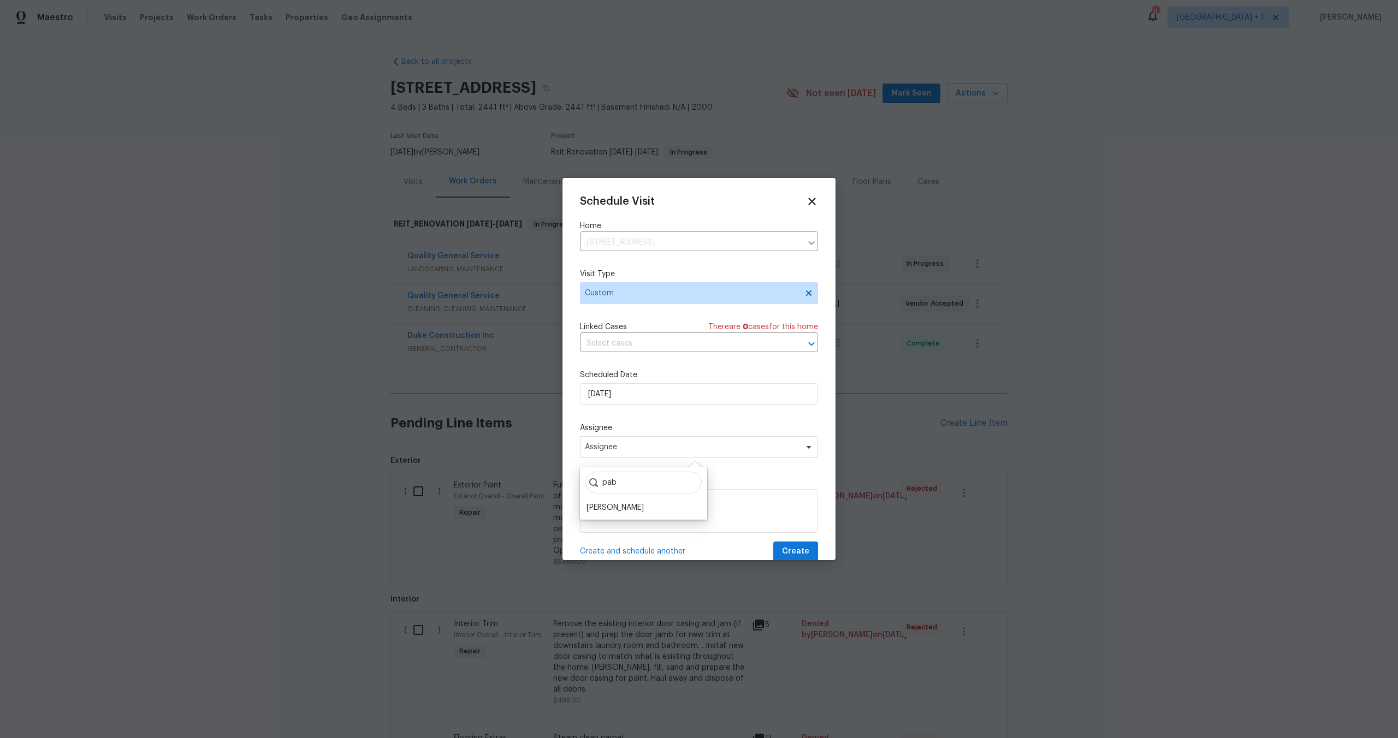
type input "pab"
click at [624, 500] on div "pab Pablo Gonzalez" at bounding box center [643, 493] width 127 height 52
click at [621, 506] on div "[PERSON_NAME]" at bounding box center [614, 507] width 57 height 11
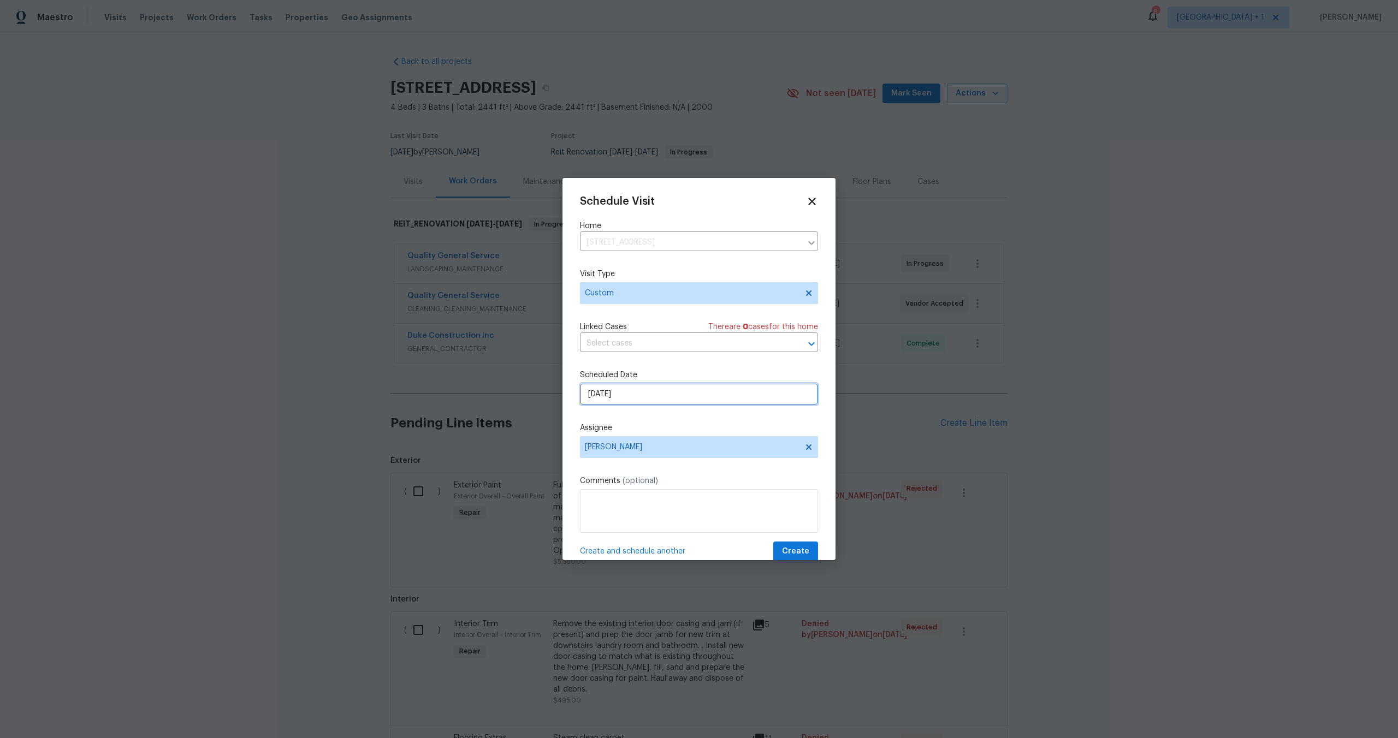
select select "9"
click at [645, 386] on input "[DATE]" at bounding box center [699, 394] width 238 height 22
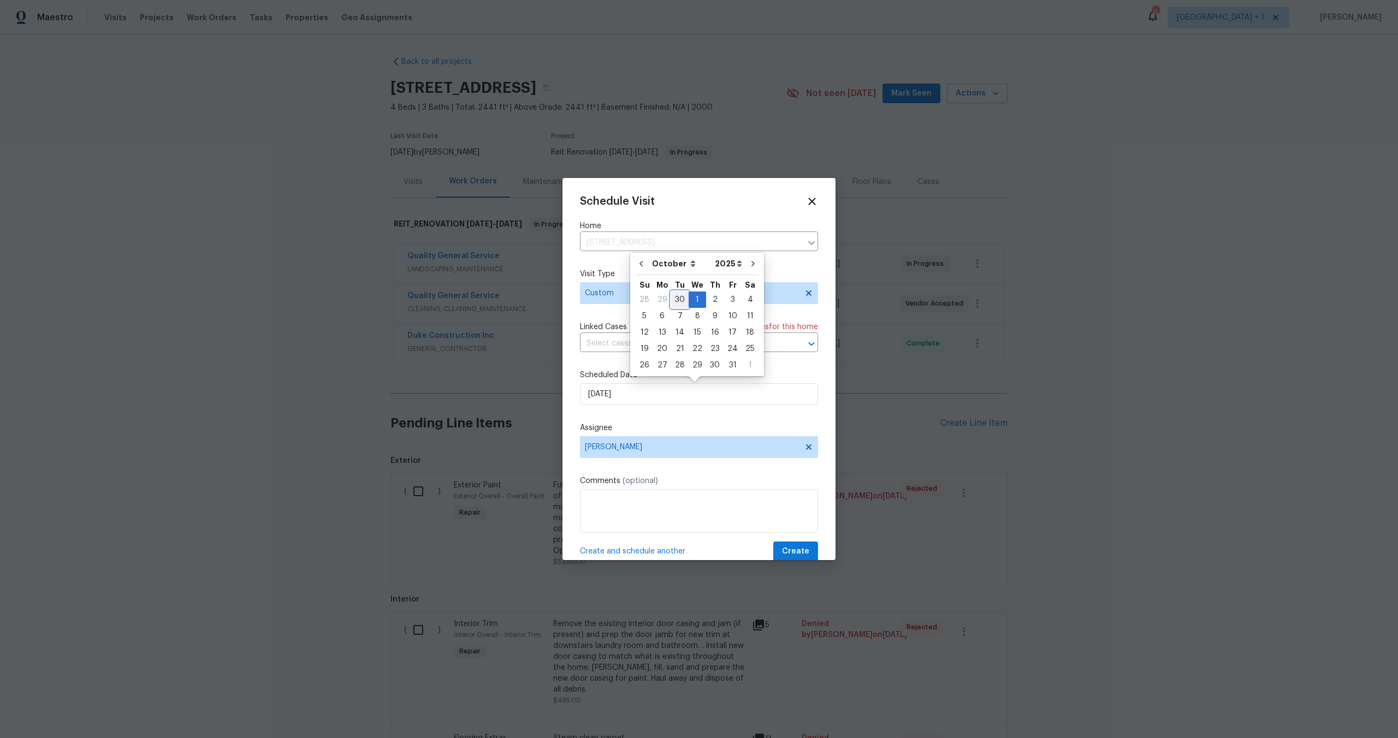
click at [677, 296] on div "30" at bounding box center [679, 299] width 17 height 15
type input "[DATE]"
select select "8"
click at [796, 544] on button "Create" at bounding box center [795, 552] width 45 height 20
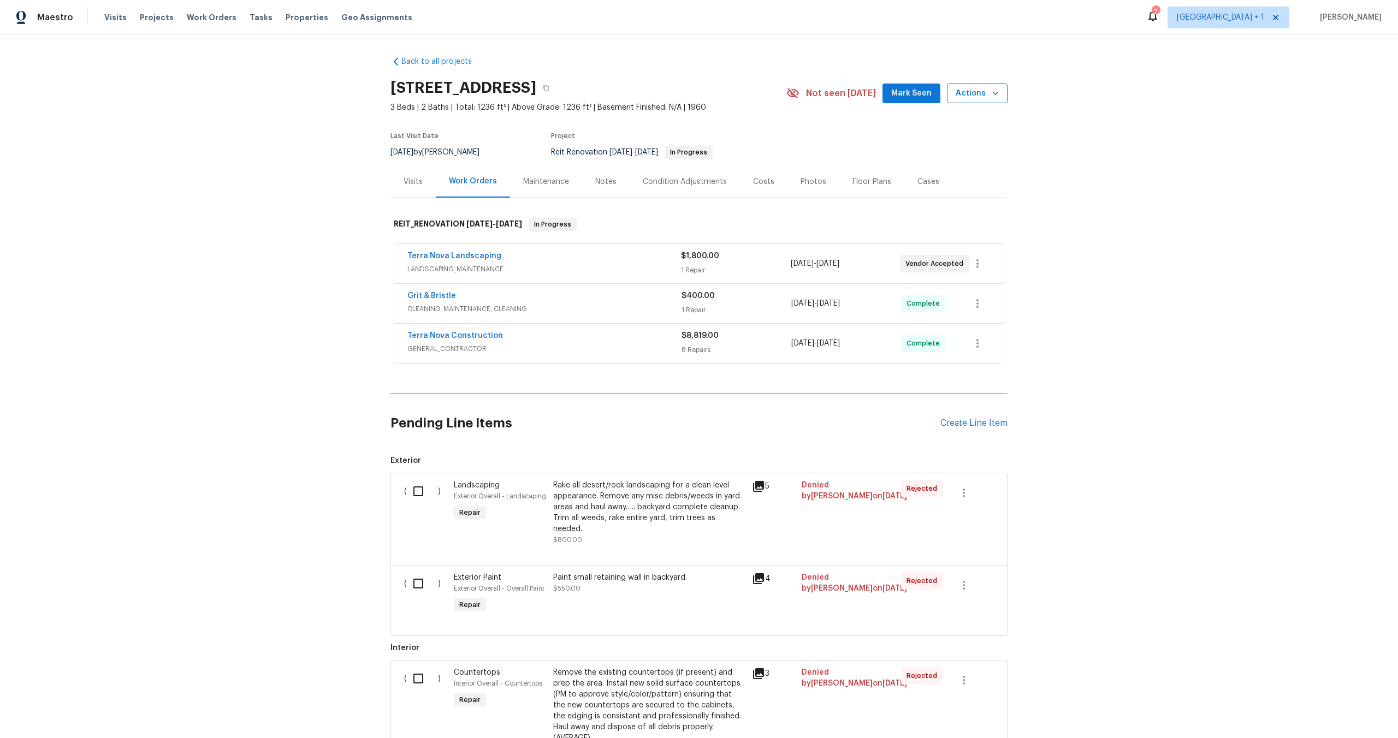
click at [959, 94] on span "Actions" at bounding box center [977, 94] width 43 height 14
click at [901, 139] on li "Schedule a visit" at bounding box center [950, 135] width 106 height 18
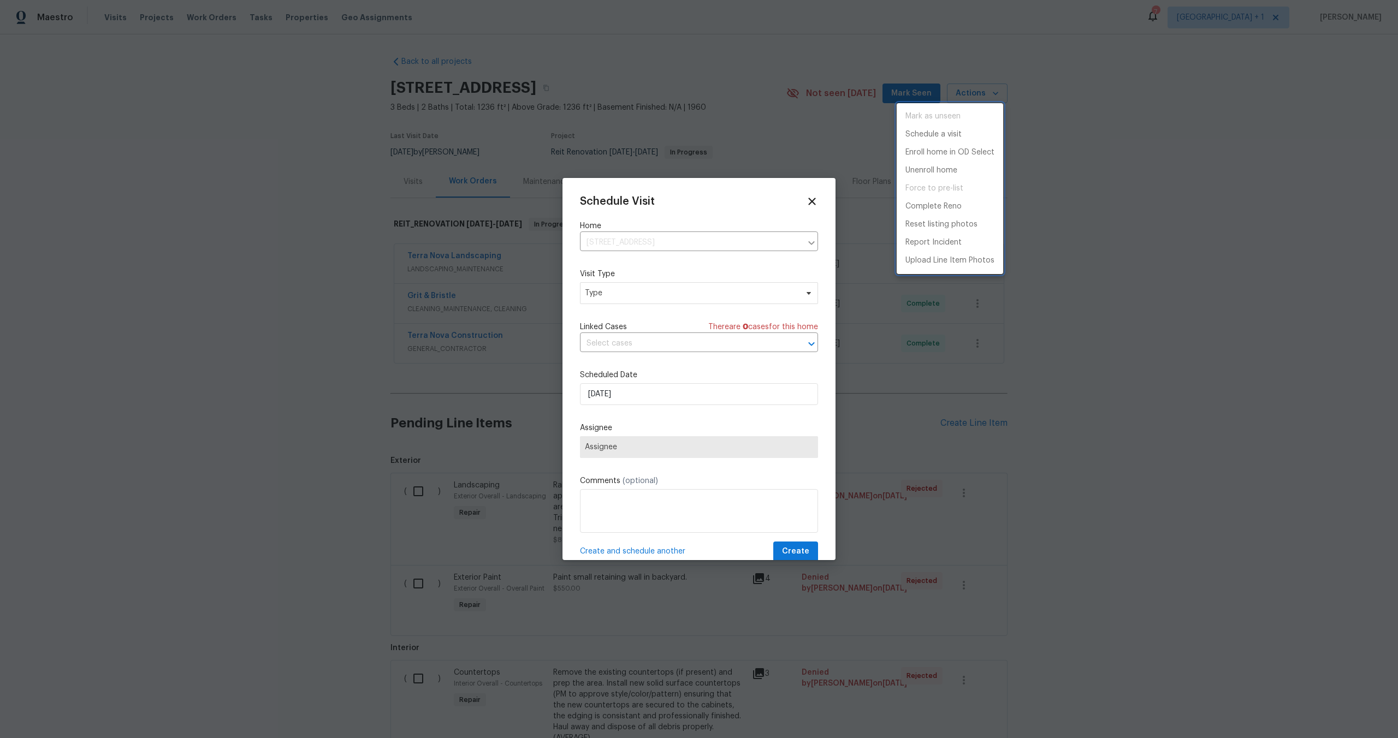
click at [650, 291] on div at bounding box center [699, 369] width 1398 height 738
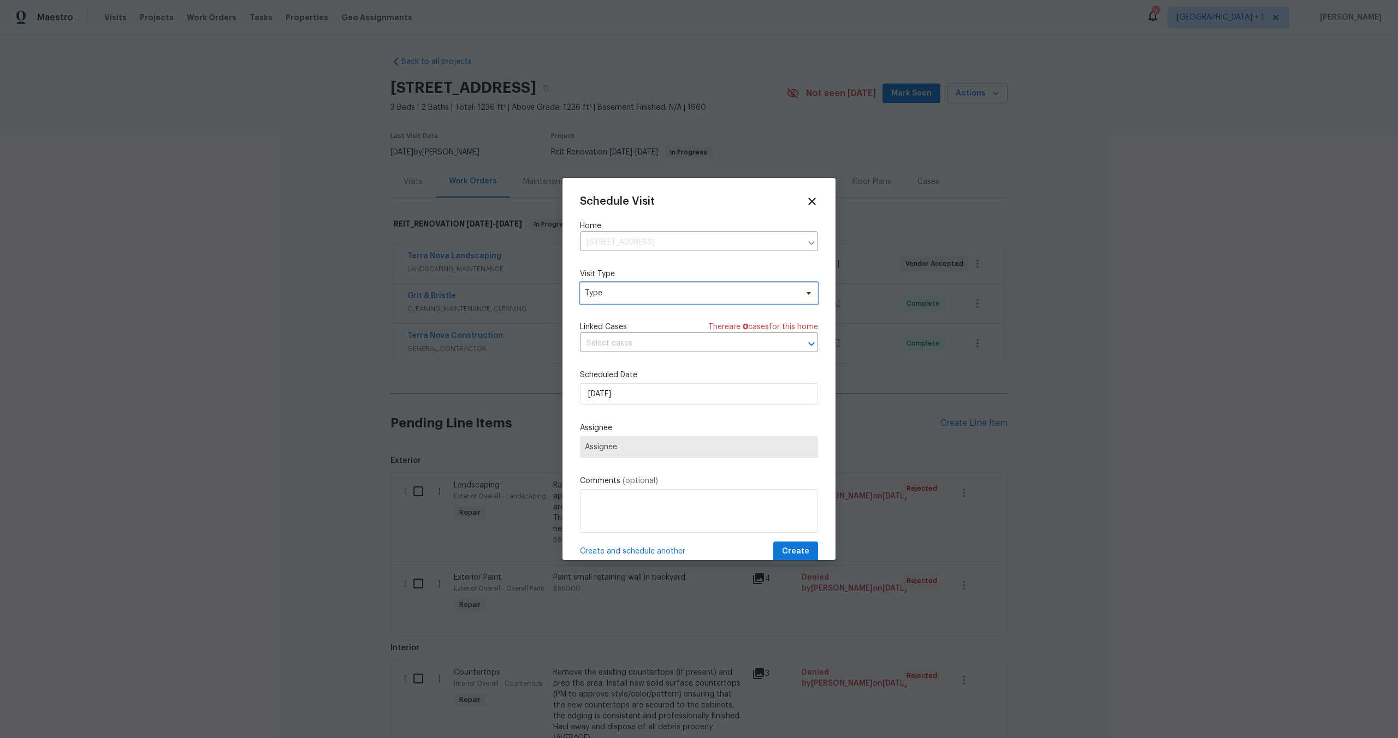
click at [647, 296] on span "Type" at bounding box center [691, 293] width 212 height 11
type input "cu"
click at [609, 348] on div "Custom" at bounding box center [600, 345] width 29 height 11
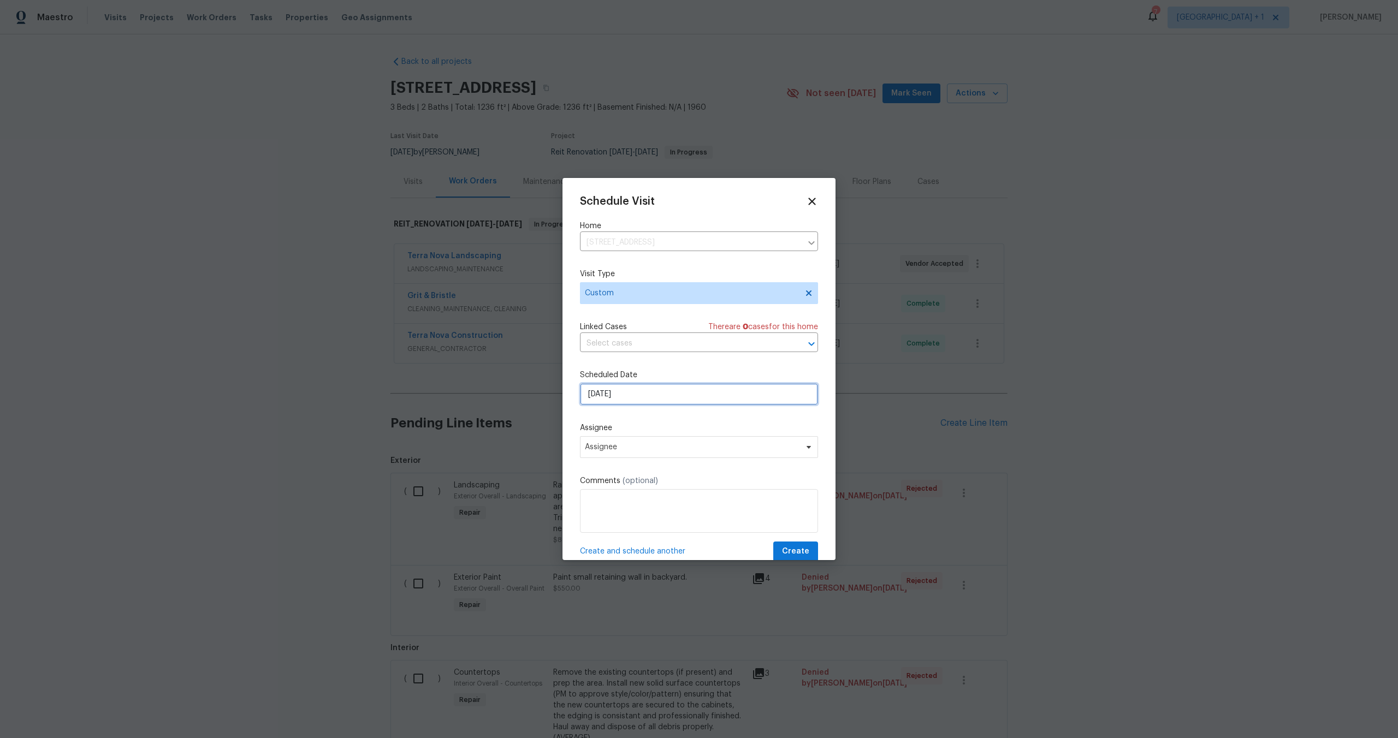
click at [651, 401] on input "[DATE]" at bounding box center [699, 394] width 238 height 22
click at [696, 361] on div "1" at bounding box center [698, 365] width 18 height 15
type input "[DATE]"
select select "9"
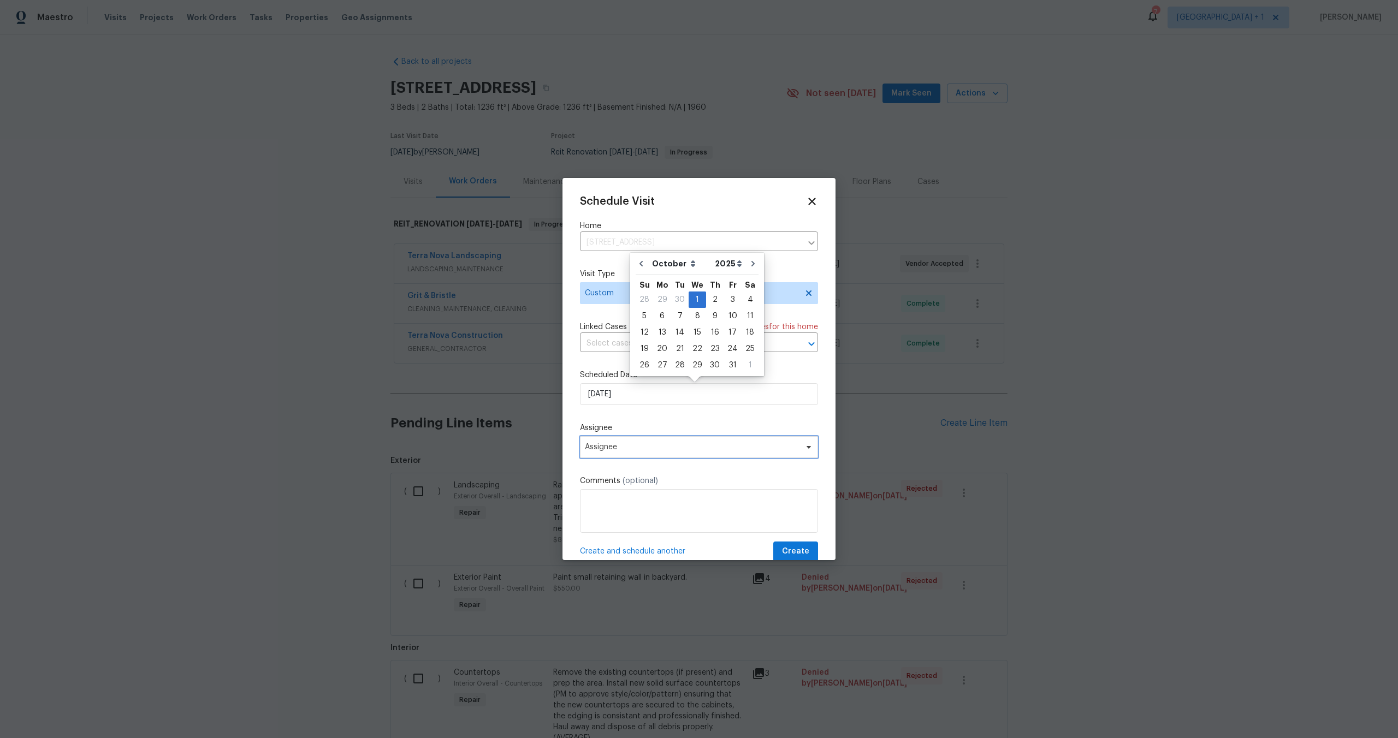
click at [672, 448] on span "Assignee" at bounding box center [692, 447] width 214 height 9
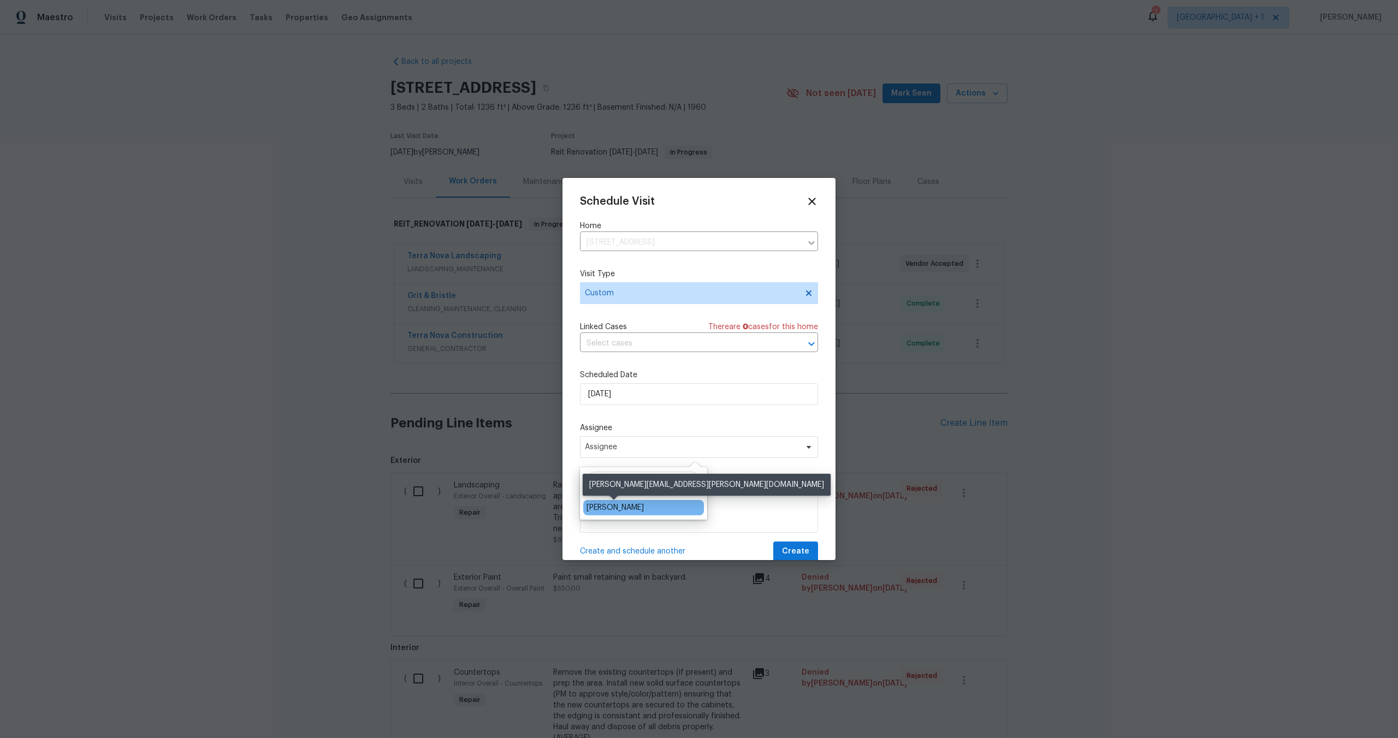
type input "[PERSON_NAME]"
click at [619, 508] on div "[PERSON_NAME]" at bounding box center [614, 507] width 57 height 11
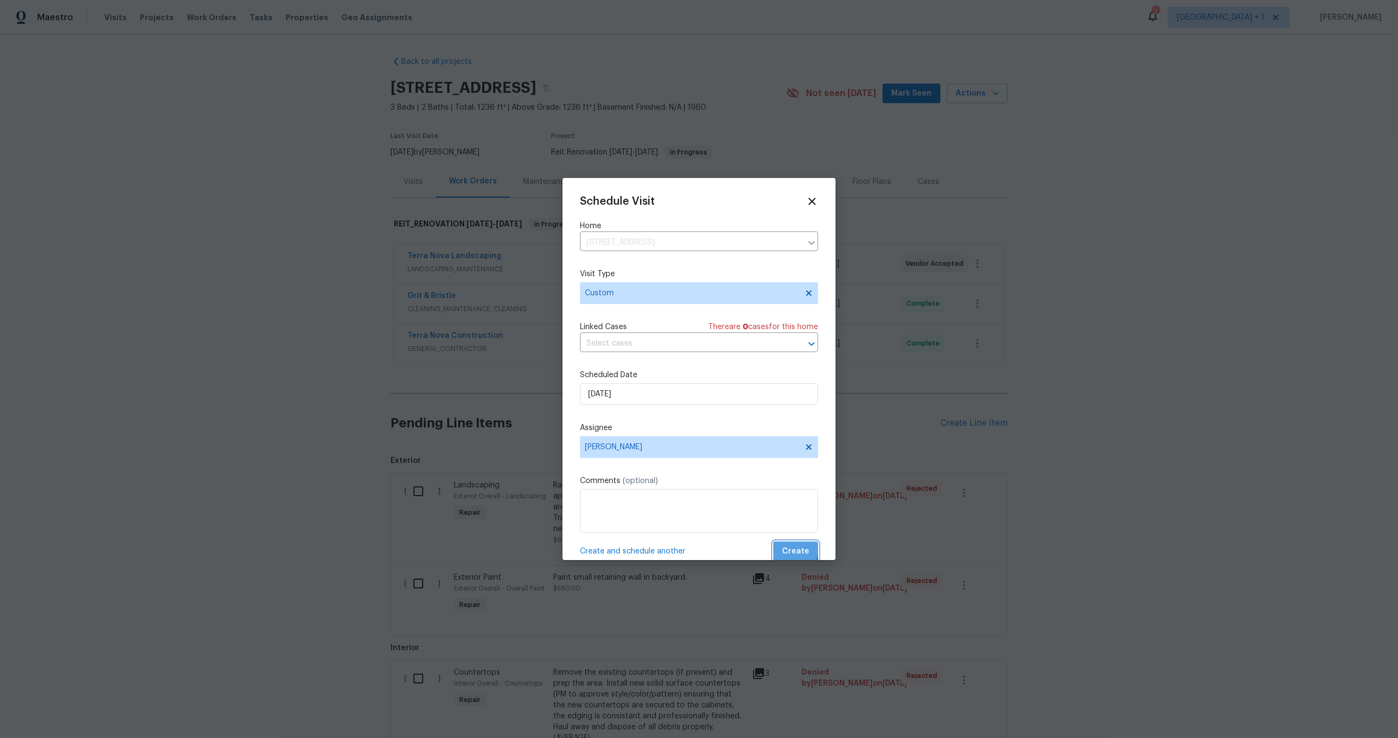
click at [773, 548] on button "Create" at bounding box center [795, 552] width 45 height 20
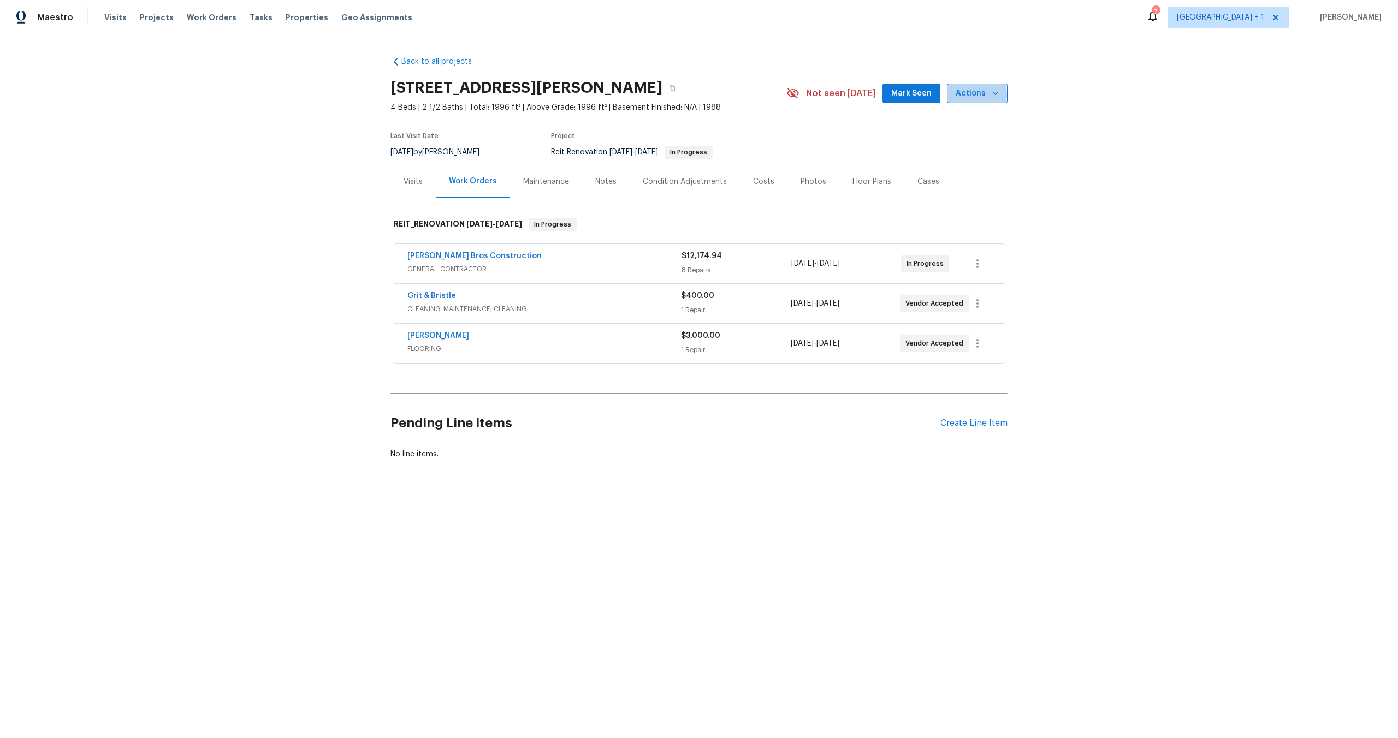
click at [968, 94] on span "Actions" at bounding box center [977, 94] width 43 height 14
click at [929, 134] on p "Schedule a visit" at bounding box center [933, 134] width 56 height 11
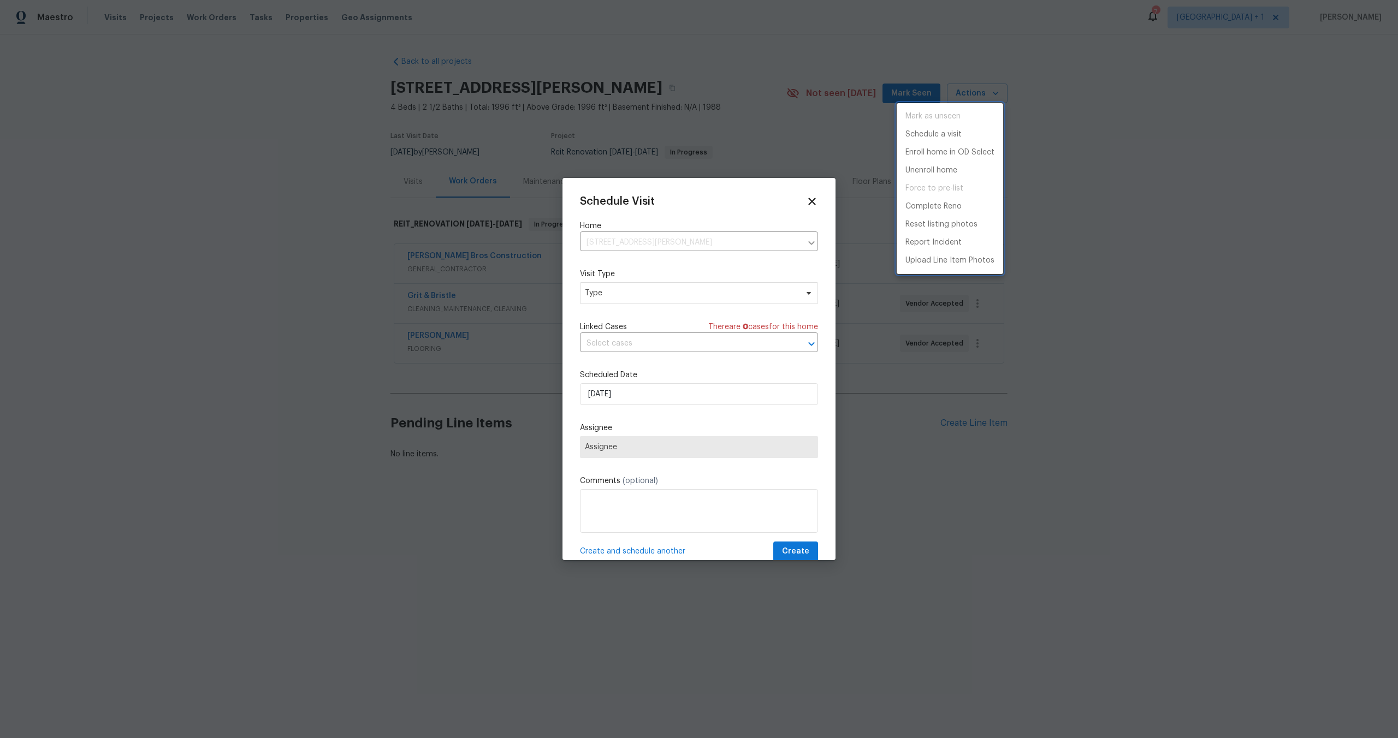
click at [631, 289] on div at bounding box center [699, 369] width 1398 height 738
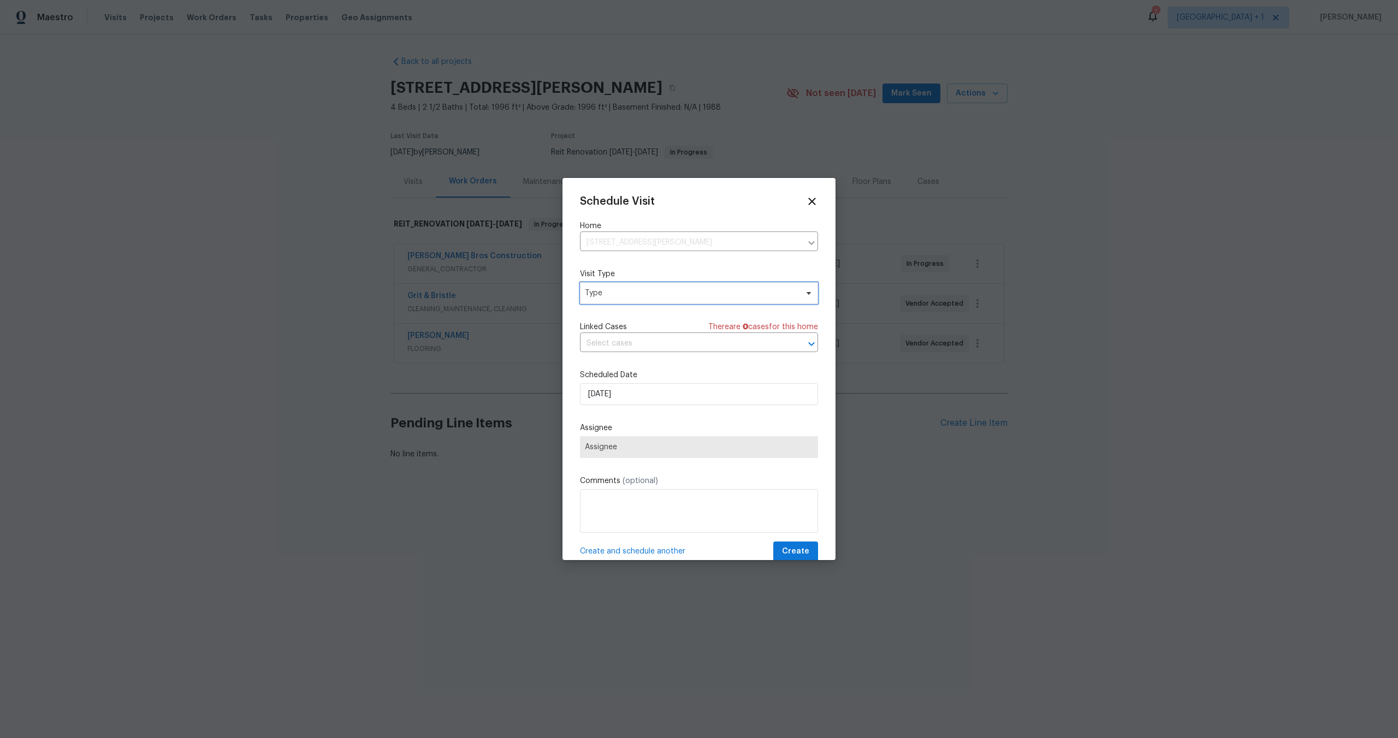
click at [630, 290] on span "Type" at bounding box center [691, 293] width 212 height 11
type input "custom"
click at [609, 343] on div "Custom" at bounding box center [600, 345] width 29 height 11
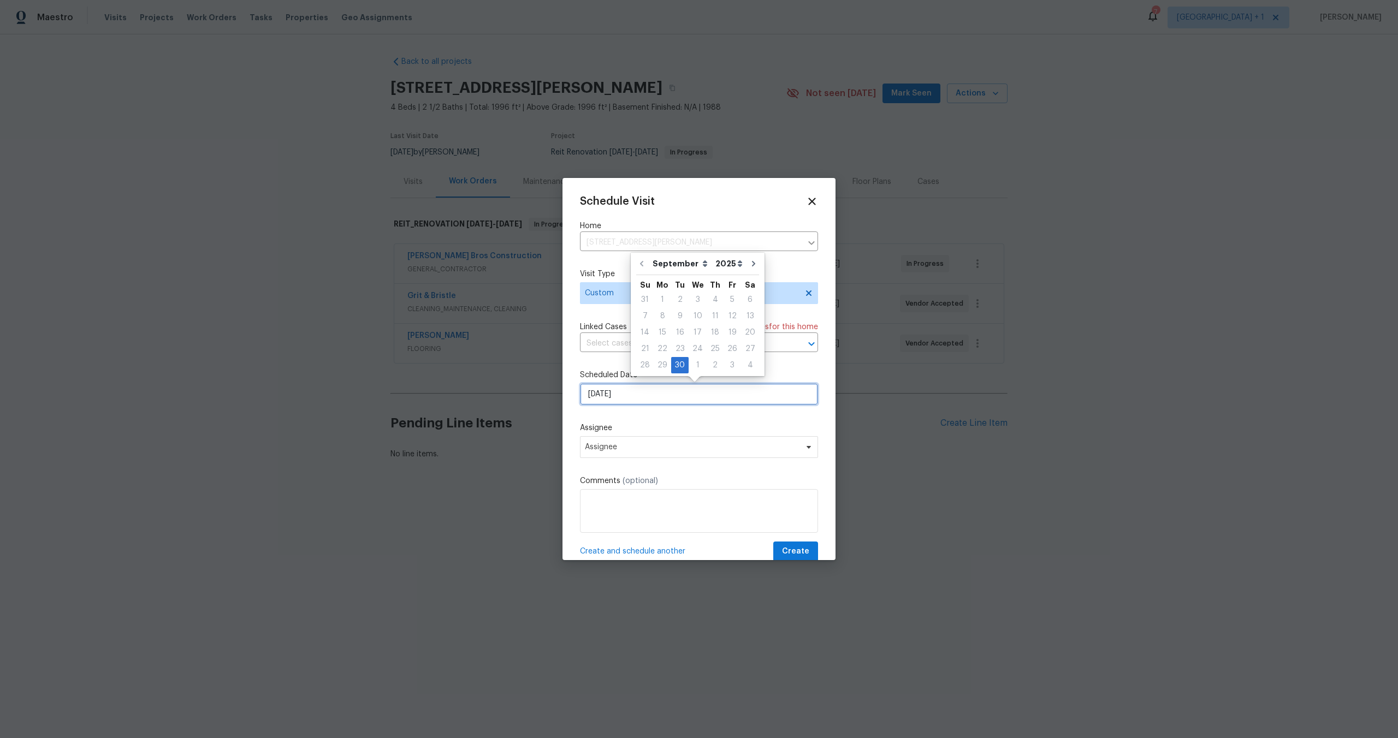
click at [650, 398] on input "9/30/2025" at bounding box center [699, 394] width 238 height 22
click at [693, 360] on div "1" at bounding box center [698, 365] width 18 height 15
type input "10/1/2025"
select select "9"
click at [651, 466] on div "Schedule Visit Home 1950 Rue Michelle, Chula Vista, CA 91913 ​ Visit Type Custo…" at bounding box center [699, 378] width 238 height 366
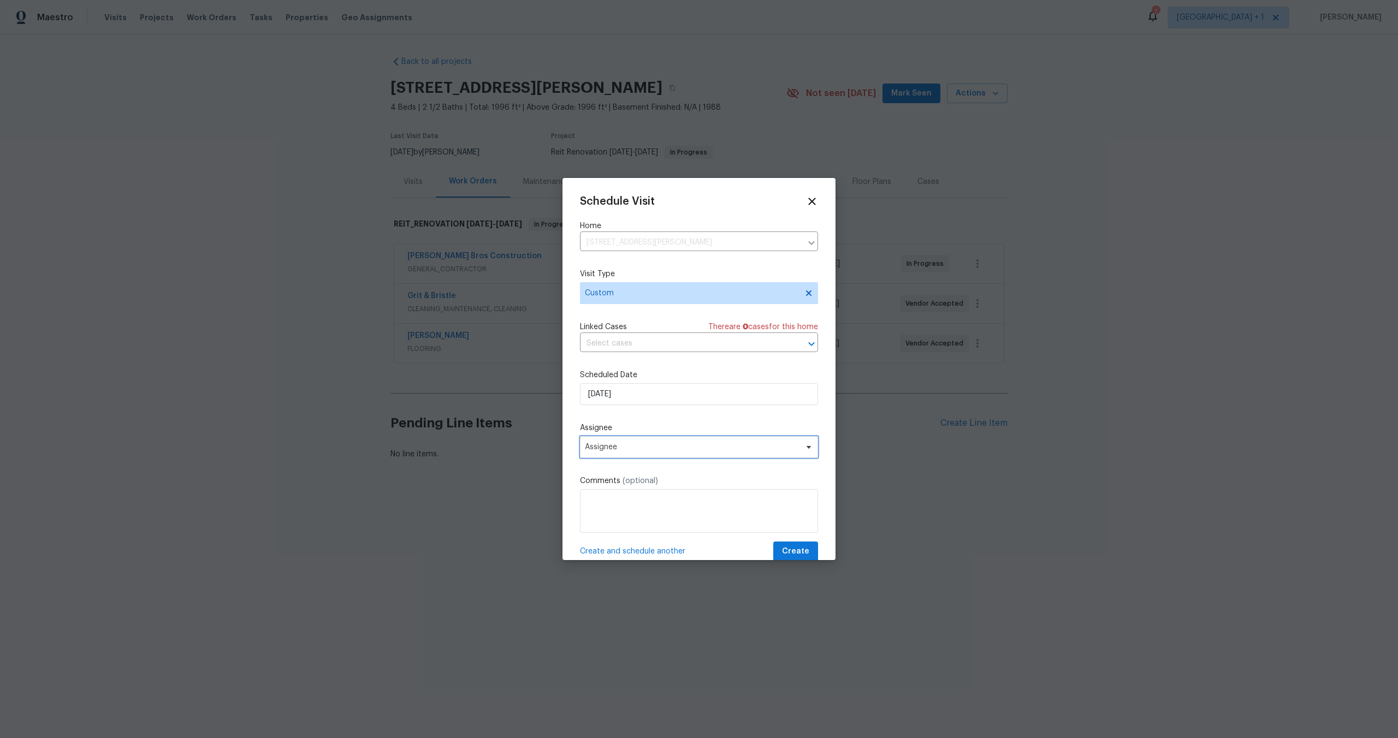
click at [647, 448] on span "Assignee" at bounding box center [692, 447] width 214 height 9
type input "pablo"
click at [653, 504] on div "[PERSON_NAME]" at bounding box center [643, 507] width 121 height 15
click at [639, 505] on div "[PERSON_NAME]" at bounding box center [614, 507] width 57 height 11
click at [791, 555] on span "Create" at bounding box center [795, 552] width 27 height 14
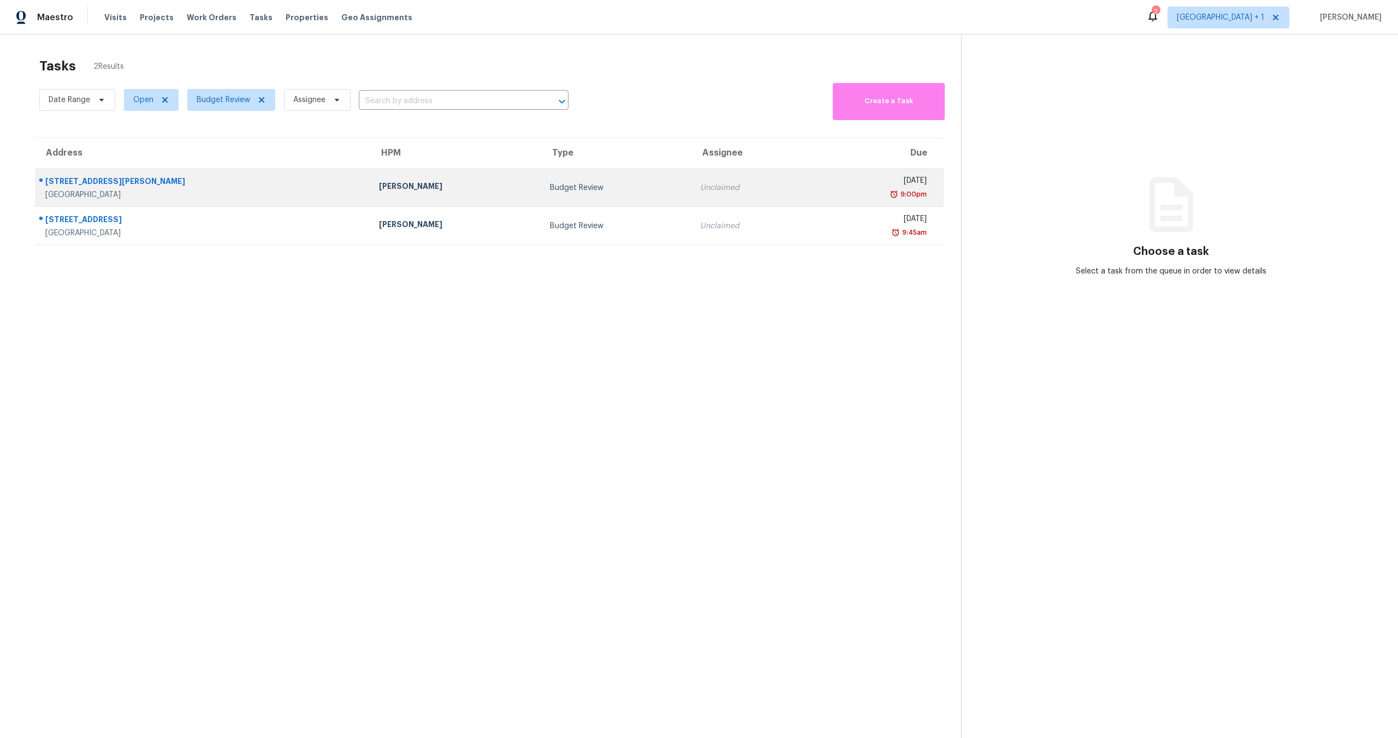
click at [421, 198] on td "[PERSON_NAME]" at bounding box center [455, 188] width 171 height 38
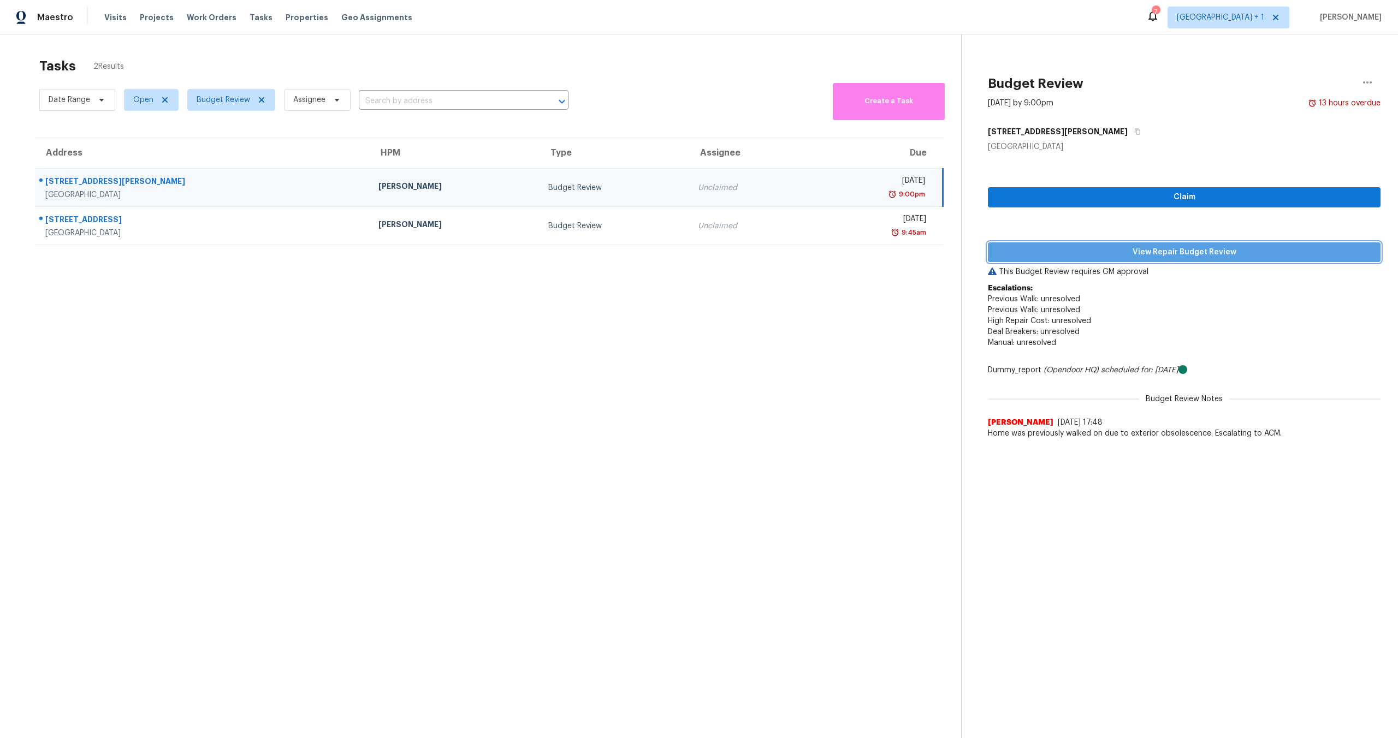
click at [1065, 246] on span "View Repair Budget Review" at bounding box center [1183, 253] width 375 height 14
